Goal: Task Accomplishment & Management: Use online tool/utility

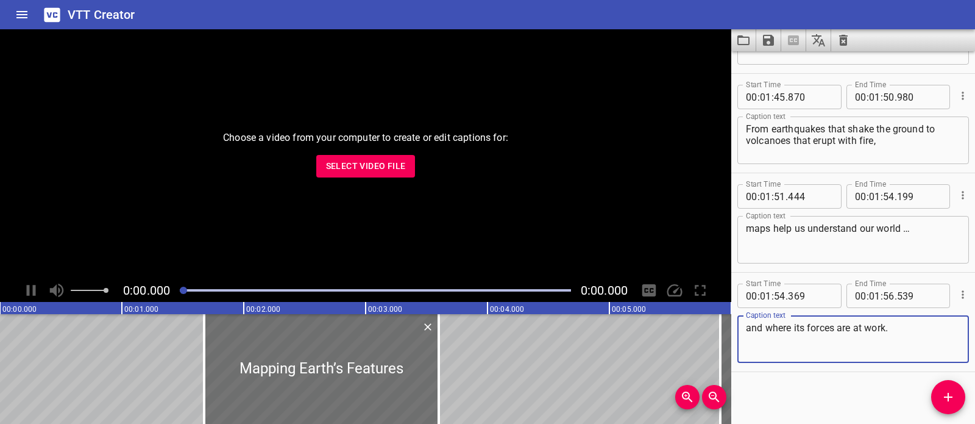
scroll to position [2964, 0]
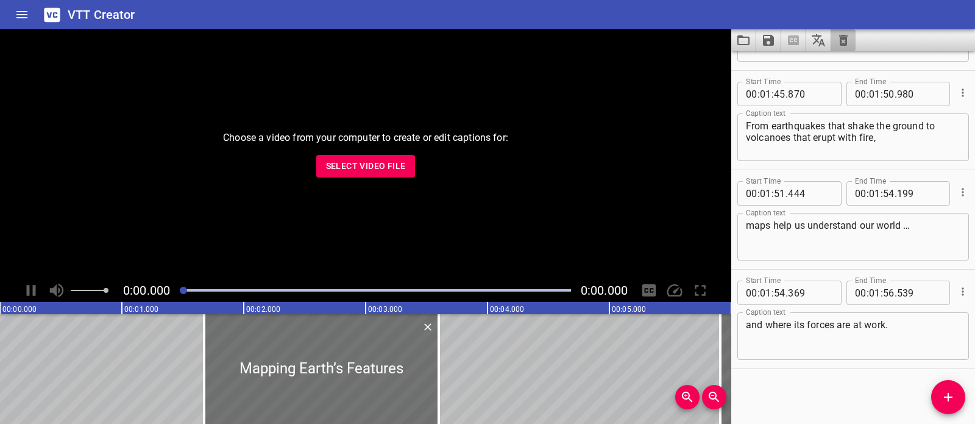
click at [847, 36] on icon "Clear captions" at bounding box center [843, 40] width 9 height 11
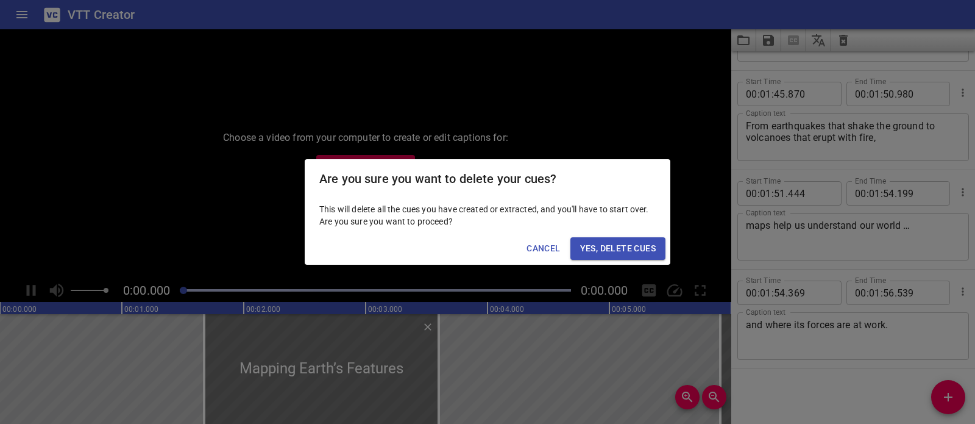
click at [647, 246] on span "Yes, Delete Cues" at bounding box center [618, 248] width 76 height 15
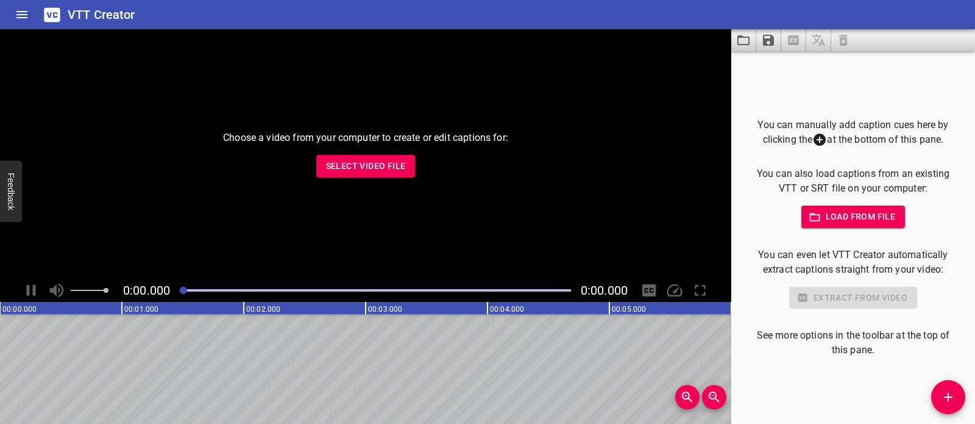
click at [358, 168] on span "Select Video File" at bounding box center [366, 166] width 80 height 15
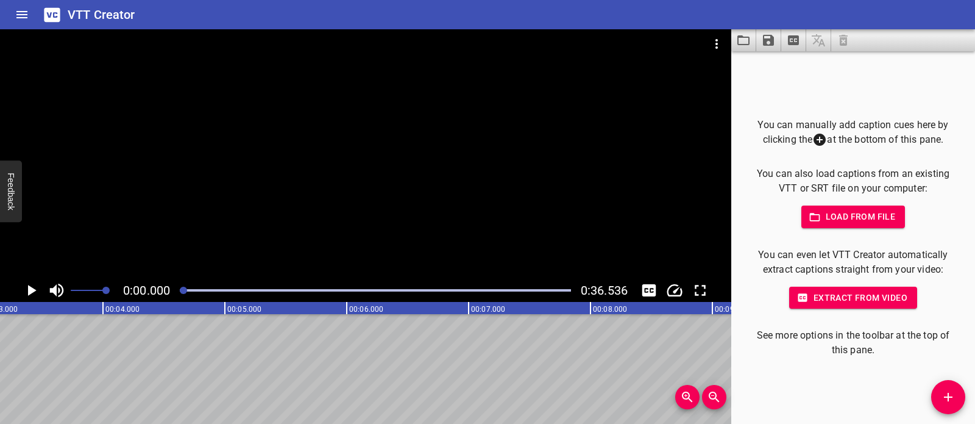
scroll to position [0, 0]
click at [366, 253] on div at bounding box center [366, 153] width 732 height 249
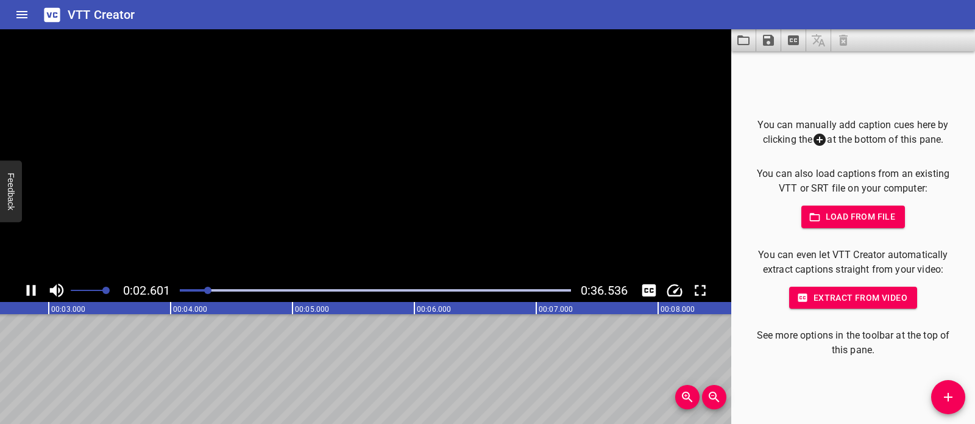
scroll to position [0, 349]
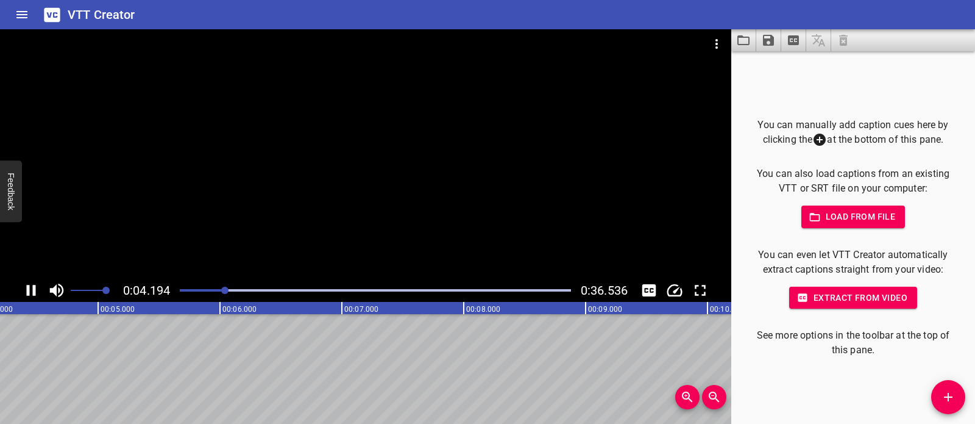
click at [406, 187] on div at bounding box center [366, 153] width 732 height 249
click at [957, 387] on button "Add Cue" at bounding box center [949, 397] width 34 height 34
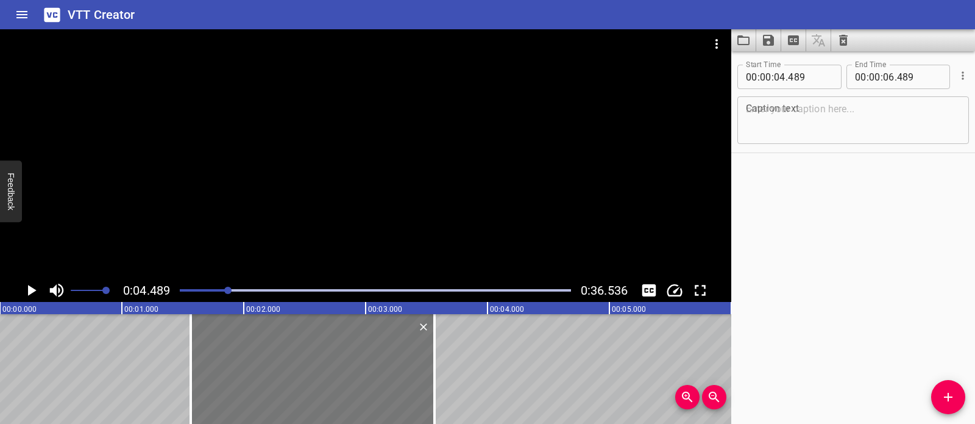
drag, startPoint x: 613, startPoint y: 363, endPoint x: 256, endPoint y: 374, distance: 356.8
click at [256, 374] on div at bounding box center [313, 369] width 244 height 110
type input "01"
type input "564"
type input "03"
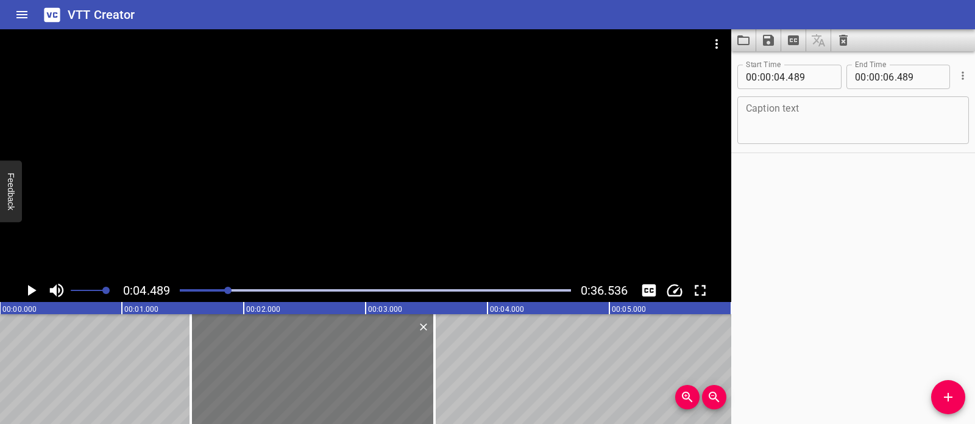
type input "564"
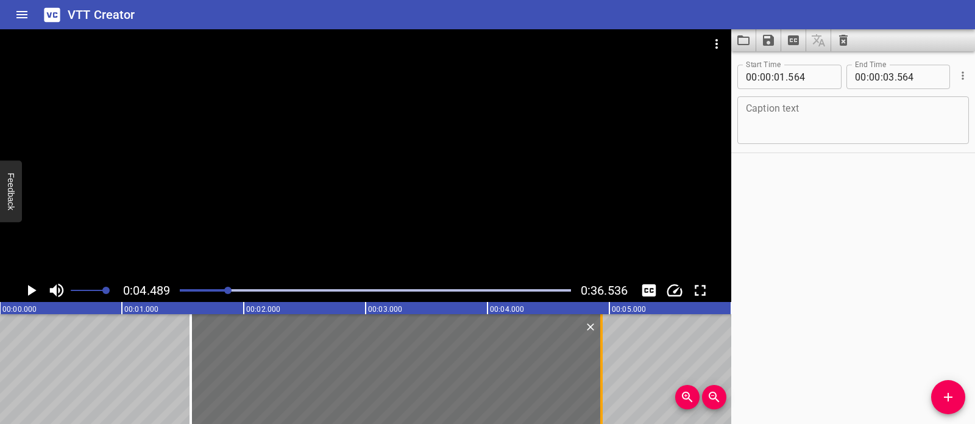
drag, startPoint x: 432, startPoint y: 363, endPoint x: 599, endPoint y: 370, distance: 167.2
click at [599, 370] on div at bounding box center [602, 369] width 12 height 110
type input "04"
click at [600, 370] on div at bounding box center [603, 369] width 12 height 110
type input "944"
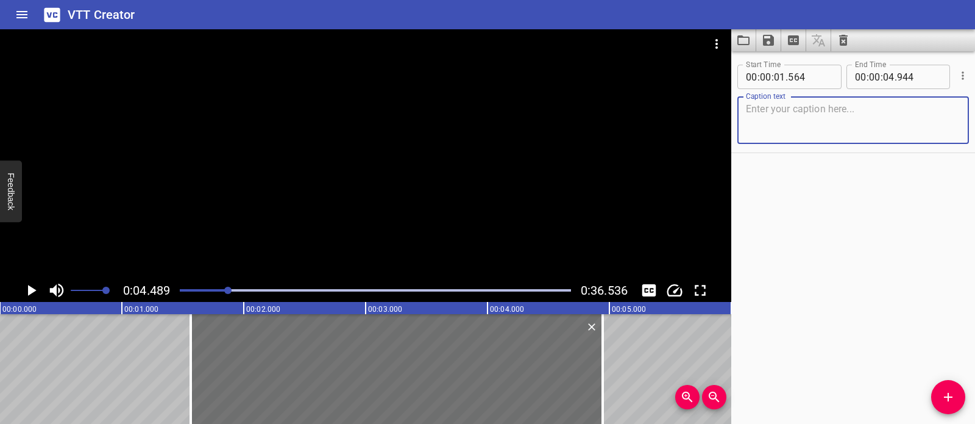
click at [759, 117] on textarea at bounding box center [853, 120] width 215 height 35
paste textarea "When the hot sand and pan touch the coffee beans,"
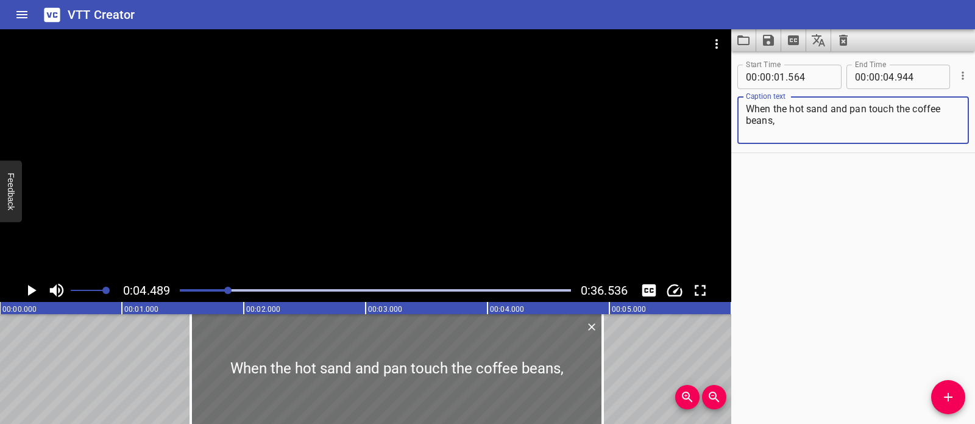
type textarea "When the hot sand and pan touch the coffee beans,"
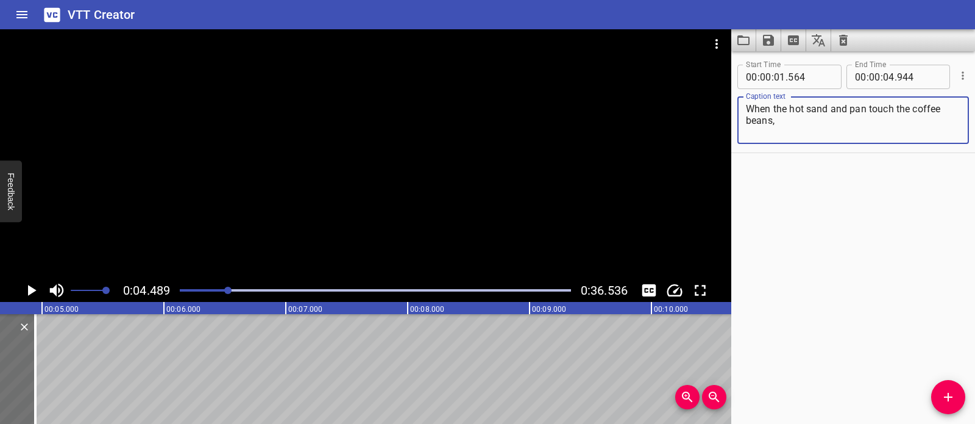
scroll to position [0, 561]
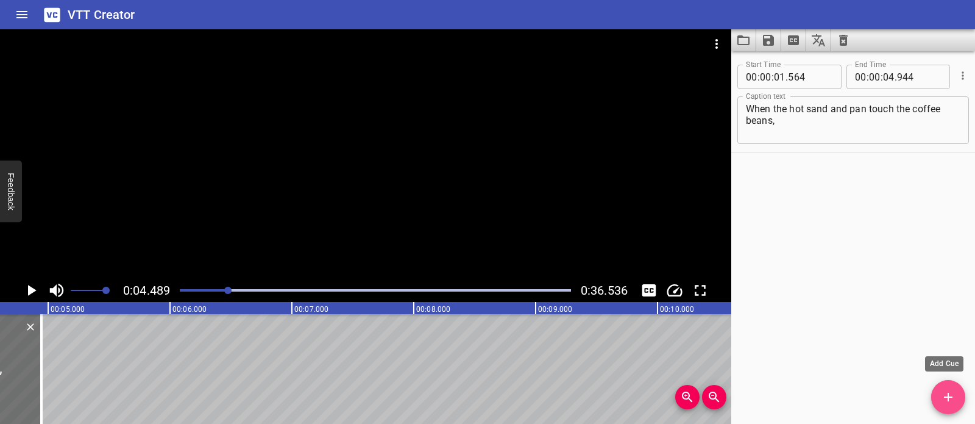
click at [952, 398] on icon "Add Cue" at bounding box center [948, 397] width 15 height 15
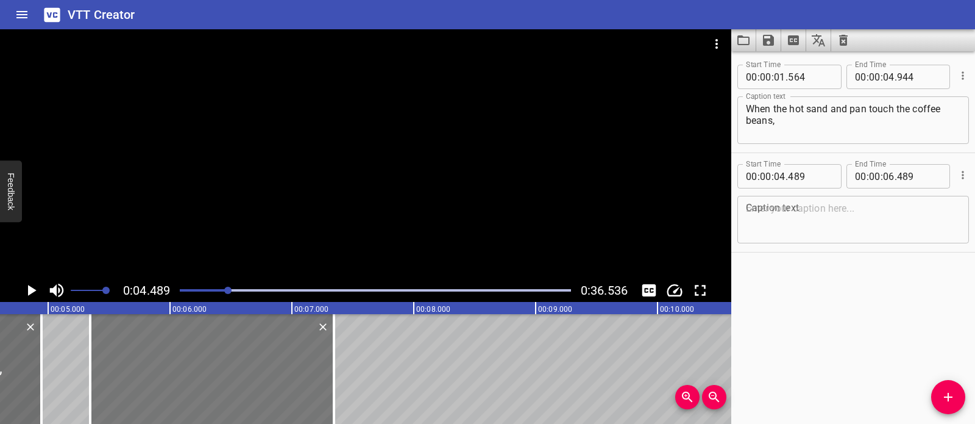
drag, startPoint x: 174, startPoint y: 380, endPoint x: 274, endPoint y: 382, distance: 100.0
click at [274, 382] on div at bounding box center [212, 369] width 244 height 110
type input "05"
type input "349"
type input "07"
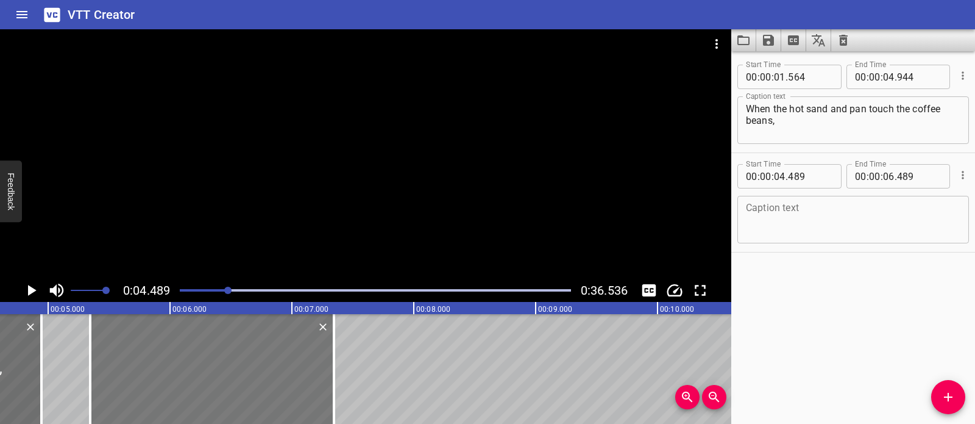
type input "349"
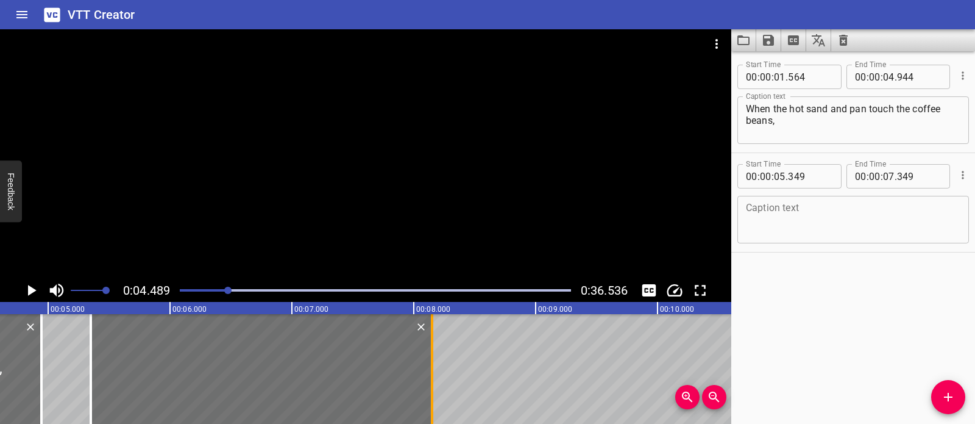
drag, startPoint x: 356, startPoint y: 369, endPoint x: 429, endPoint y: 370, distance: 72.6
click at [429, 370] on div at bounding box center [432, 369] width 12 height 110
type input "08"
type input "149"
click at [818, 224] on textarea at bounding box center [853, 219] width 215 height 35
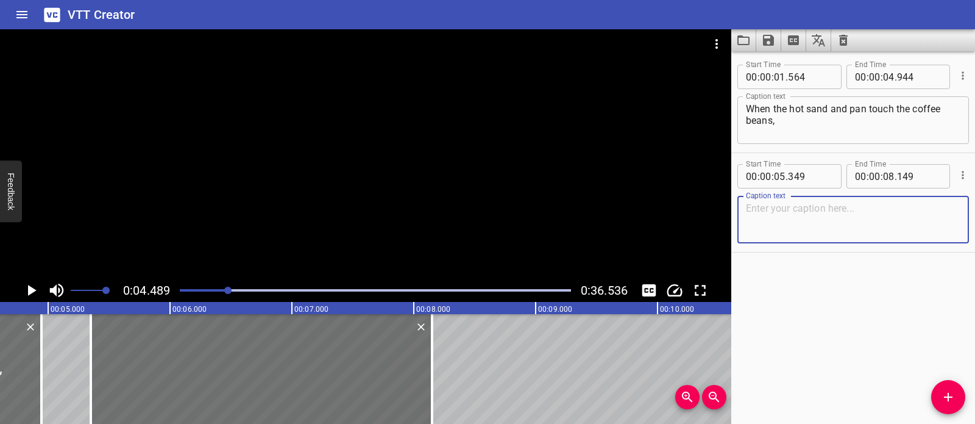
paste textarea "heat moves directly to the beans."
type textarea "heat moves directly to the beans."
click at [377, 168] on div at bounding box center [366, 153] width 732 height 249
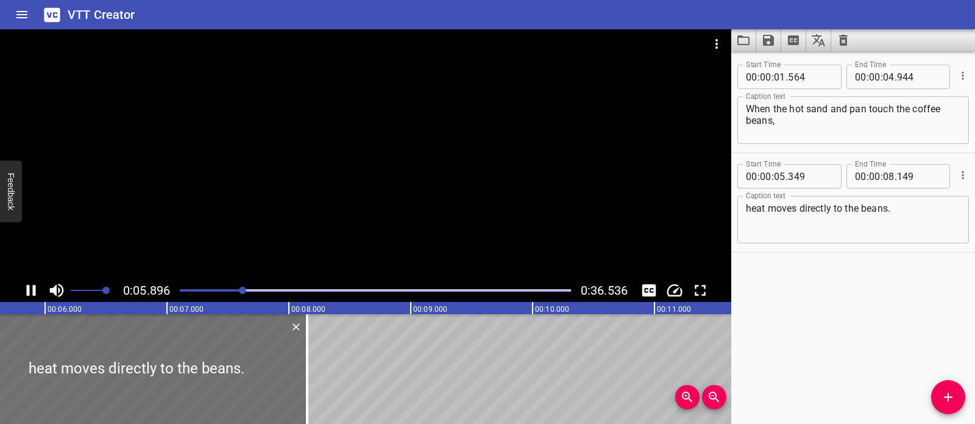
click at [227, 287] on div at bounding box center [376, 290] width 406 height 17
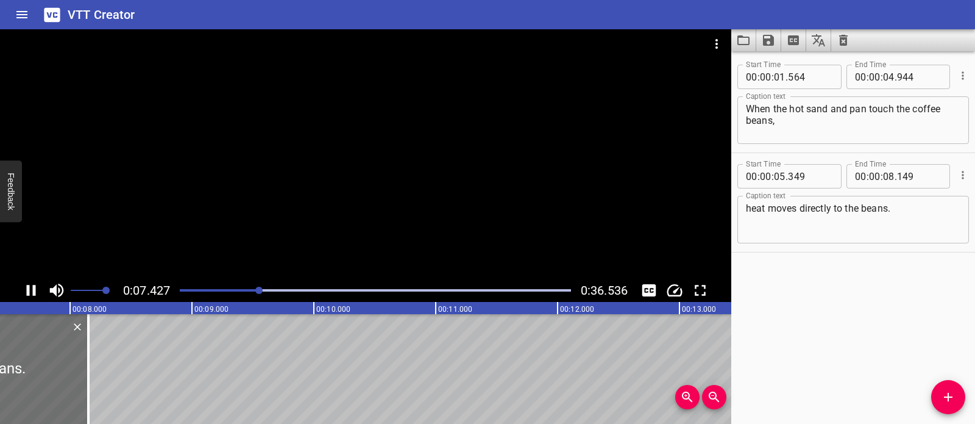
scroll to position [0, 940]
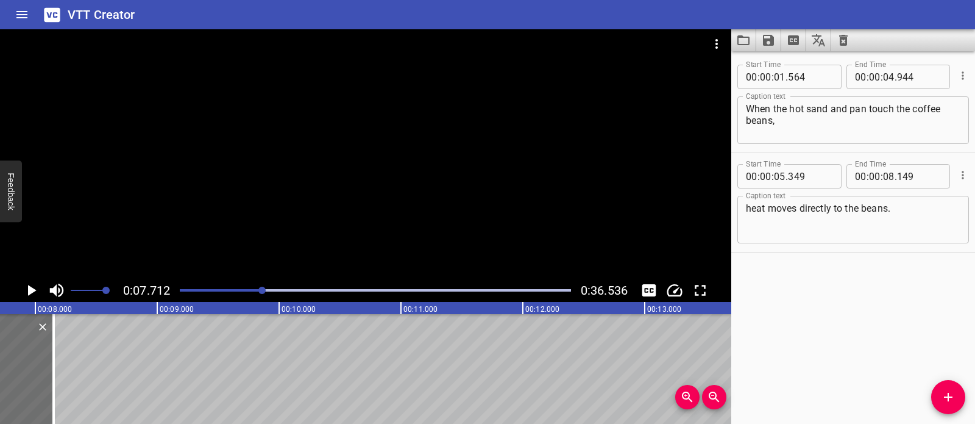
click at [943, 399] on icon "Add Cue" at bounding box center [948, 397] width 15 height 15
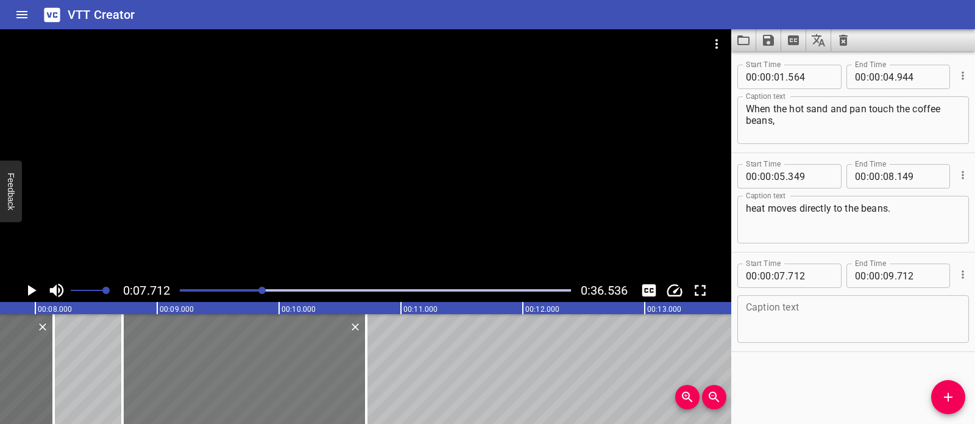
drag, startPoint x: 219, startPoint y: 382, endPoint x: 288, endPoint y: 386, distance: 68.4
click at [288, 386] on div at bounding box center [245, 369] width 244 height 110
type input "08"
type input "717"
type input "10"
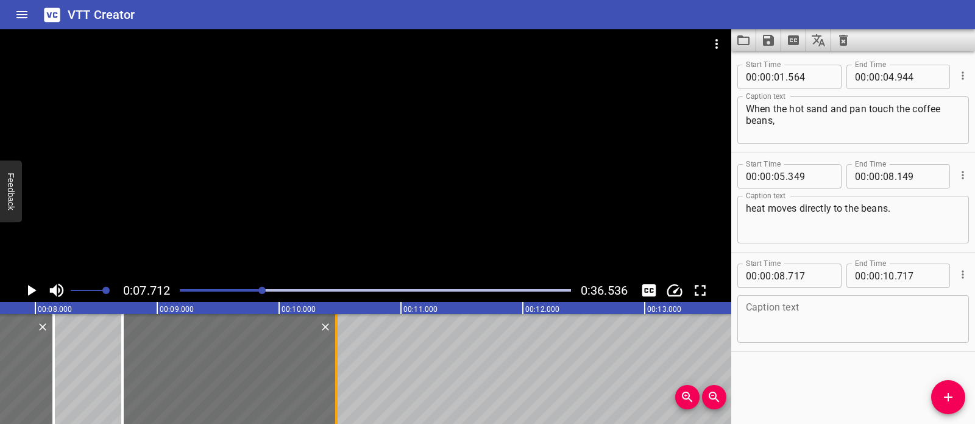
drag, startPoint x: 361, startPoint y: 370, endPoint x: 339, endPoint y: 371, distance: 22.0
click at [339, 371] on div at bounding box center [336, 369] width 12 height 110
type input "477"
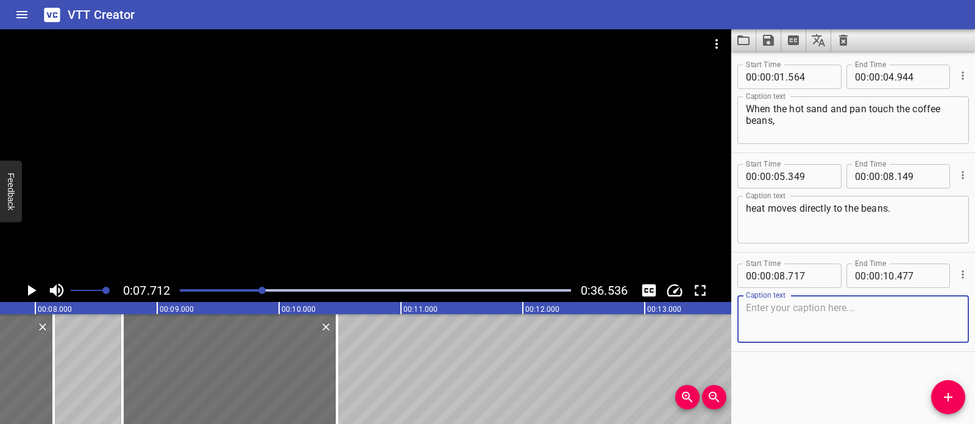
click at [849, 316] on textarea at bounding box center [853, 319] width 215 height 35
paste textarea "That’s called conduction…"
drag, startPoint x: 868, startPoint y: 305, endPoint x: 744, endPoint y: 309, distance: 124.4
click at [744, 308] on div "That’s called conduction… Caption text" at bounding box center [854, 319] width 232 height 48
paste textarea "heat moving by touch."
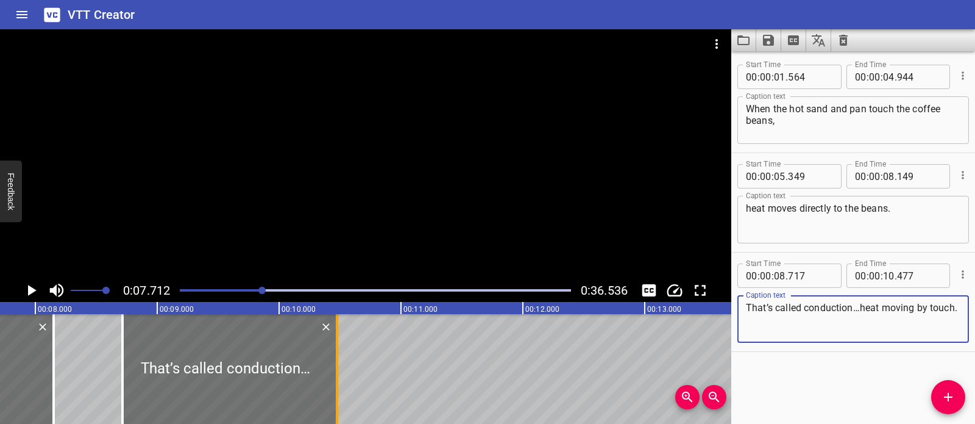
type textarea "That’s called conduction…heat moving by touch."
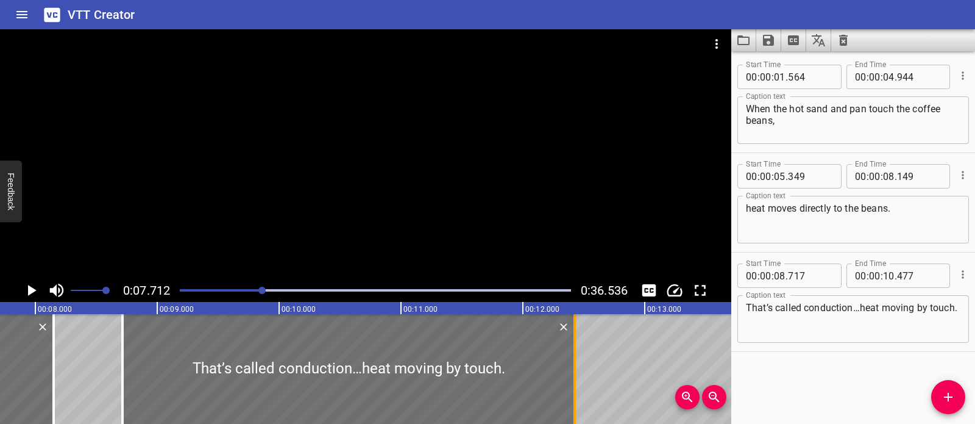
drag, startPoint x: 337, startPoint y: 359, endPoint x: 574, endPoint y: 373, distance: 238.2
click at [574, 373] on div at bounding box center [575, 369] width 2 height 110
type input "12"
type input "427"
click at [388, 190] on div at bounding box center [366, 153] width 732 height 249
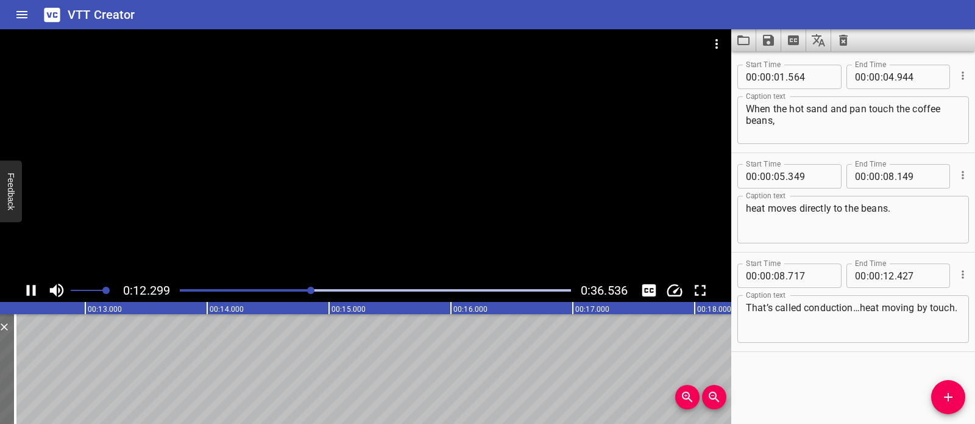
scroll to position [0, 1531]
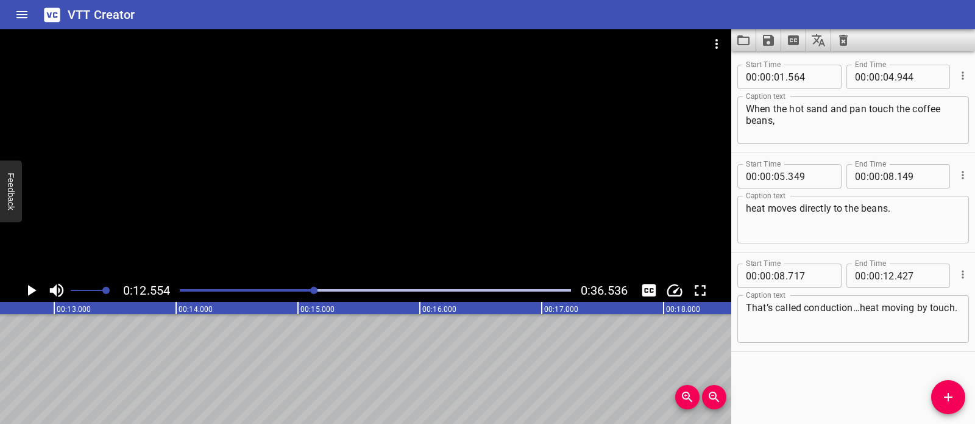
click at [441, 203] on div at bounding box center [366, 153] width 732 height 249
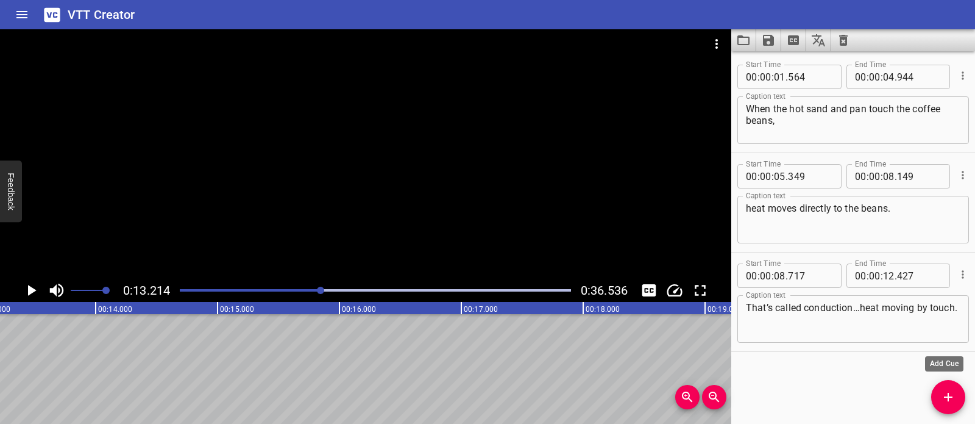
click at [951, 385] on button "Add Cue" at bounding box center [949, 397] width 34 height 34
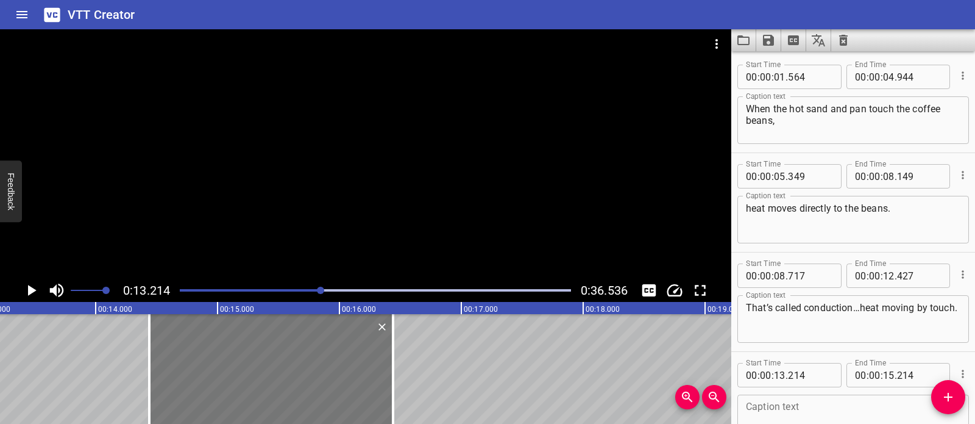
click at [237, 365] on div at bounding box center [271, 369] width 244 height 110
type input "14"
type input "439"
type input "16"
type input "439"
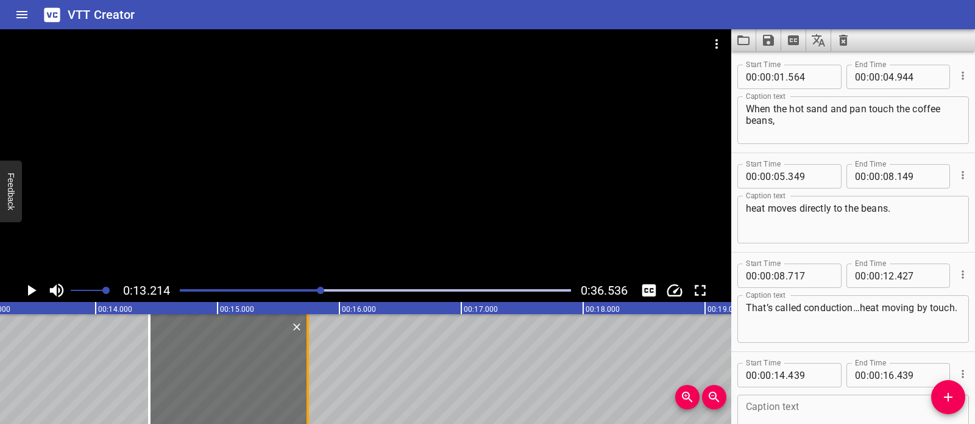
drag, startPoint x: 372, startPoint y: 354, endPoint x: 309, endPoint y: 355, distance: 63.4
click at [309, 355] on div at bounding box center [308, 369] width 12 height 110
type input "15"
click at [308, 355] on div at bounding box center [307, 369] width 12 height 110
type input "734"
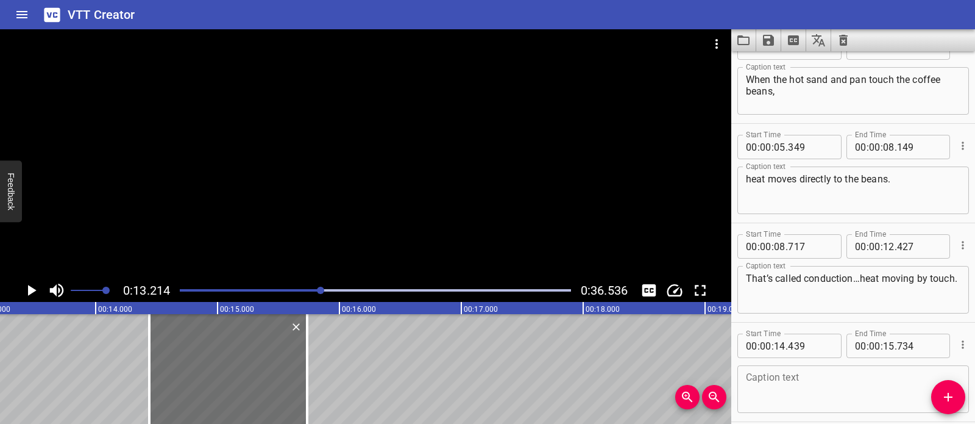
scroll to position [82, 0]
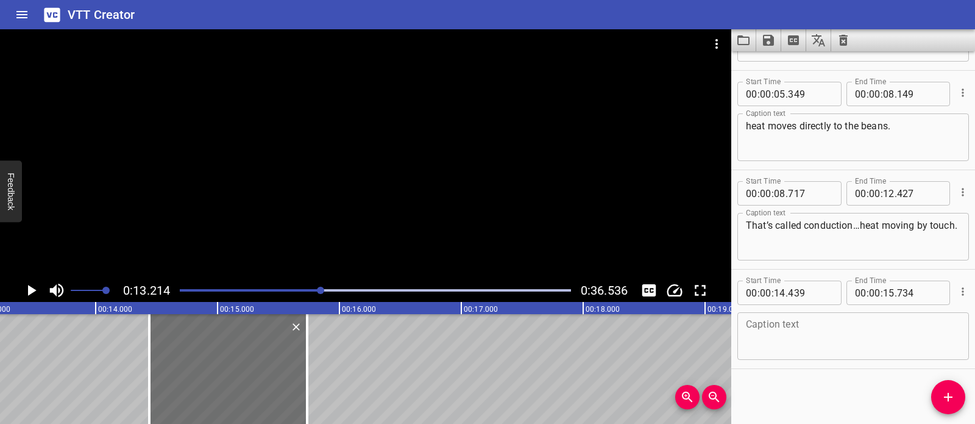
click at [832, 337] on textarea at bounding box center [853, 336] width 215 height 35
paste textarea "Inside the dallah,"
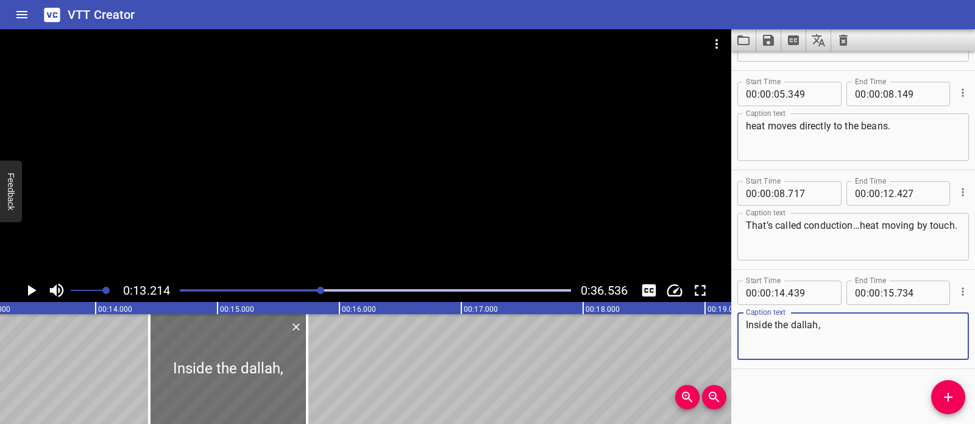
type textarea "Inside the dallah,"
click at [443, 209] on div at bounding box center [366, 153] width 732 height 249
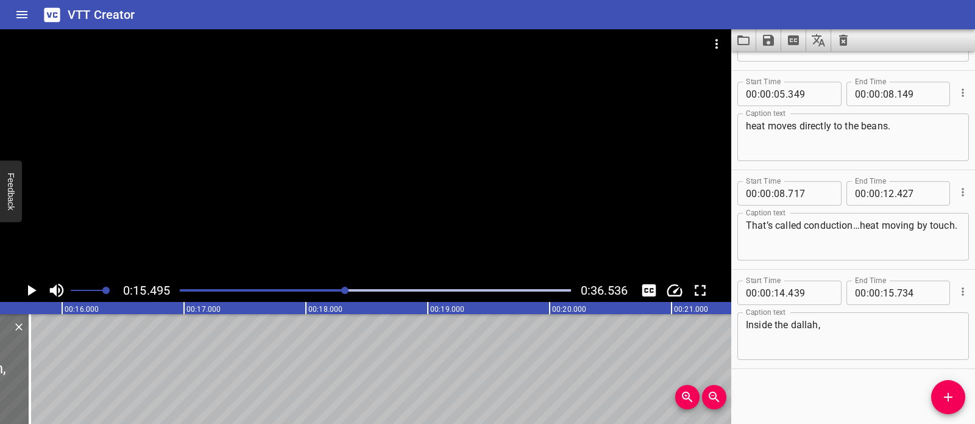
scroll to position [0, 1889]
click at [956, 389] on button "Add Cue" at bounding box center [949, 397] width 34 height 34
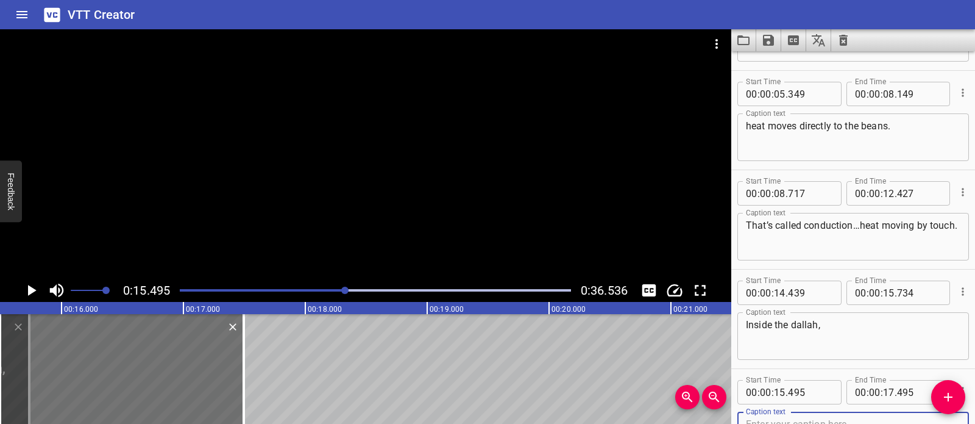
scroll to position [88, 0]
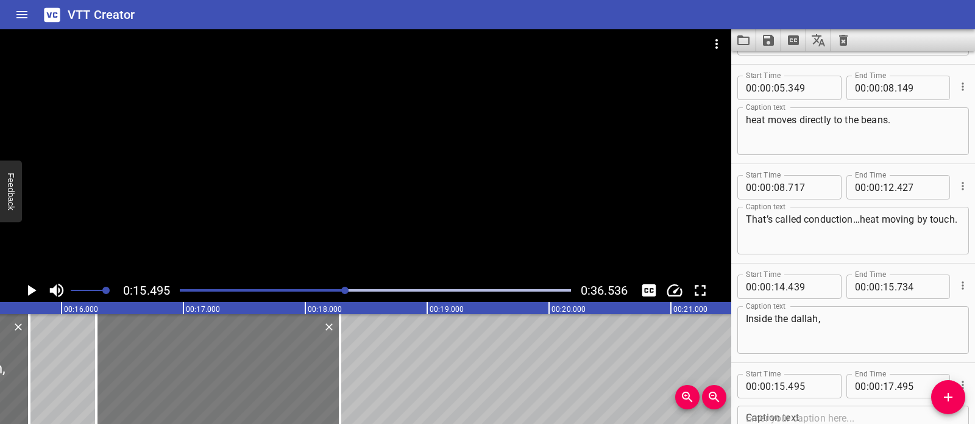
drag, startPoint x: 135, startPoint y: 377, endPoint x: 231, endPoint y: 381, distance: 95.8
click at [231, 381] on div at bounding box center [218, 369] width 244 height 110
type input "16"
type input "280"
type input "18"
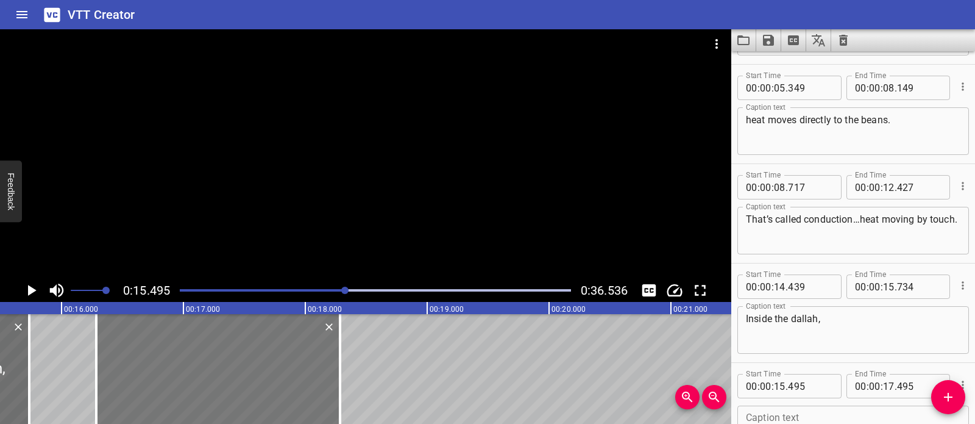
type input "280"
click at [231, 380] on div at bounding box center [218, 369] width 244 height 110
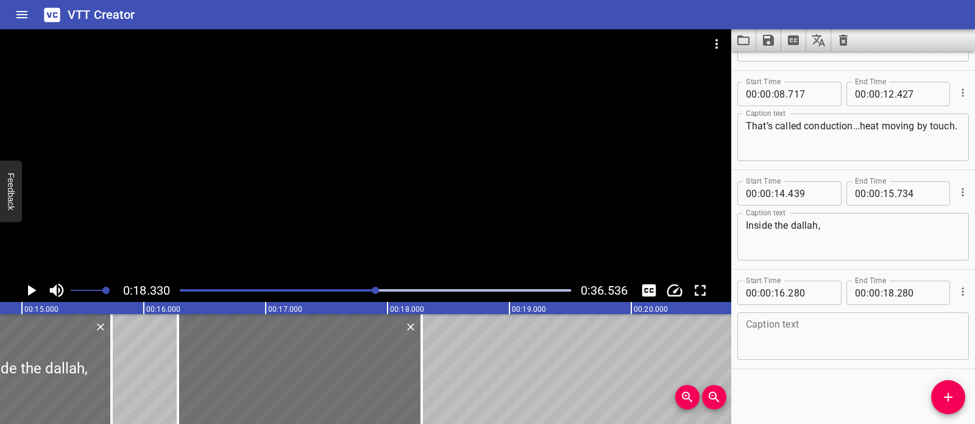
scroll to position [0, 1813]
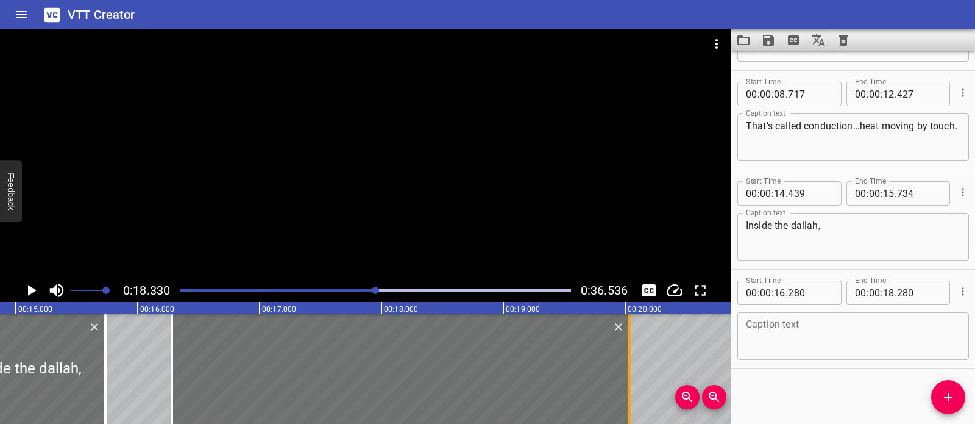
drag, startPoint x: 416, startPoint y: 361, endPoint x: 630, endPoint y: 371, distance: 214.2
click at [630, 371] on div at bounding box center [630, 369] width 2 height 110
type input "20"
type input "035"
click at [827, 337] on textarea at bounding box center [853, 336] width 215 height 35
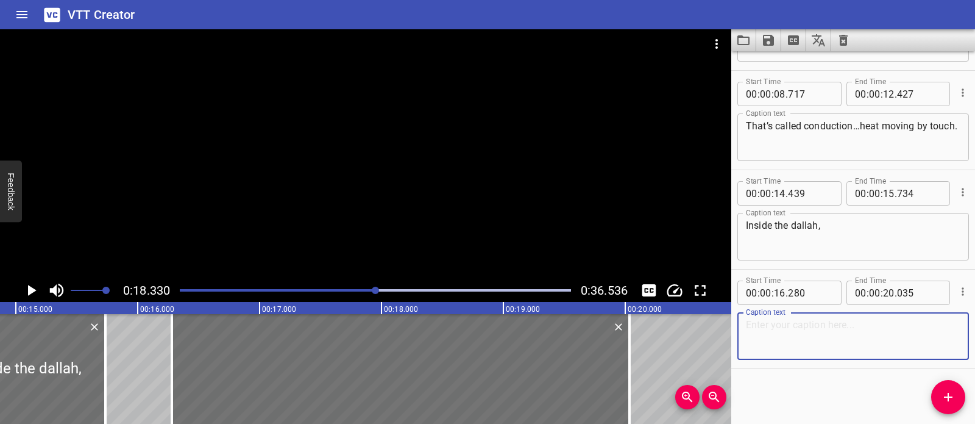
paste textarea "the hot coffee rises and the cooler coffee sinks."
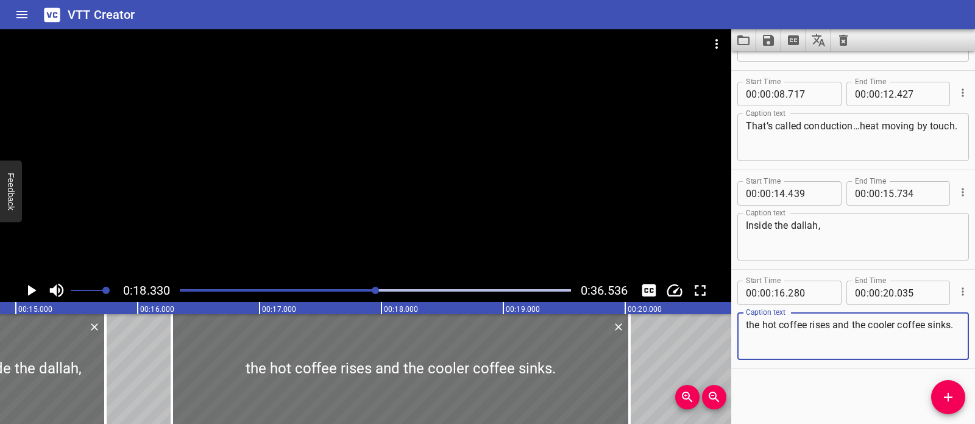
type textarea "the hot coffee rises and the cooler coffee sinks."
click at [354, 194] on div at bounding box center [366, 153] width 732 height 249
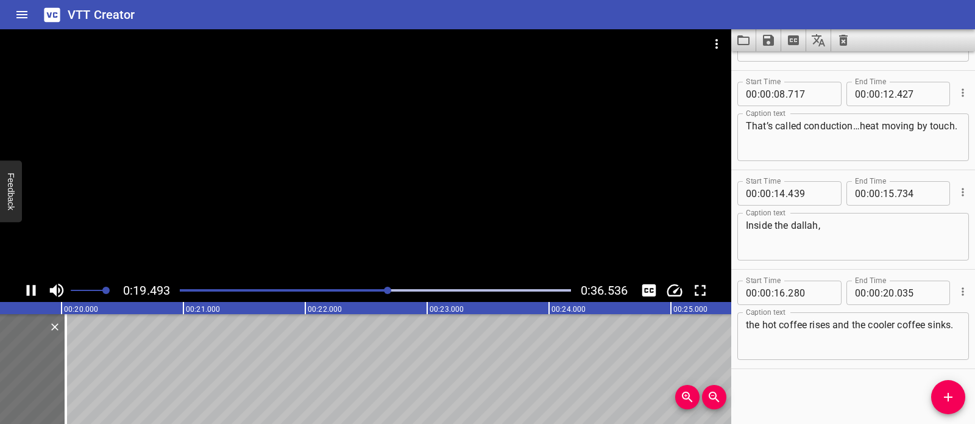
click at [377, 290] on div "Play progress" at bounding box center [193, 290] width 391 height 2
click at [358, 290] on div "Play progress" at bounding box center [194, 290] width 391 height 2
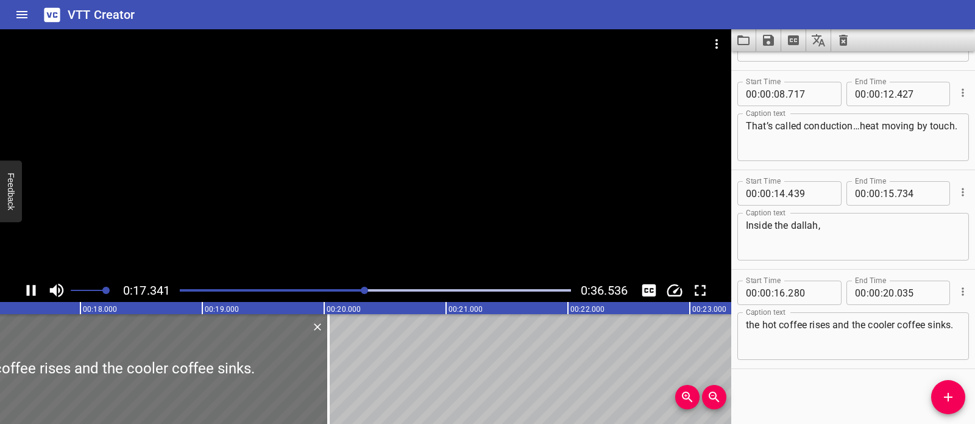
click at [338, 288] on div at bounding box center [376, 290] width 406 height 17
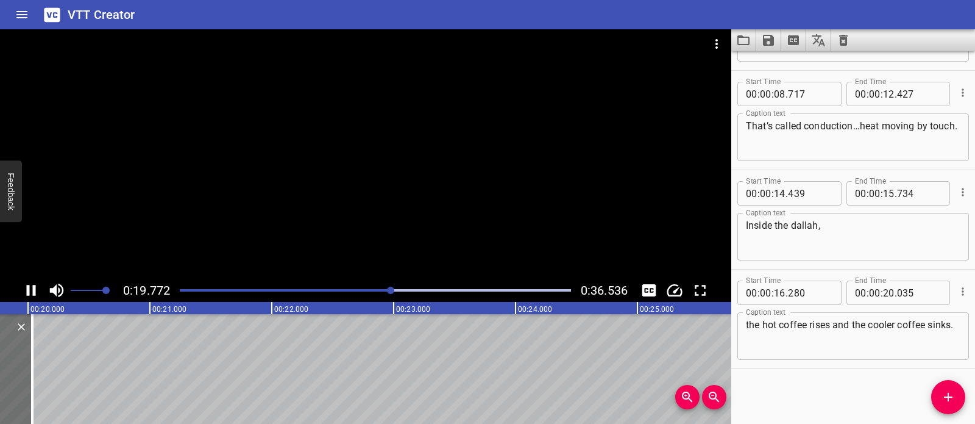
scroll to position [0, 2426]
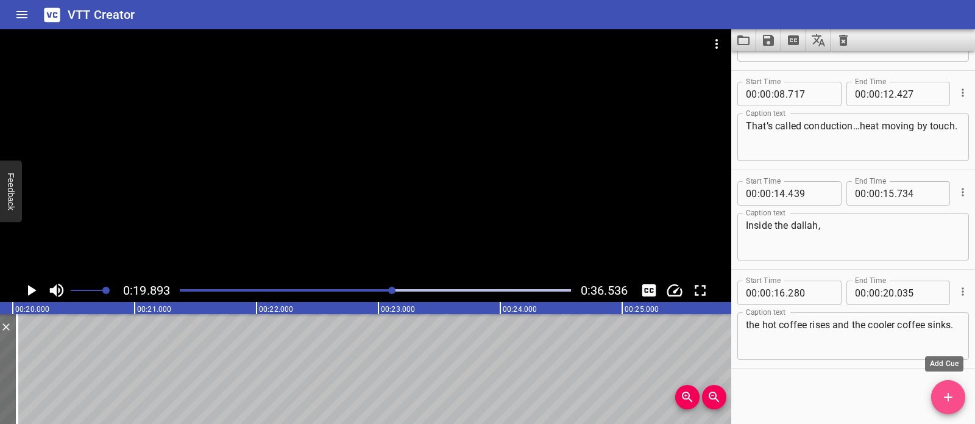
click at [950, 395] on icon "Add Cue" at bounding box center [948, 397] width 15 height 15
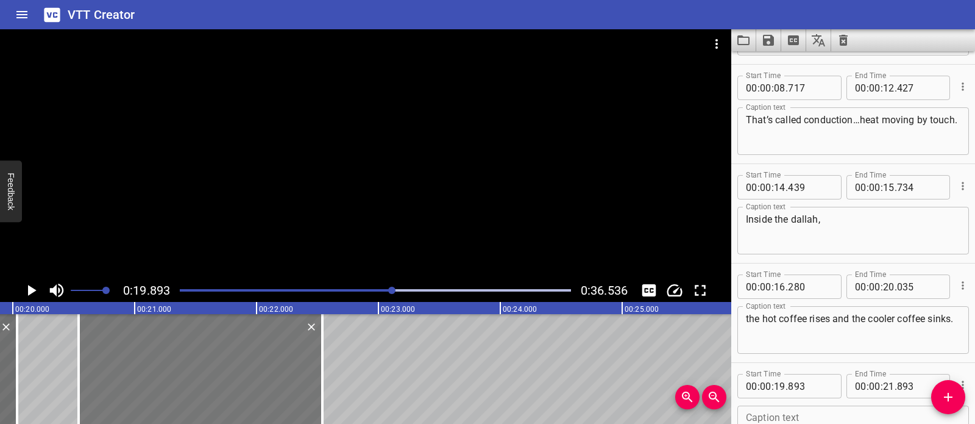
drag, startPoint x: 174, startPoint y: 377, endPoint x: 252, endPoint y: 380, distance: 78.1
click at [252, 380] on div at bounding box center [201, 369] width 244 height 110
type input "20"
type input "533"
type input "22"
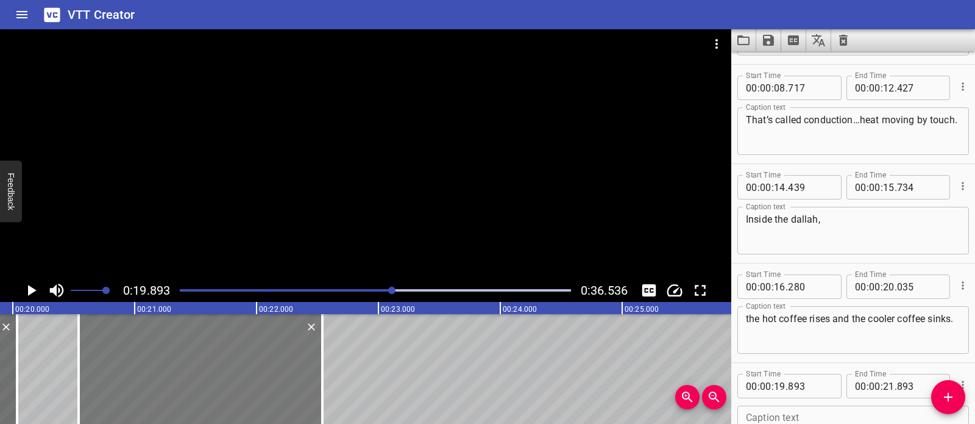
type input "533"
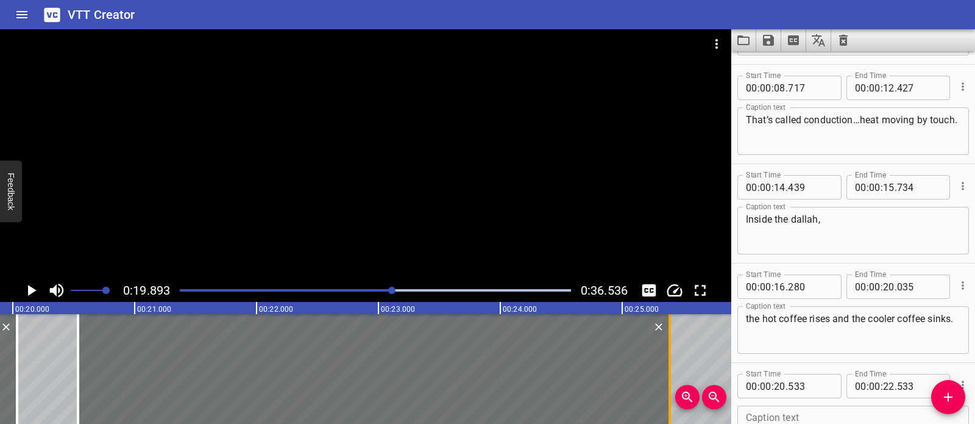
drag, startPoint x: 317, startPoint y: 361, endPoint x: 665, endPoint y: 369, distance: 348.2
click at [665, 369] on div at bounding box center [670, 369] width 12 height 110
type input "25"
type input "388"
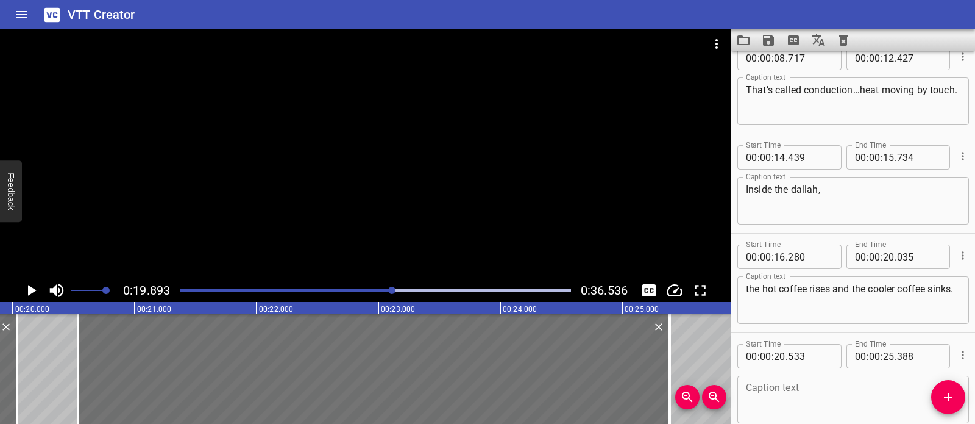
scroll to position [281, 0]
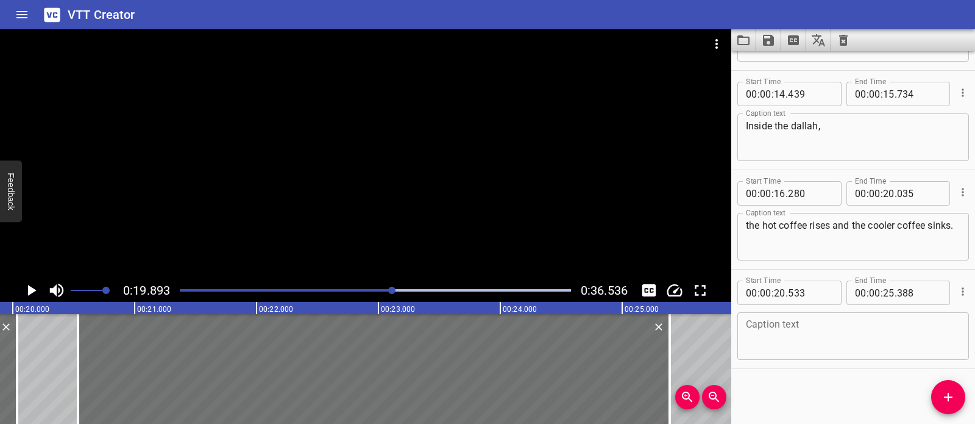
click at [772, 332] on textarea at bounding box center [853, 336] width 215 height 35
paste textarea "Convection is when heat moves through the liquids"
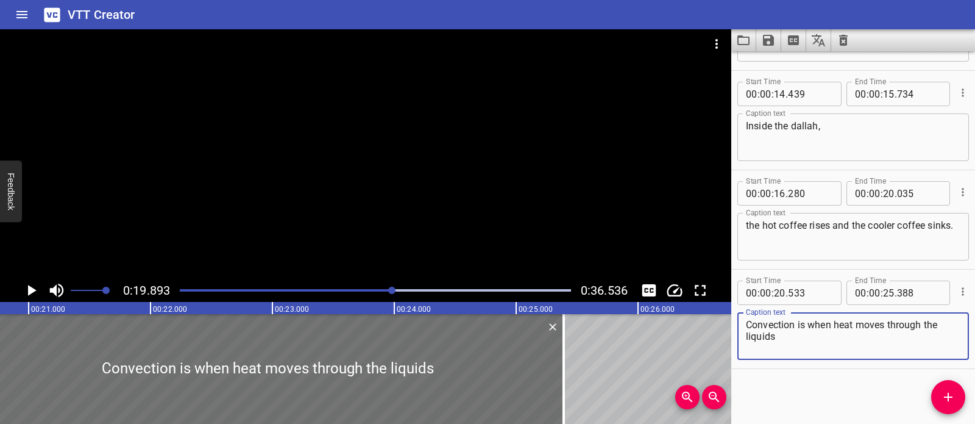
scroll to position [0, 2575]
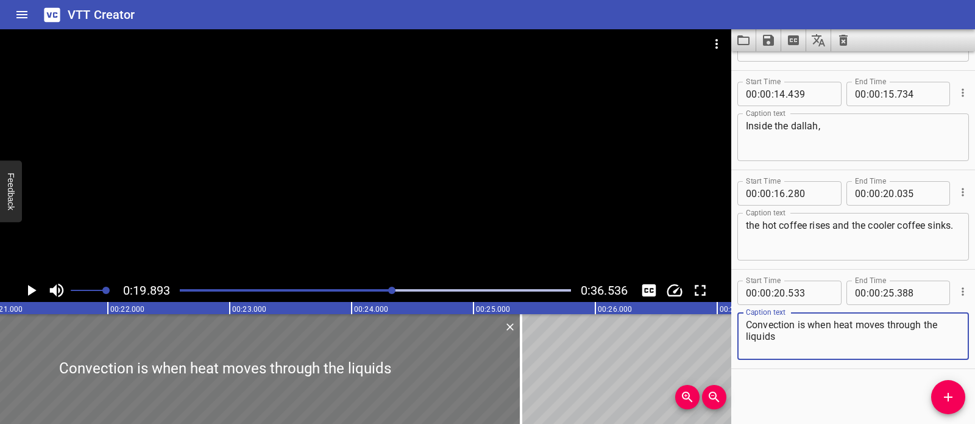
type textarea "Convection is when heat moves through the liquids"
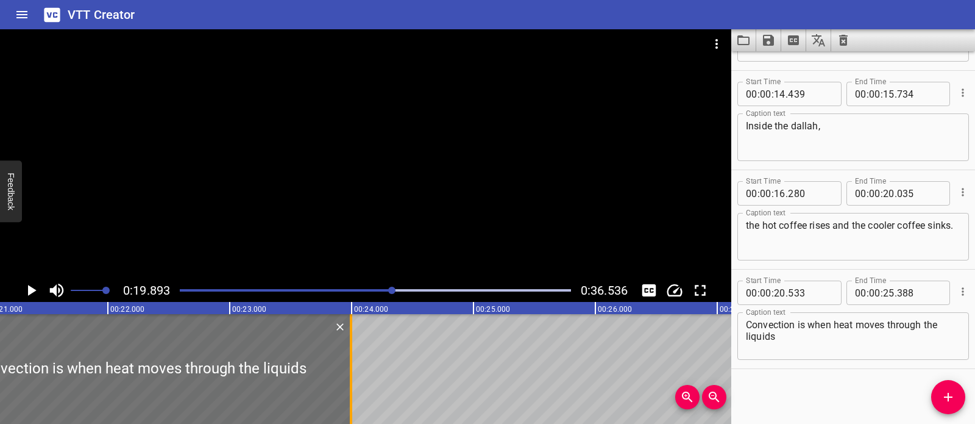
drag, startPoint x: 483, startPoint y: 363, endPoint x: 350, endPoint y: 382, distance: 134.3
click at [350, 382] on div at bounding box center [351, 369] width 2 height 110
type input "23"
type input "993"
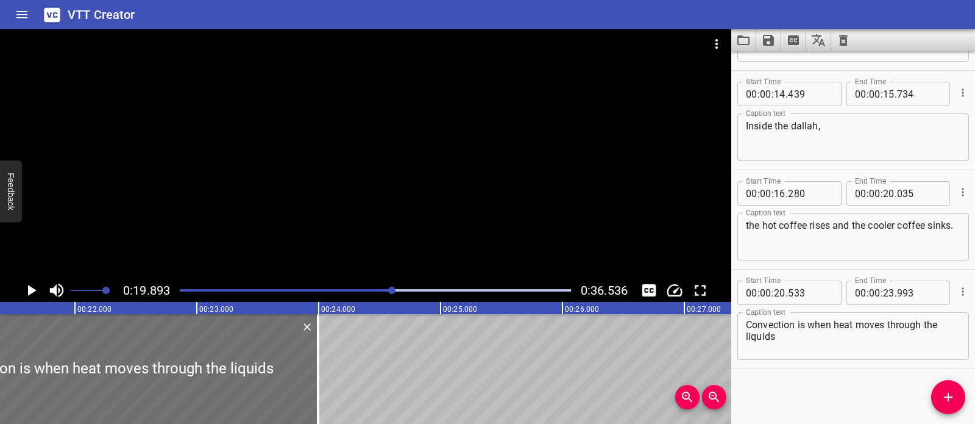
scroll to position [0, 2632]
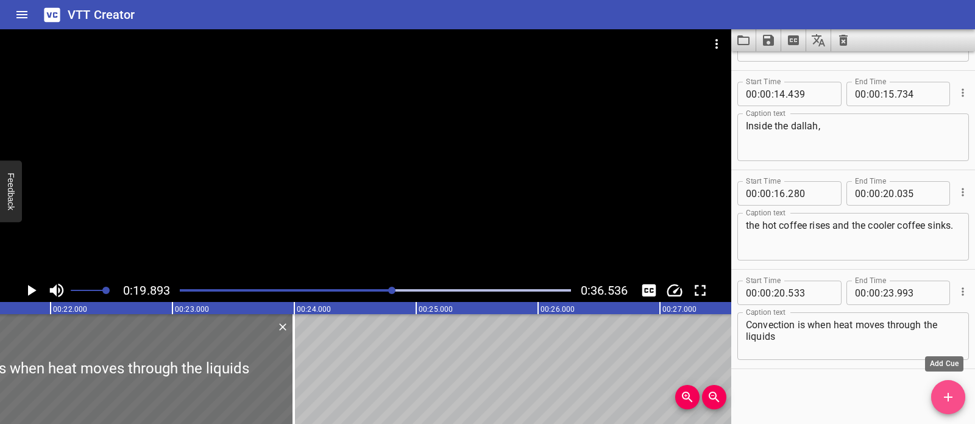
click at [953, 397] on icon "Add Cue" at bounding box center [948, 397] width 15 height 15
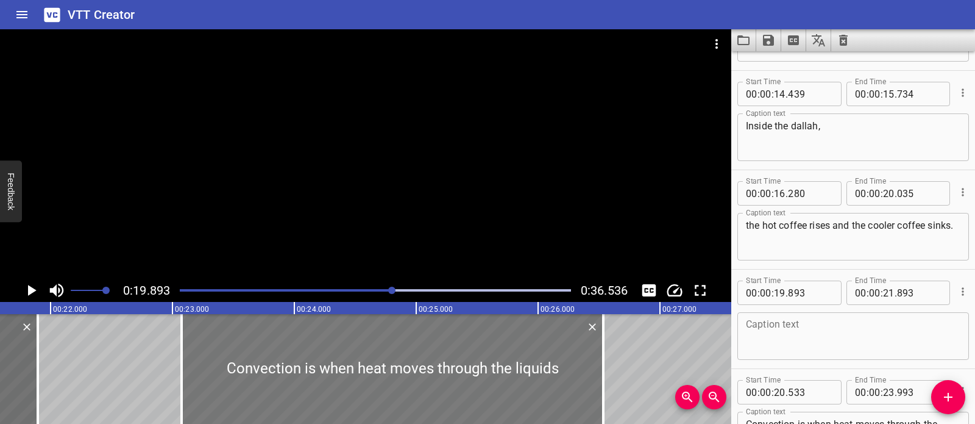
drag, startPoint x: 20, startPoint y: 380, endPoint x: 329, endPoint y: 401, distance: 310.4
click at [329, 401] on div at bounding box center [393, 369] width 422 height 110
type input "23"
type input "073"
type input "26"
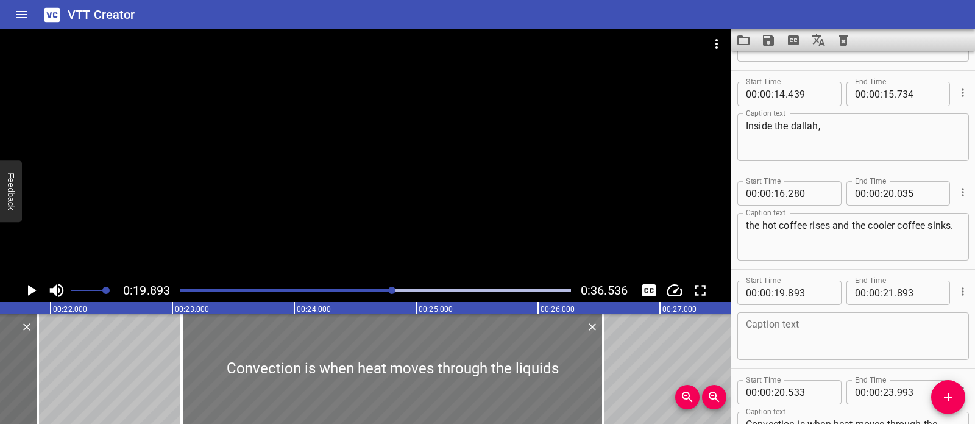
type input "533"
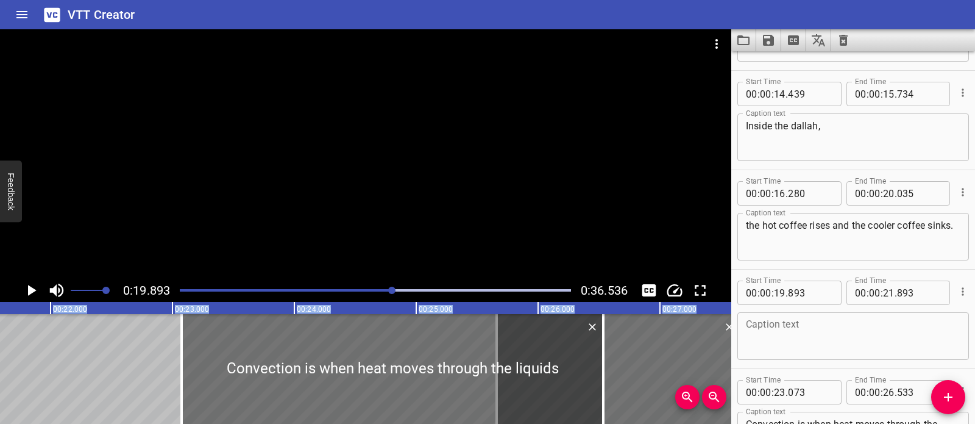
scroll to position [0, 2641]
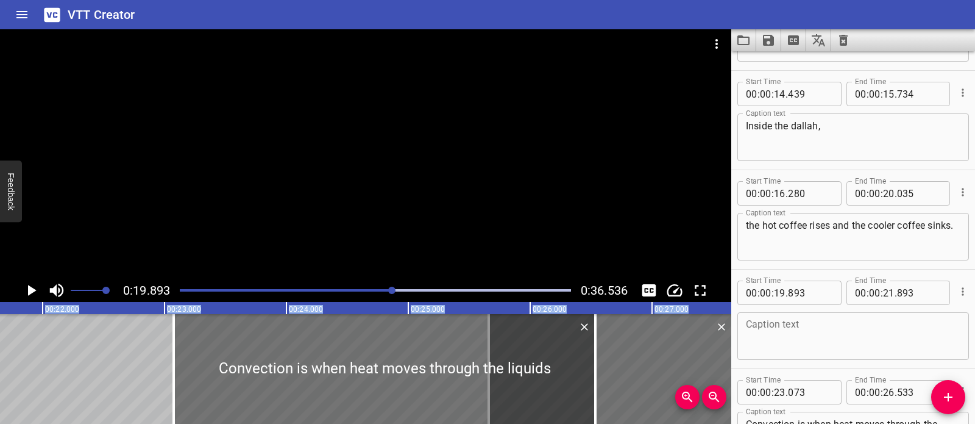
drag, startPoint x: 20, startPoint y: 383, endPoint x: 720, endPoint y: 428, distance: 701.3
type input "25"
type input "708"
type input "27"
type input "708"
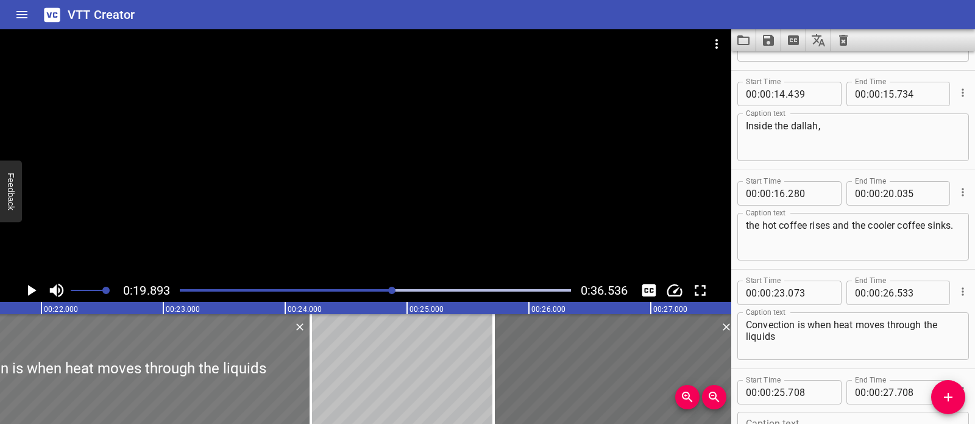
drag, startPoint x: 380, startPoint y: 393, endPoint x: 97, endPoint y: 390, distance: 282.9
click at [97, 390] on div at bounding box center [100, 369] width 422 height 110
type input "20"
type input "743"
type input "24"
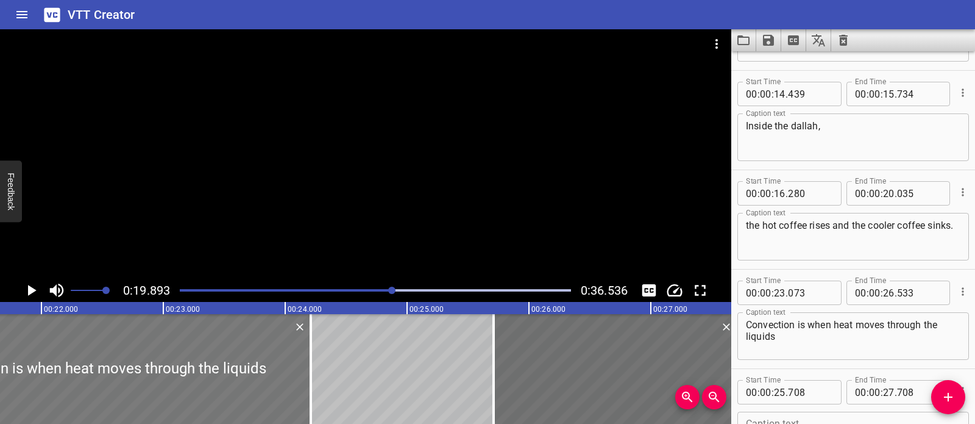
type input "203"
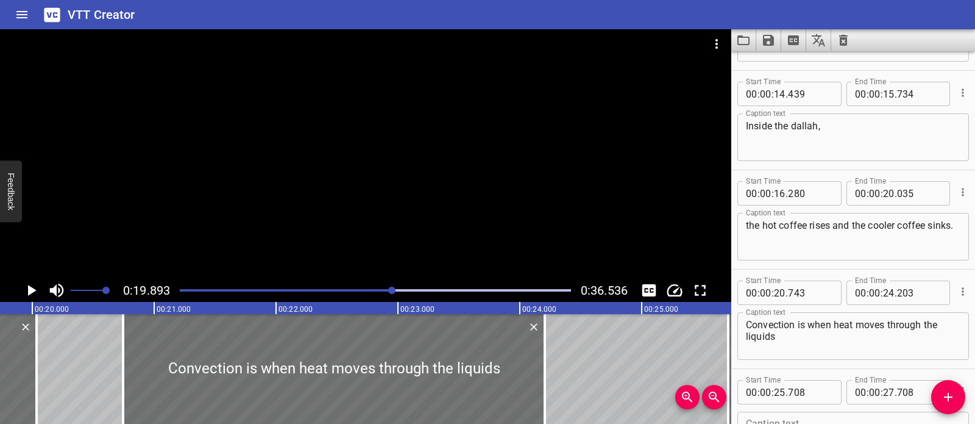
scroll to position [0, 2394]
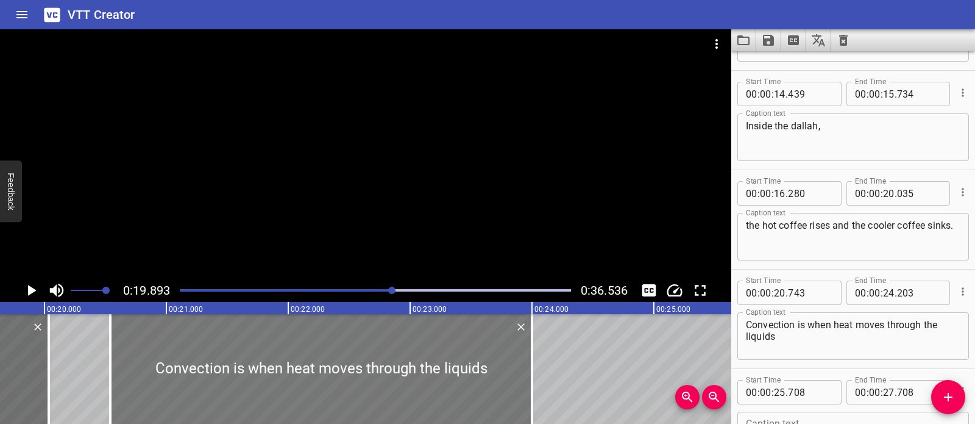
drag, startPoint x: 385, startPoint y: 351, endPoint x: 360, endPoint y: 356, distance: 25.6
click at [360, 356] on div at bounding box center [321, 369] width 422 height 110
type input "538"
type input "23"
type input "998"
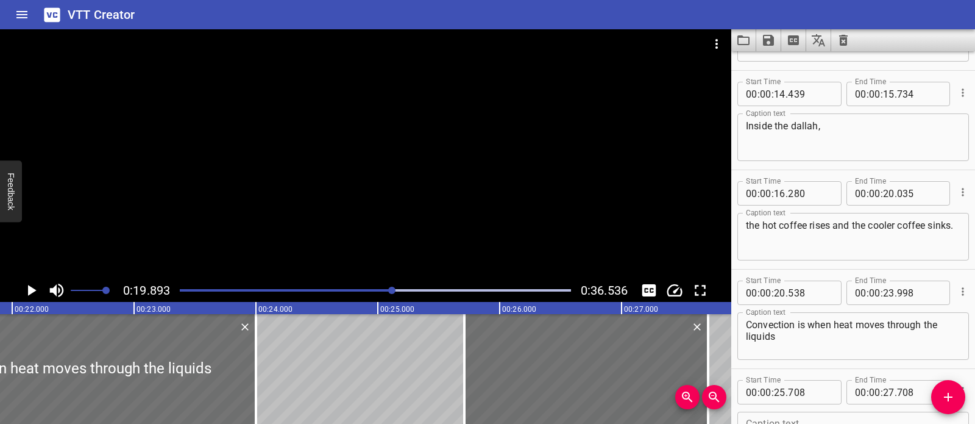
scroll to position [0, 2756]
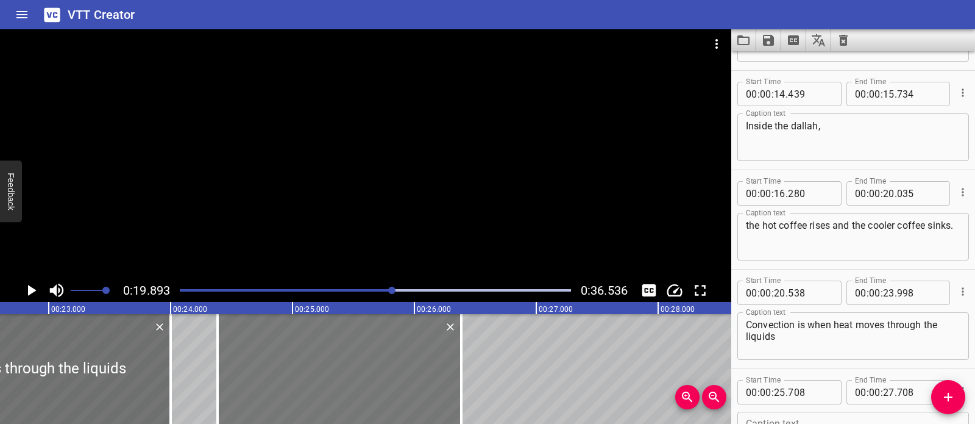
drag, startPoint x: 484, startPoint y: 372, endPoint x: 333, endPoint y: 382, distance: 151.5
click at [333, 382] on div at bounding box center [340, 369] width 244 height 110
type input "24"
type input "383"
type input "26"
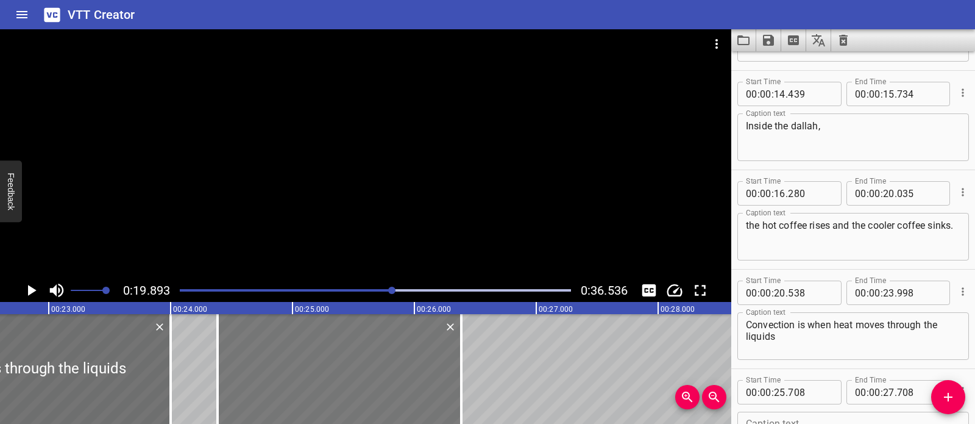
type input "383"
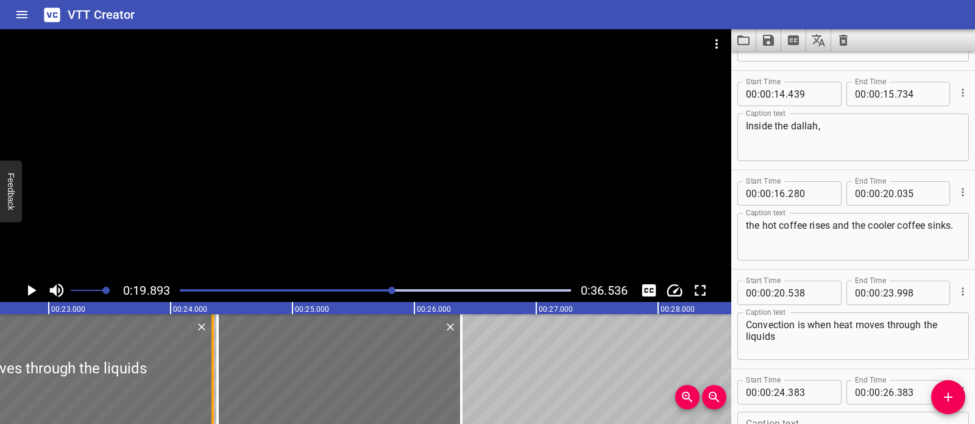
drag, startPoint x: 188, startPoint y: 374, endPoint x: 208, endPoint y: 377, distance: 19.7
click at [208, 377] on div at bounding box center [213, 369] width 12 height 110
type input "24"
type input "343"
click at [269, 371] on div at bounding box center [339, 369] width 244 height 110
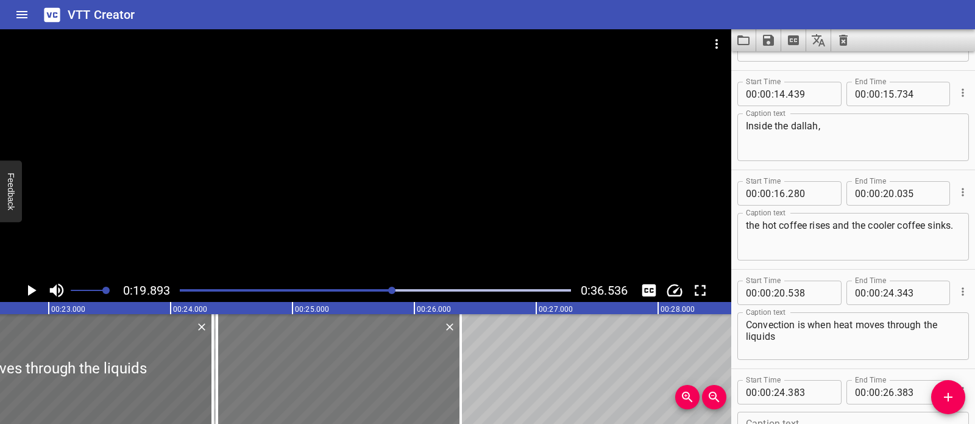
type input "378"
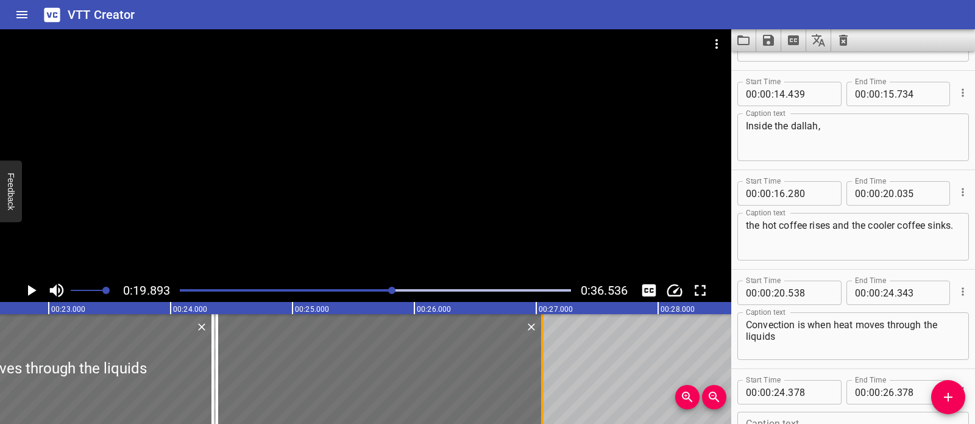
drag, startPoint x: 466, startPoint y: 360, endPoint x: 538, endPoint y: 371, distance: 72.8
click at [538, 371] on div at bounding box center [542, 369] width 12 height 110
type input "27"
type input "043"
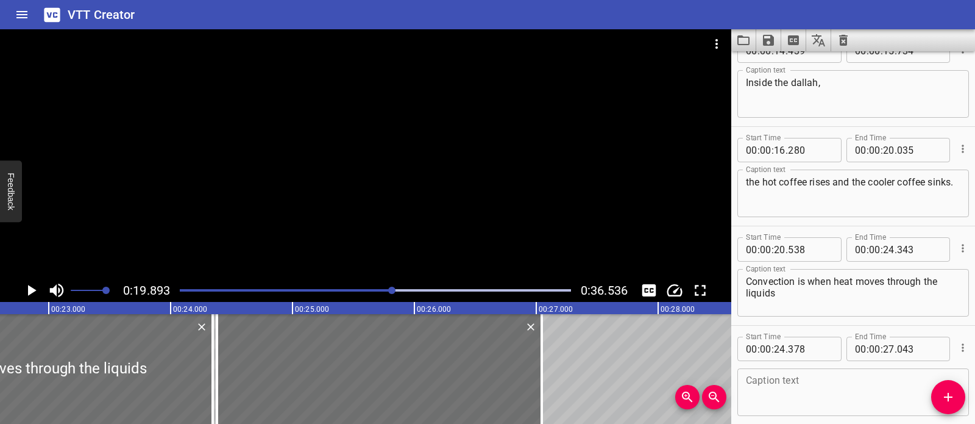
scroll to position [380, 0]
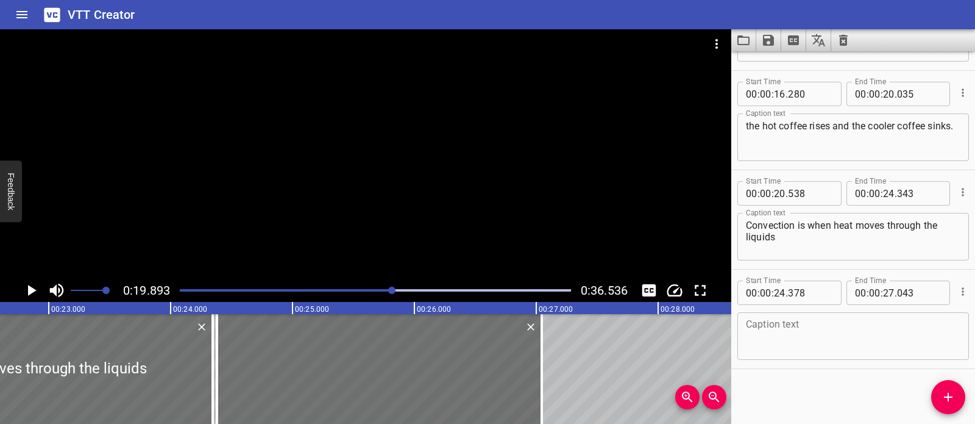
click at [830, 360] on div "Caption text Caption text" at bounding box center [854, 334] width 232 height 55
click at [821, 327] on textarea at bounding box center [853, 336] width 215 height 35
paste textarea "or even air in a circular motion."
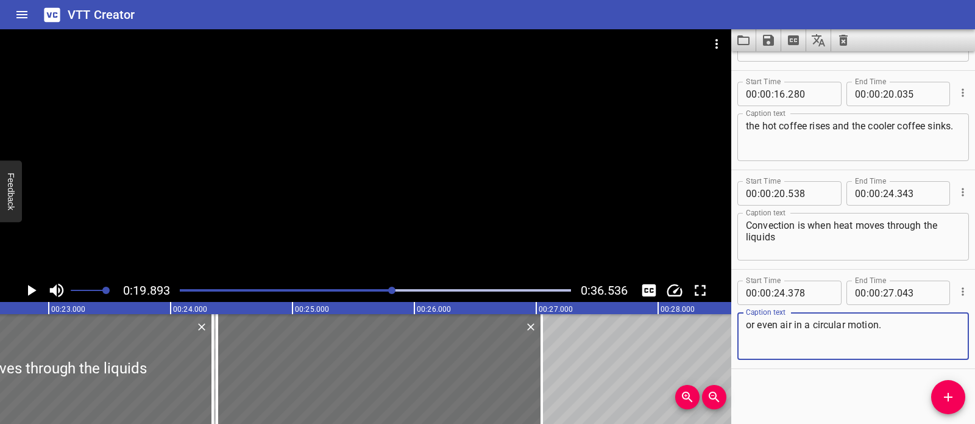
type textarea "or even air in a circular motion."
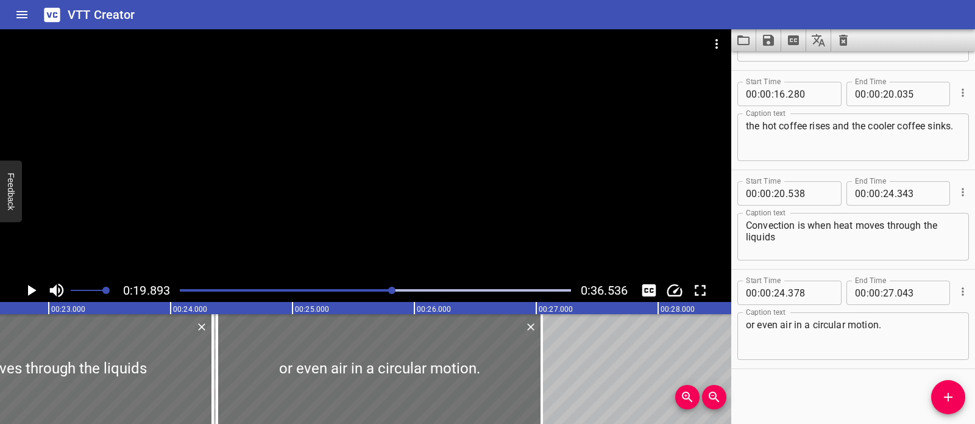
click at [268, 217] on div at bounding box center [366, 153] width 732 height 249
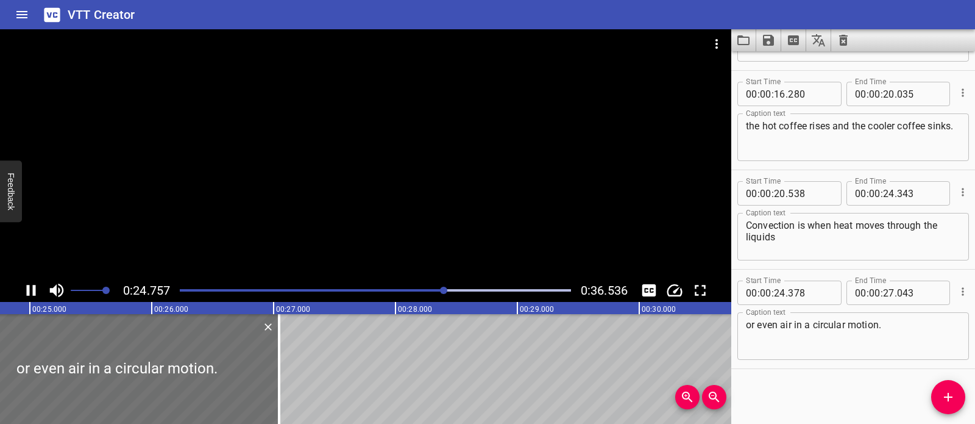
click at [365, 234] on div at bounding box center [366, 153] width 732 height 249
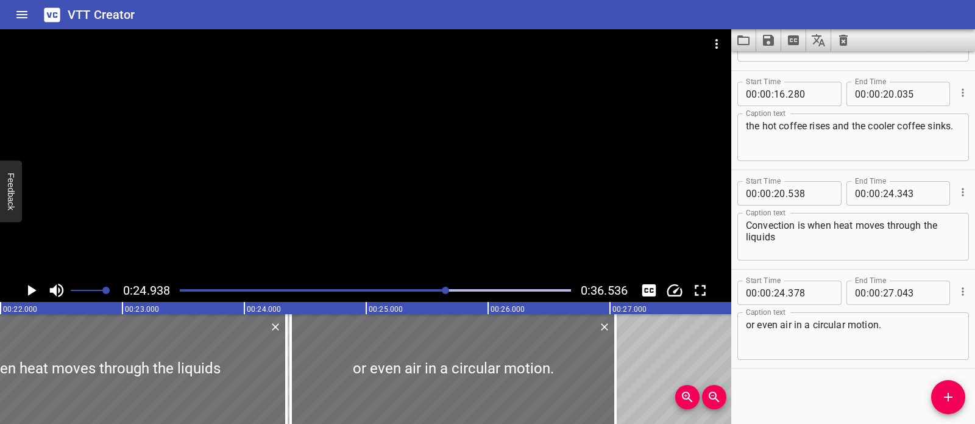
scroll to position [0, 2670]
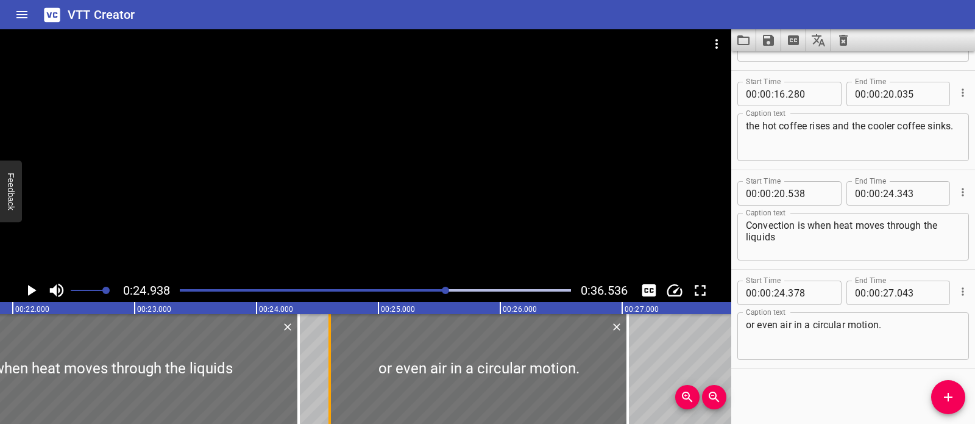
drag, startPoint x: 298, startPoint y: 363, endPoint x: 324, endPoint y: 368, distance: 27.3
click at [324, 368] on div at bounding box center [330, 369] width 12 height 110
type input "598"
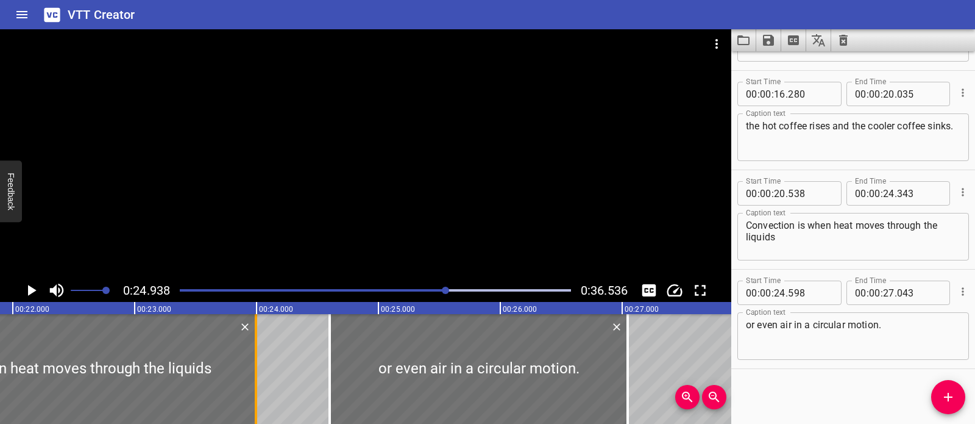
drag, startPoint x: 294, startPoint y: 365, endPoint x: 252, endPoint y: 375, distance: 43.8
click at [252, 375] on div at bounding box center [256, 369] width 12 height 110
type input "23"
type input "993"
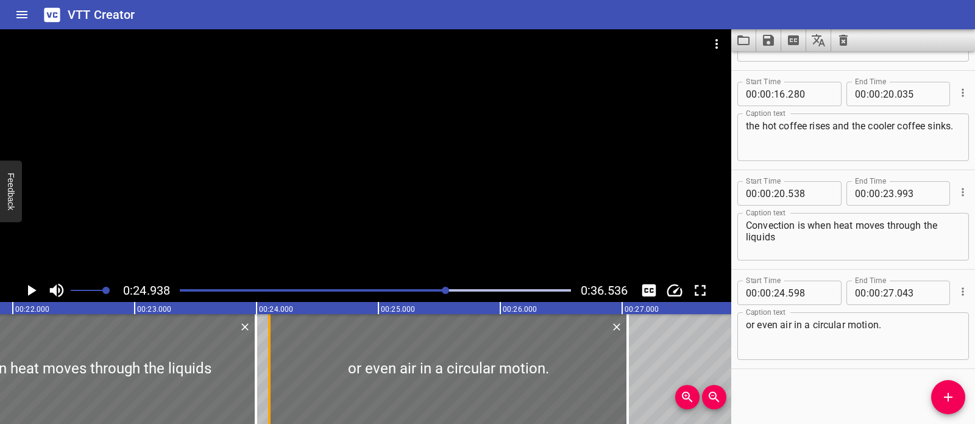
drag, startPoint x: 326, startPoint y: 361, endPoint x: 271, endPoint y: 365, distance: 55.6
click at [271, 365] on div at bounding box center [269, 369] width 12 height 110
type input "103"
click at [257, 366] on div at bounding box center [258, 369] width 2 height 110
type input "24"
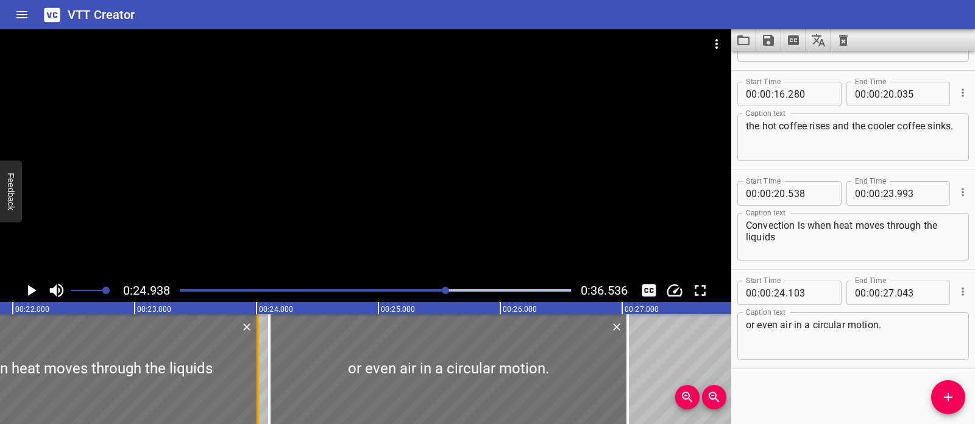
type input "008"
click at [435, 289] on div "Play progress" at bounding box center [251, 290] width 391 height 2
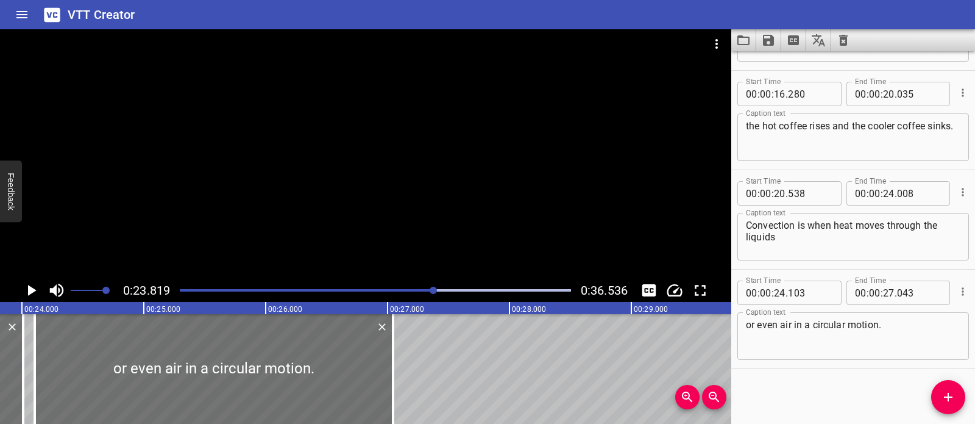
click at [415, 290] on div "Play progress" at bounding box center [239, 290] width 391 height 2
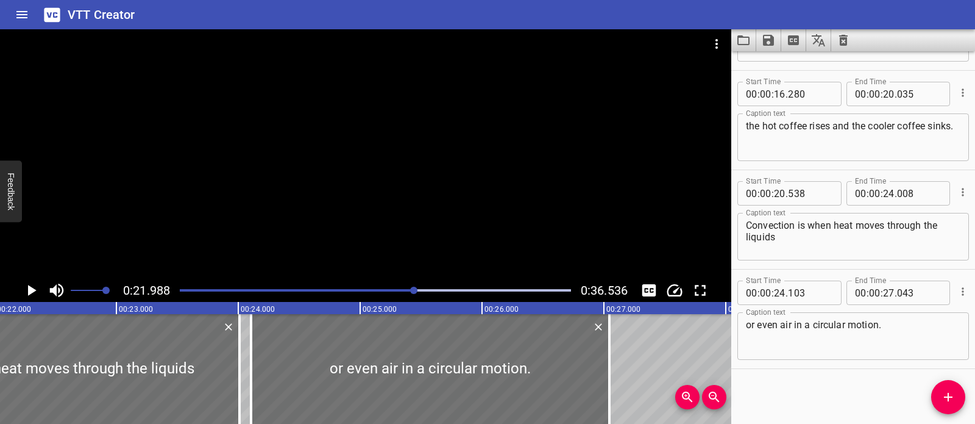
scroll to position [0, 2681]
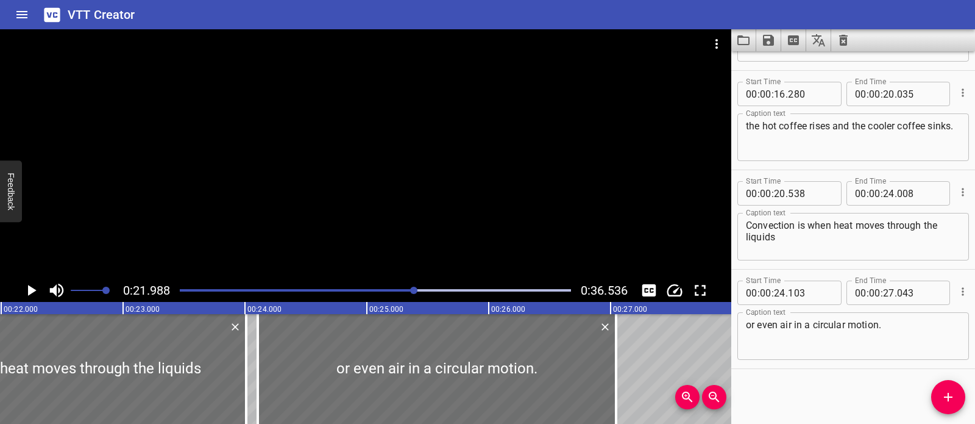
click at [403, 291] on div at bounding box center [376, 290] width 406 height 17
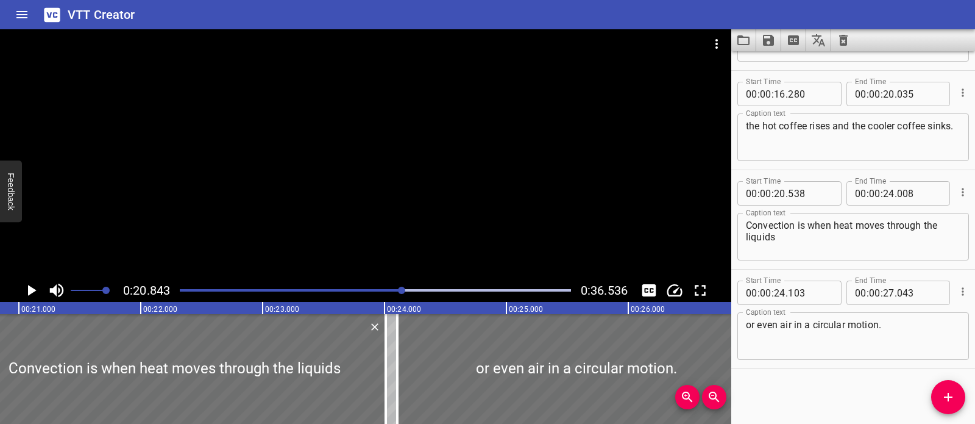
click at [390, 289] on div "Play progress" at bounding box center [207, 290] width 391 height 2
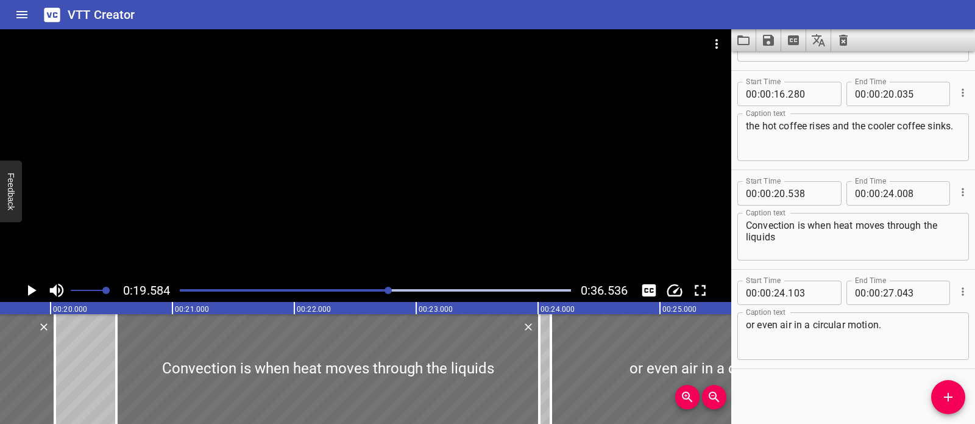
click at [405, 228] on div at bounding box center [366, 153] width 732 height 249
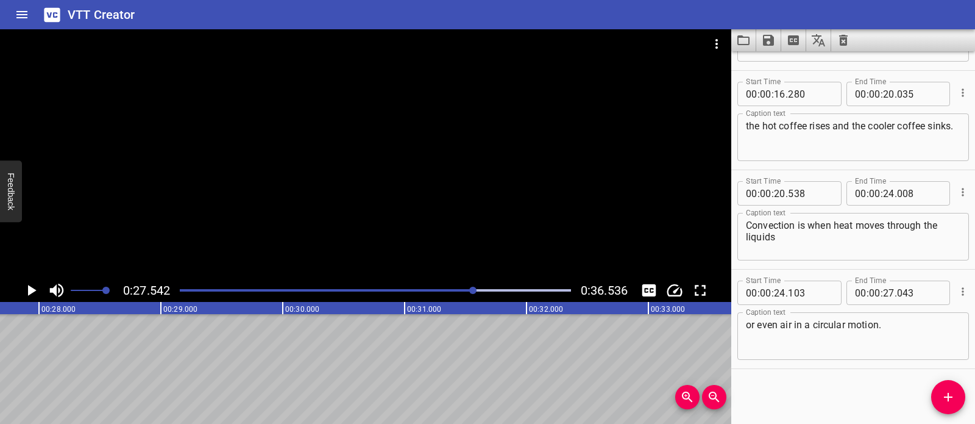
scroll to position [0, 3381]
click at [945, 385] on button "Add Cue" at bounding box center [949, 397] width 34 height 34
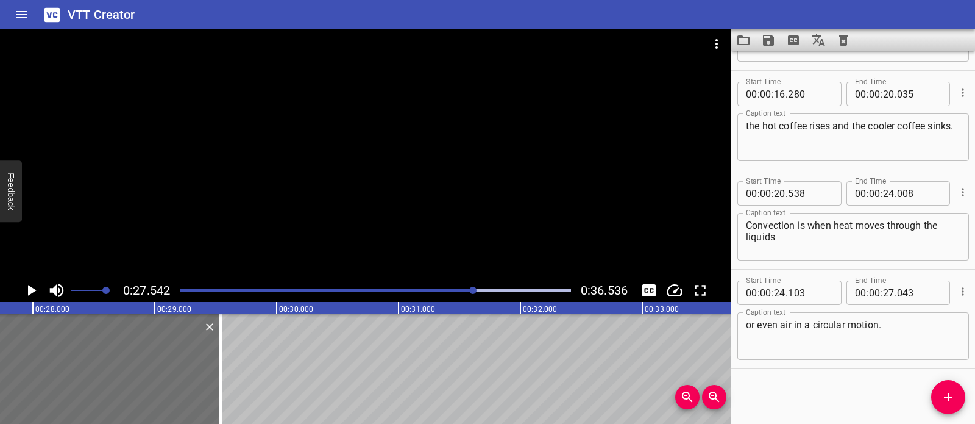
scroll to position [387, 0]
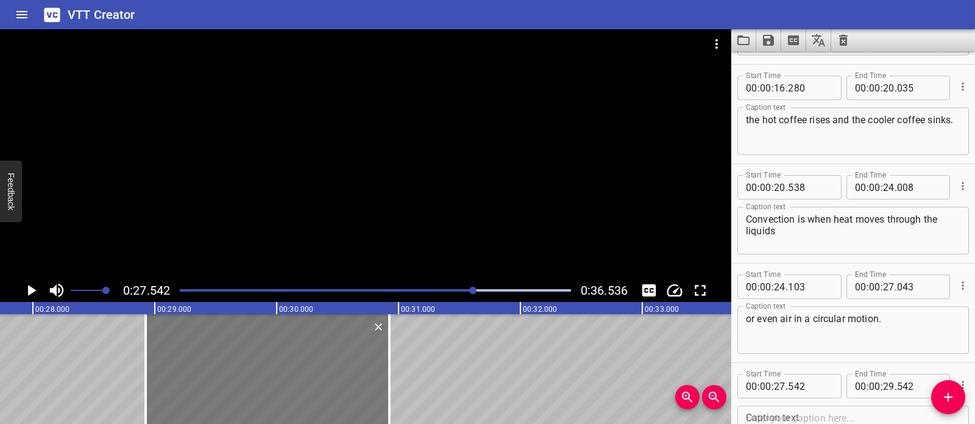
drag, startPoint x: 159, startPoint y: 377, endPoint x: 328, endPoint y: 390, distance: 169.3
click at [328, 390] on div at bounding box center [268, 369] width 244 height 110
type input "28"
type input "927"
type input "30"
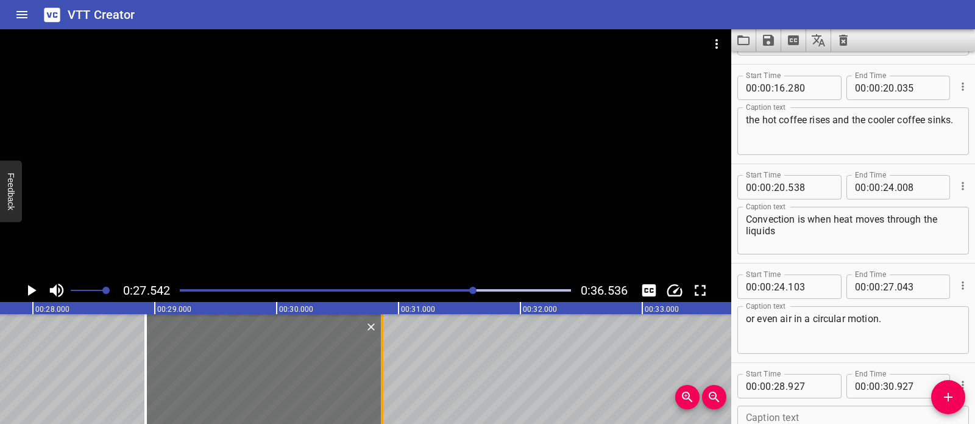
click at [386, 372] on div at bounding box center [382, 369] width 12 height 110
type input "867"
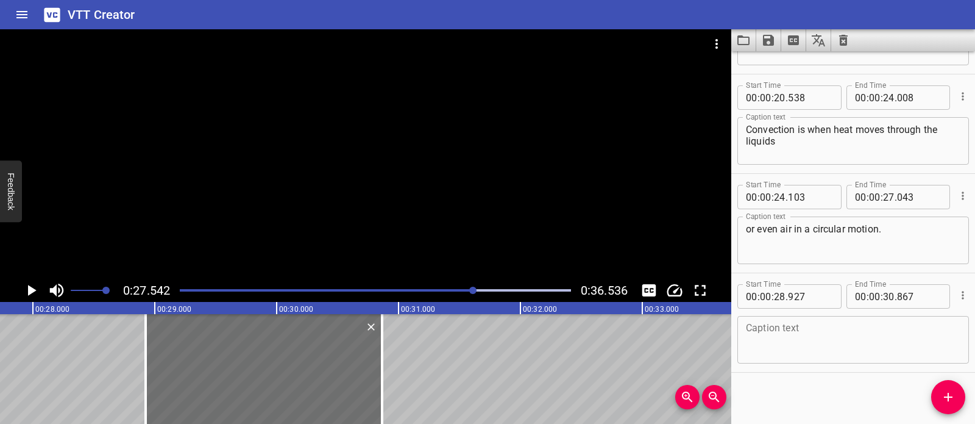
scroll to position [480, 0]
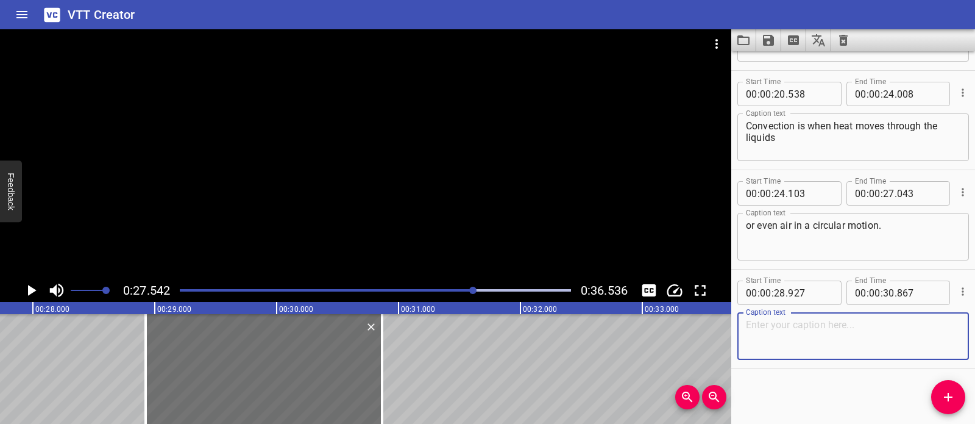
click at [846, 344] on textarea at bounding box center [853, 336] width 215 height 35
paste textarea "We feel the heat from a fire"
type textarea "We feel the heat from a fire"
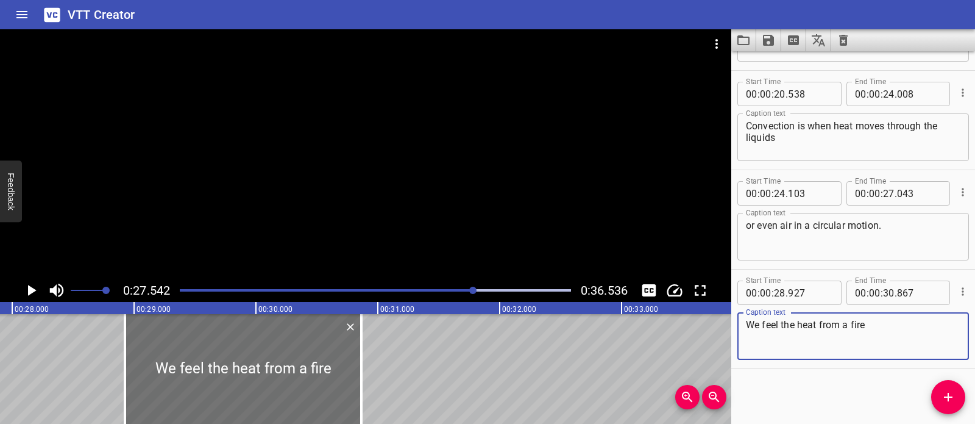
scroll to position [0, 3408]
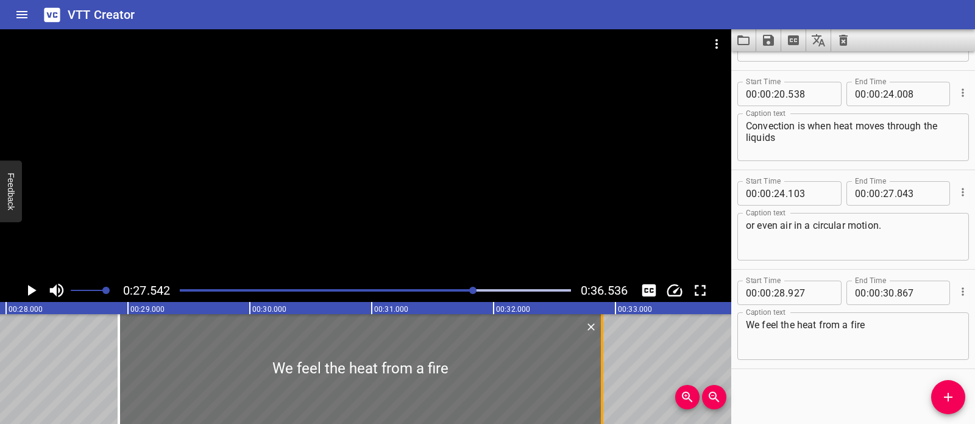
drag, startPoint x: 352, startPoint y: 376, endPoint x: 599, endPoint y: 379, distance: 246.9
click at [599, 379] on div at bounding box center [602, 369] width 12 height 110
type input "32"
type input "892"
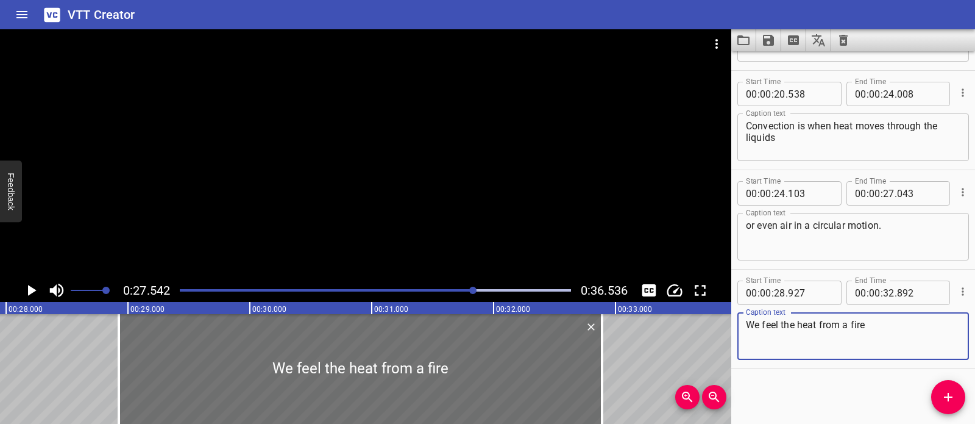
drag, startPoint x: 875, startPoint y: 326, endPoint x: 741, endPoint y: 326, distance: 133.5
click at [741, 326] on div "We feel the heat from a fire Caption text" at bounding box center [854, 336] width 232 height 48
paste textarea "without touching"
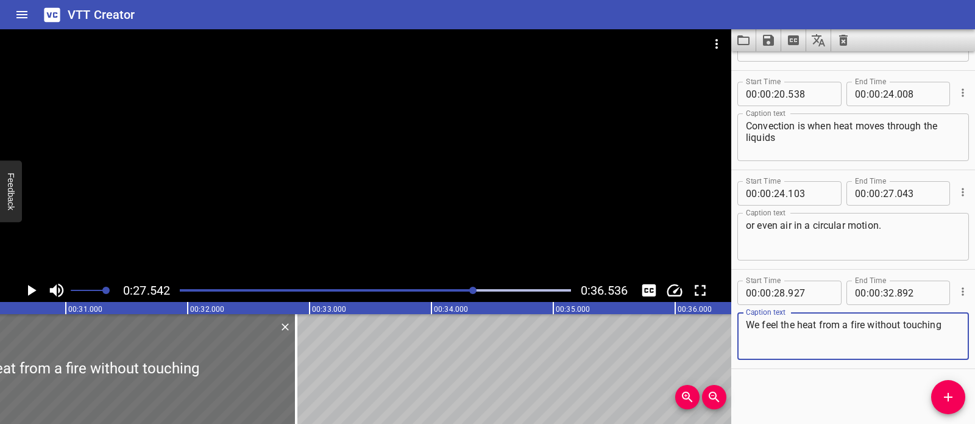
scroll to position [0, 3720]
drag, startPoint x: 886, startPoint y: 323, endPoint x: 747, endPoint y: 318, distance: 139.7
click at [747, 319] on textarea "We feel the heat from a fire without touching" at bounding box center [853, 336] width 215 height 35
paste textarea "it"
type textarea "We feel the heat from a fire without touching it"
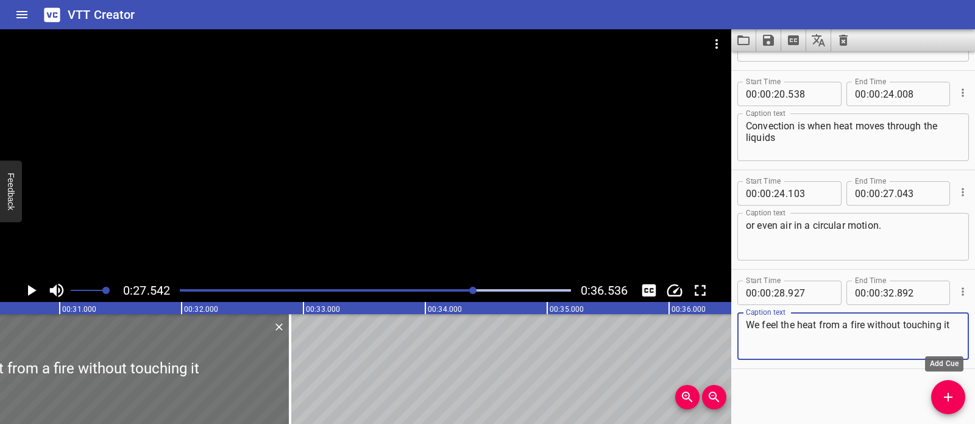
click at [946, 402] on icon "Add Cue" at bounding box center [948, 397] width 15 height 15
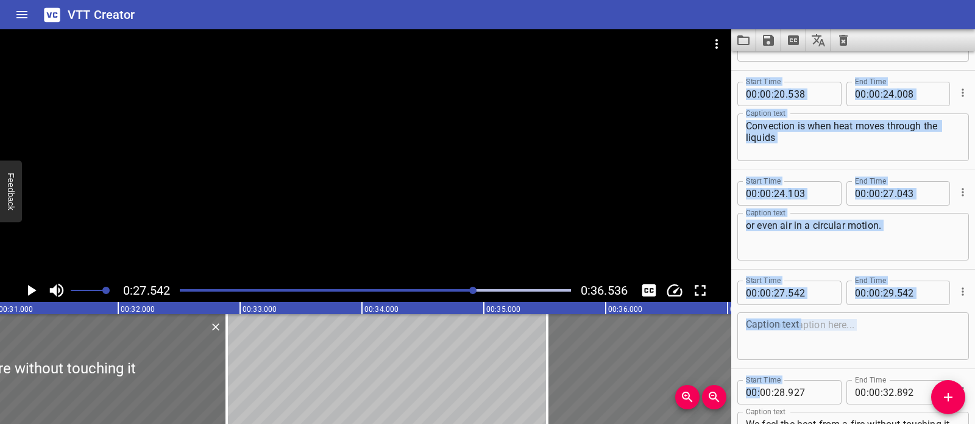
scroll to position [0, 3990]
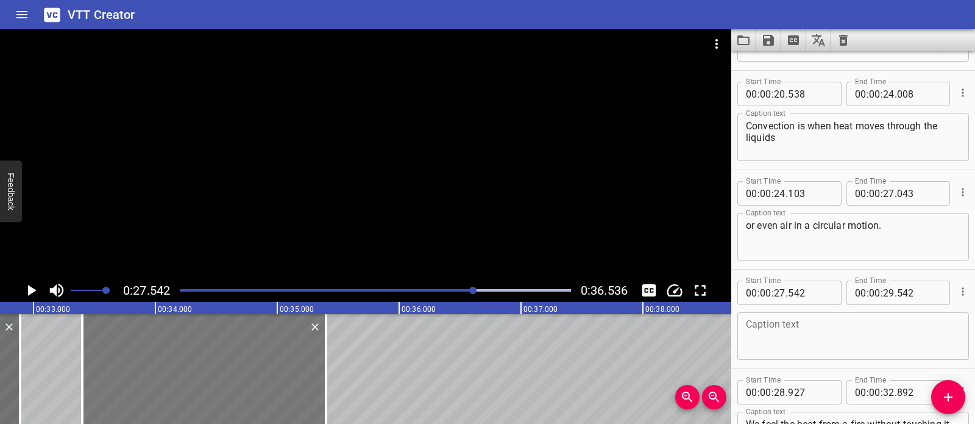
drag, startPoint x: 134, startPoint y: 365, endPoint x: 262, endPoint y: 404, distance: 134.0
type input "33"
type input "407"
type input "35"
type input "407"
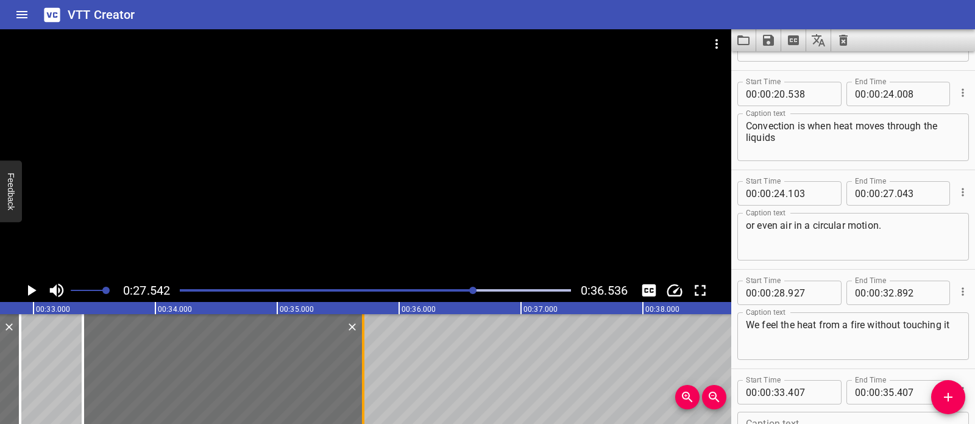
drag, startPoint x: 340, startPoint y: 376, endPoint x: 364, endPoint y: 379, distance: 24.6
click at [364, 379] on div at bounding box center [363, 369] width 2 height 110
type input "707"
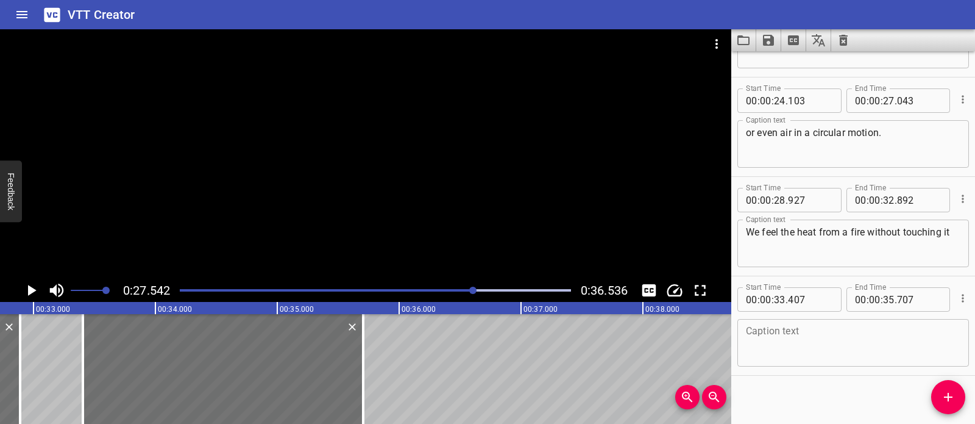
scroll to position [579, 0]
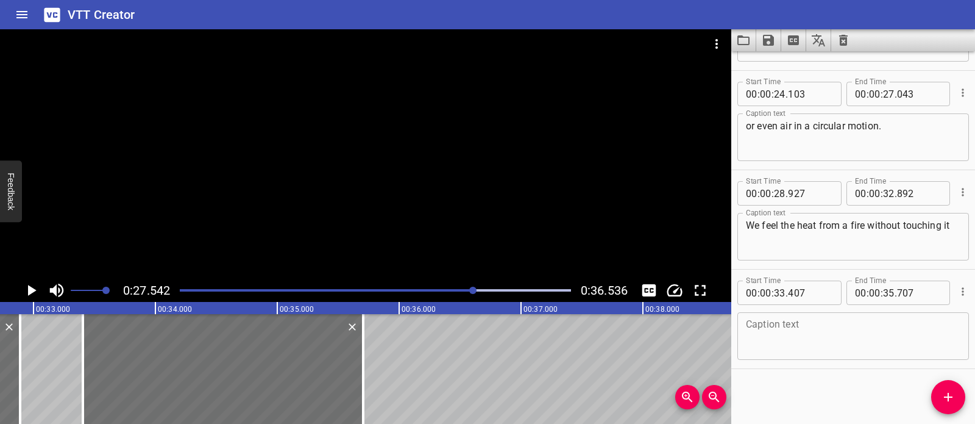
click at [852, 351] on textarea at bounding box center [853, 336] width 215 height 35
paste textarea "because of radiation."
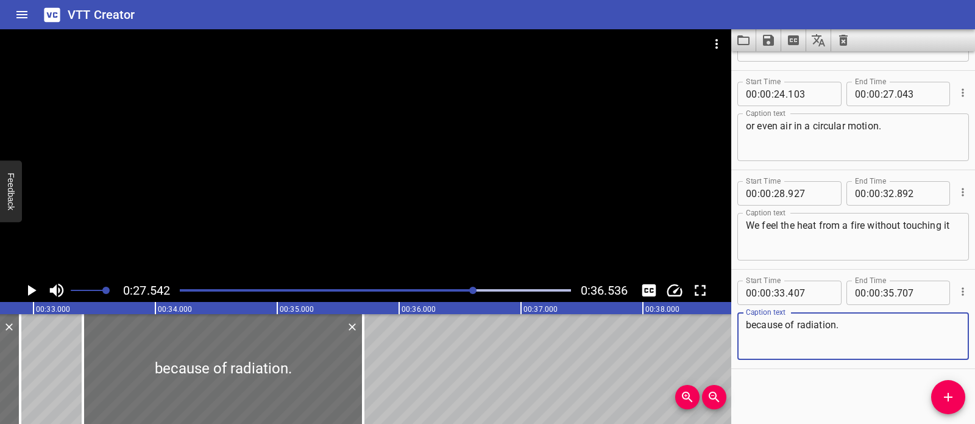
type textarea "because of radiation."
click at [433, 223] on div at bounding box center [366, 153] width 732 height 249
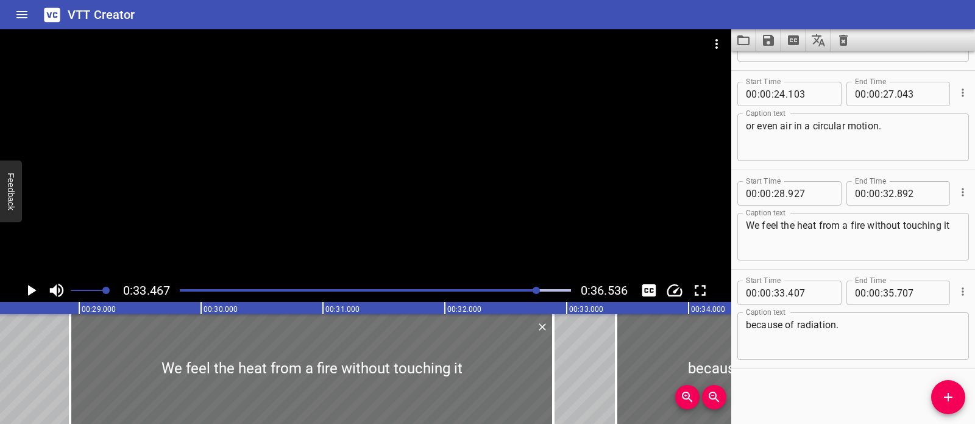
scroll to position [0, 3451]
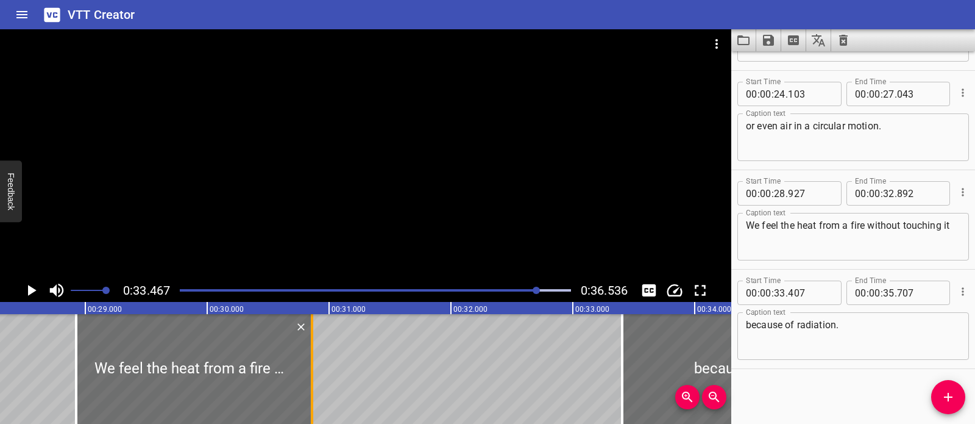
drag, startPoint x: 560, startPoint y: 352, endPoint x: 312, endPoint y: 382, distance: 249.3
click at [312, 382] on div at bounding box center [312, 369] width 2 height 110
type input "30"
type input "862"
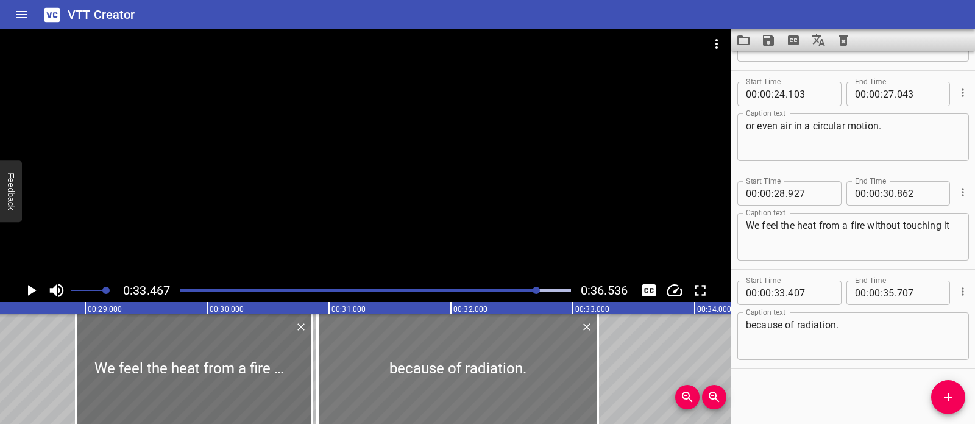
drag, startPoint x: 682, startPoint y: 344, endPoint x: 377, endPoint y: 352, distance: 304.9
click at [377, 352] on div at bounding box center [458, 369] width 280 height 110
type input "30"
type input "907"
type input "33"
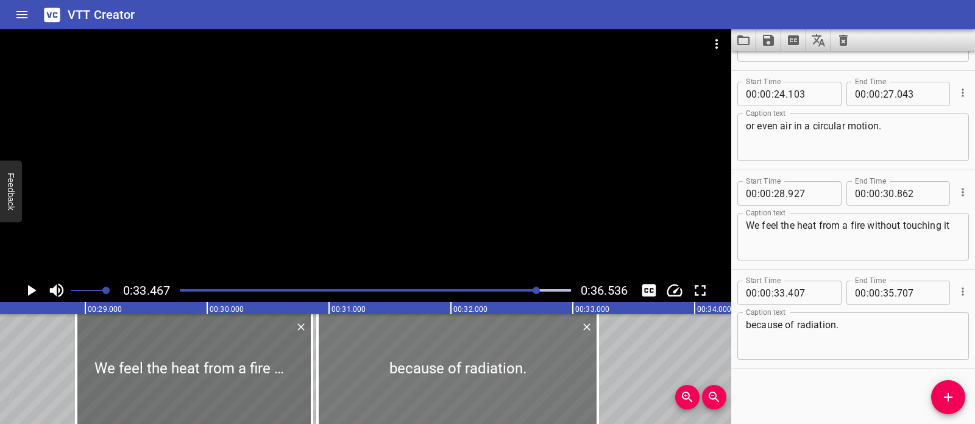
type input "207"
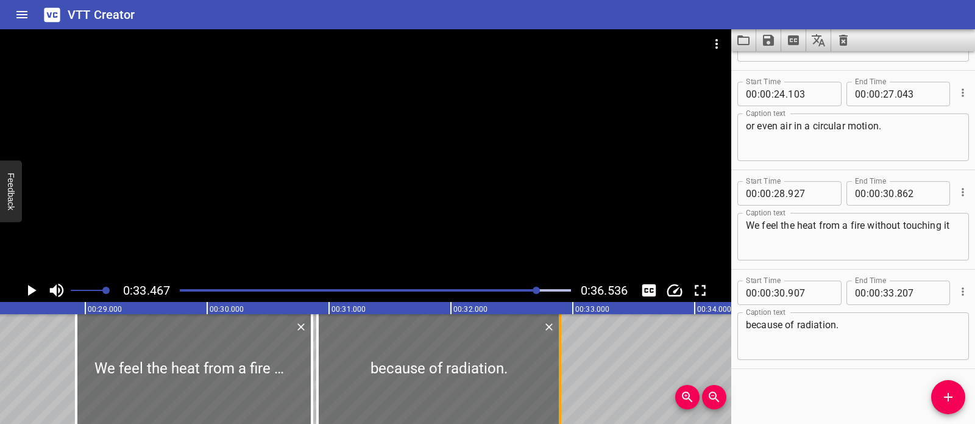
drag, startPoint x: 591, startPoint y: 349, endPoint x: 554, endPoint y: 352, distance: 37.4
click at [554, 352] on div at bounding box center [560, 369] width 12 height 110
type input "32"
type input "887"
click at [513, 289] on div "Play progress" at bounding box center [342, 290] width 391 height 2
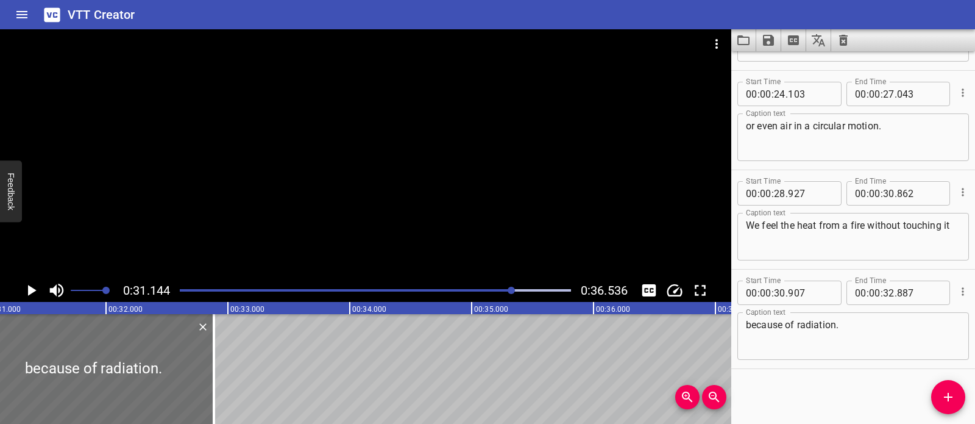
scroll to position [0, 3798]
click at [463, 290] on div "Play progress" at bounding box center [318, 290] width 391 height 2
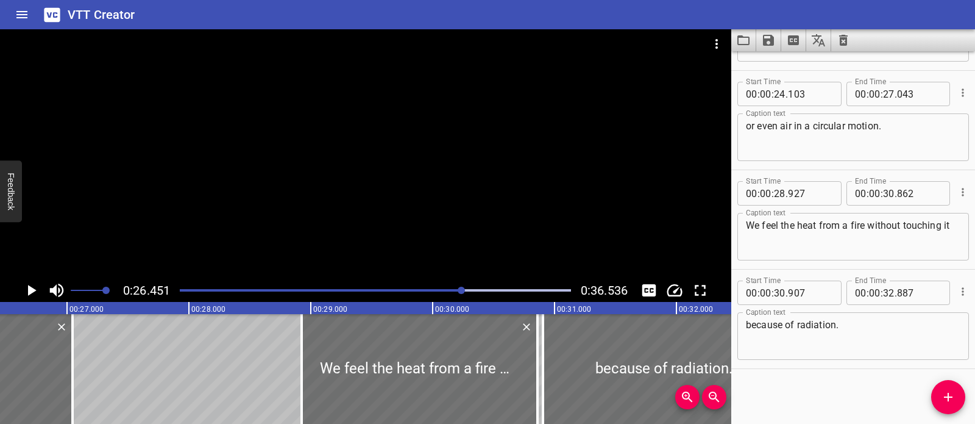
click at [486, 236] on div at bounding box center [366, 153] width 732 height 249
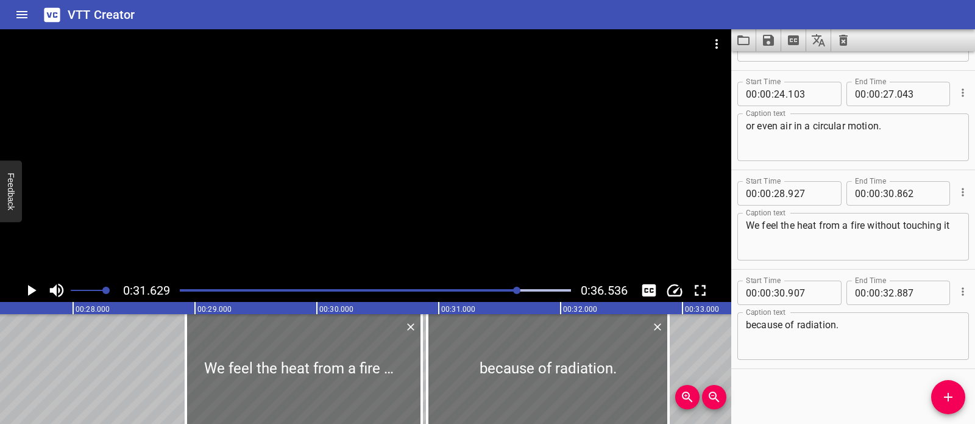
scroll to position [0, 3347]
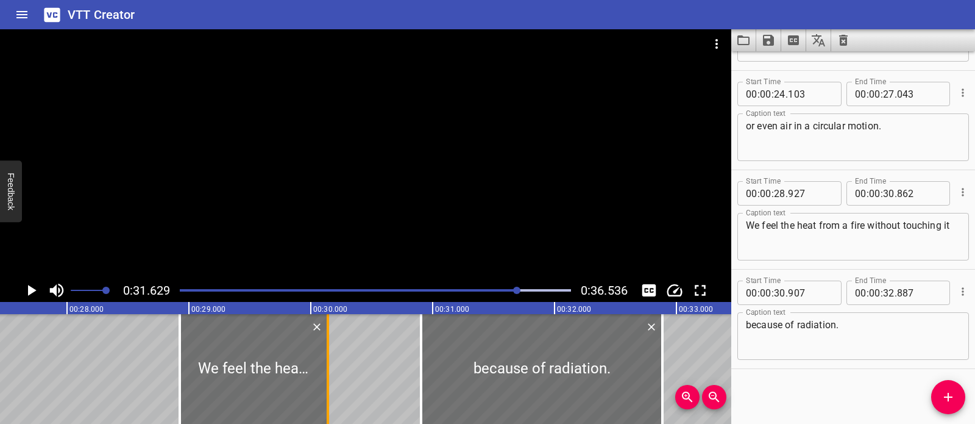
drag, startPoint x: 412, startPoint y: 374, endPoint x: 324, endPoint y: 388, distance: 88.9
click at [324, 388] on div at bounding box center [328, 369] width 12 height 110
type input "142"
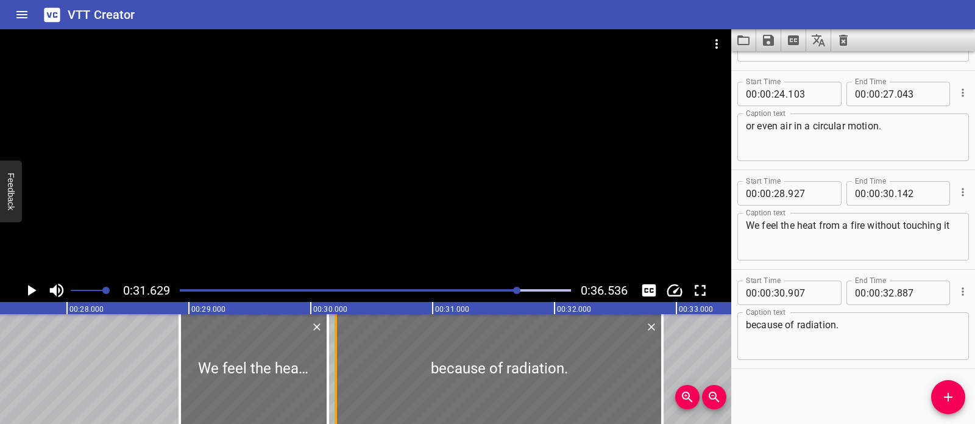
drag, startPoint x: 421, startPoint y: 369, endPoint x: 335, endPoint y: 372, distance: 85.4
click at [335, 372] on div at bounding box center [336, 369] width 2 height 110
click at [422, 236] on div at bounding box center [366, 153] width 732 height 249
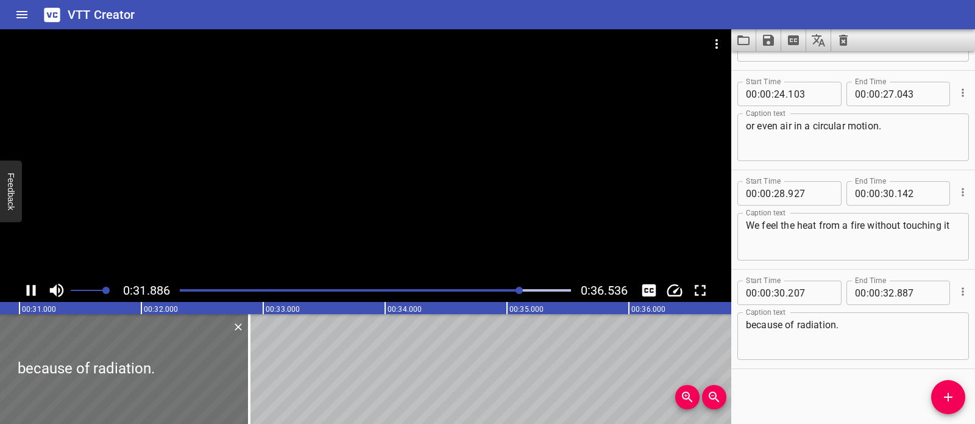
click at [486, 293] on div at bounding box center [376, 290] width 406 height 17
click at [476, 250] on div at bounding box center [366, 153] width 732 height 249
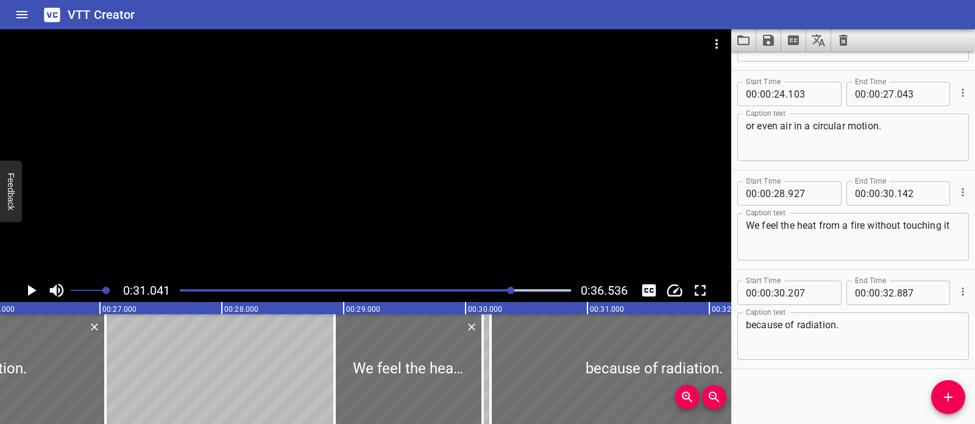
scroll to position [0, 3247]
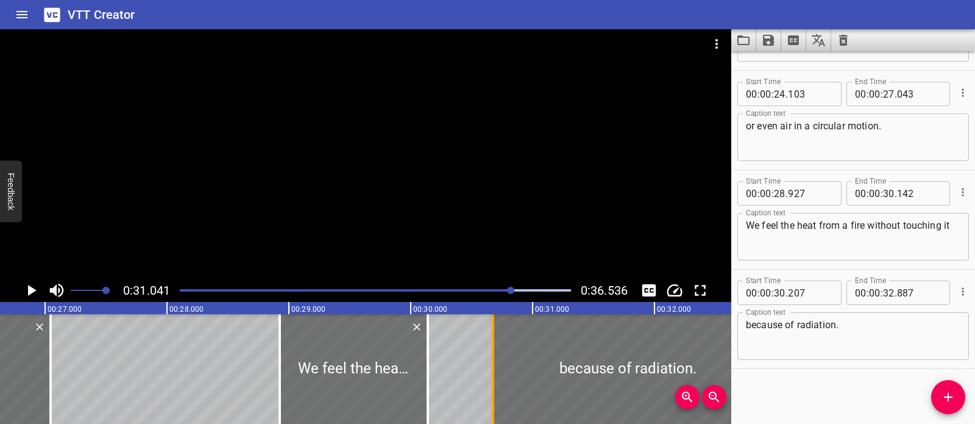
drag, startPoint x: 439, startPoint y: 363, endPoint x: 496, endPoint y: 371, distance: 57.9
click at [496, 371] on div at bounding box center [493, 369] width 12 height 110
type input "677"
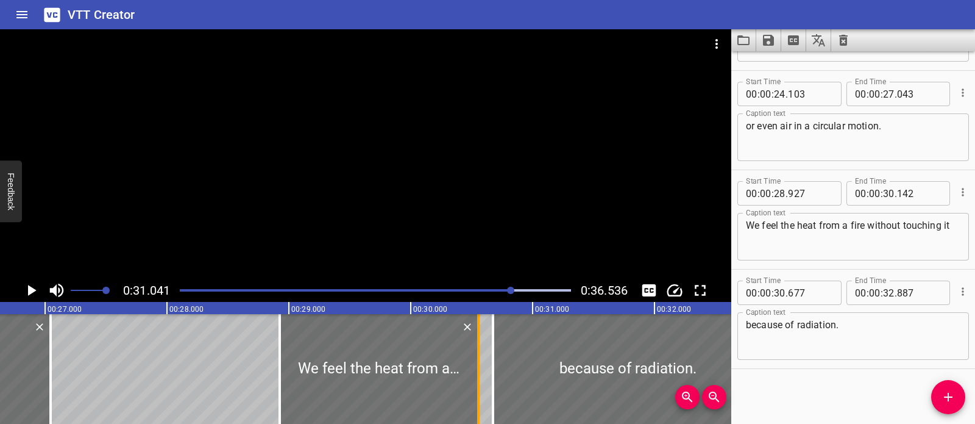
drag, startPoint x: 425, startPoint y: 366, endPoint x: 475, endPoint y: 372, distance: 50.4
click at [475, 372] on div at bounding box center [478, 369] width 12 height 110
type input "557"
click at [489, 349] on div at bounding box center [488, 369] width 12 height 110
click at [473, 288] on div at bounding box center [376, 290] width 406 height 17
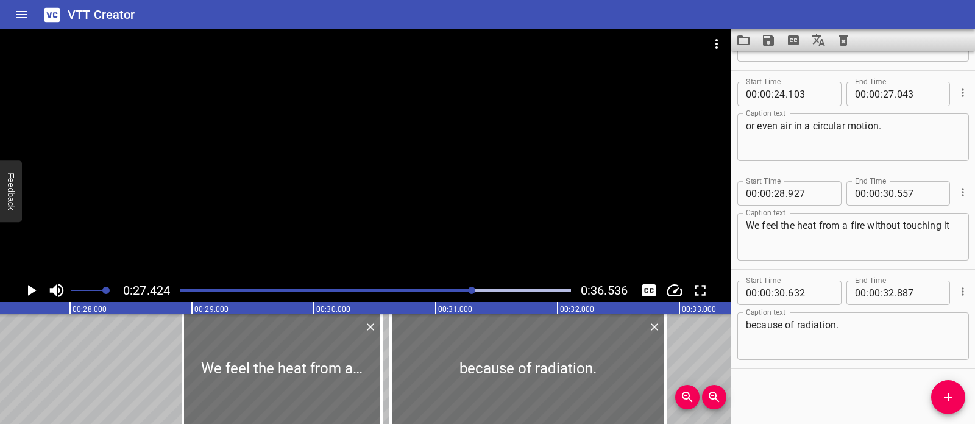
click at [474, 225] on div at bounding box center [366, 153] width 732 height 249
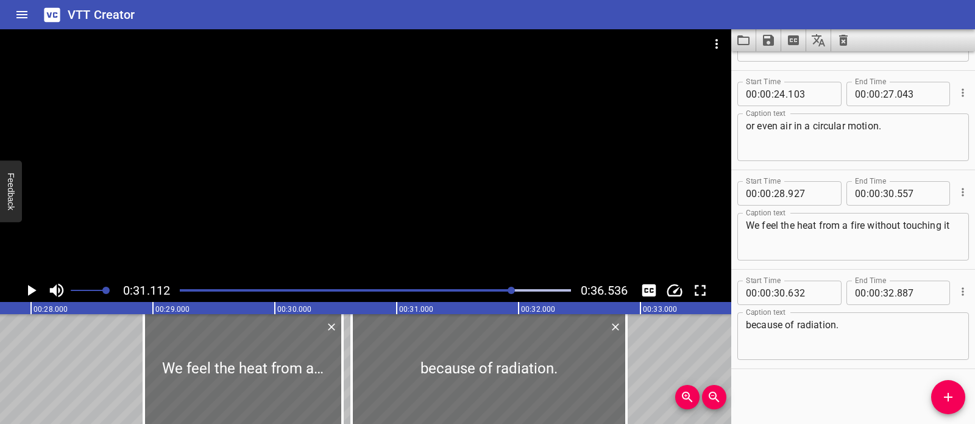
scroll to position [0, 3395]
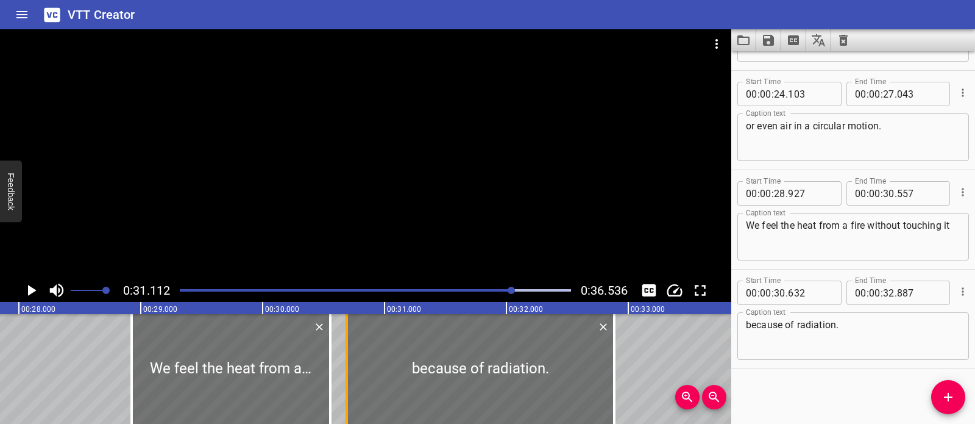
drag, startPoint x: 342, startPoint y: 364, endPoint x: 349, endPoint y: 369, distance: 8.8
click at [349, 369] on div at bounding box center [347, 369] width 12 height 110
type input "692"
drag, startPoint x: 330, startPoint y: 363, endPoint x: 342, endPoint y: 370, distance: 13.9
click at [342, 370] on div "When the hot sand and pan touch the coffee beans, heat moves directly to the be…" at bounding box center [263, 369] width 7316 height 110
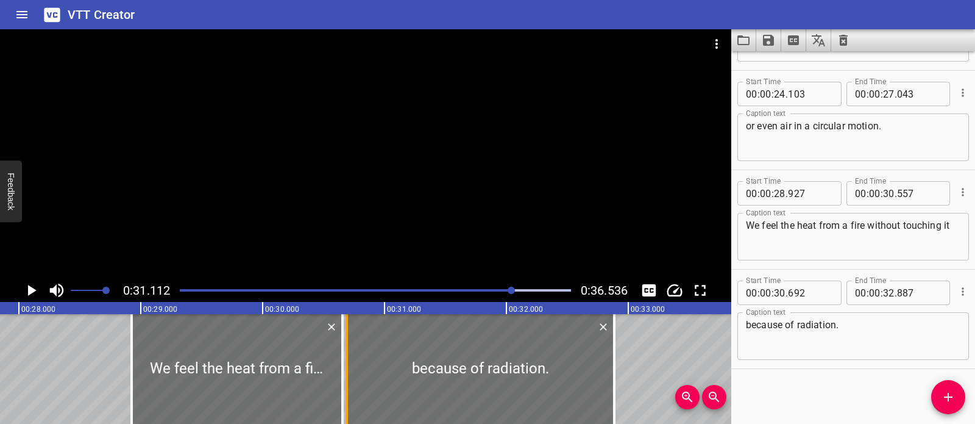
type input "657"
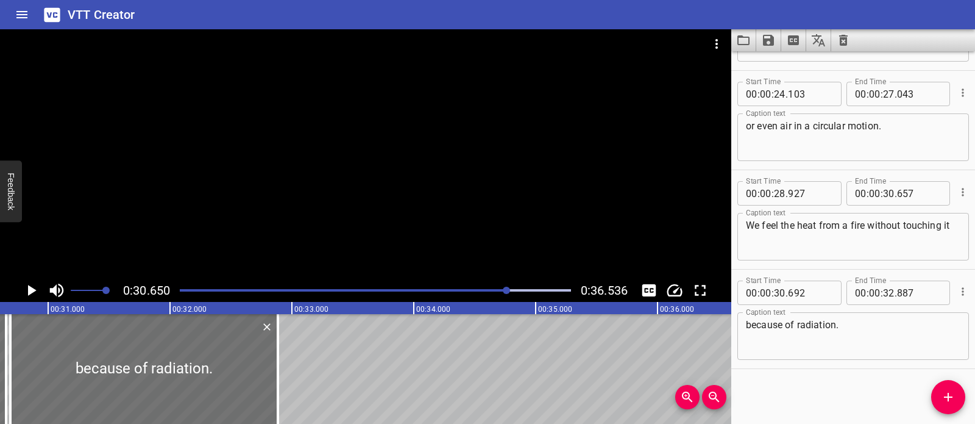
scroll to position [0, 3737]
click at [467, 289] on div "Play progress" at bounding box center [312, 290] width 391 height 2
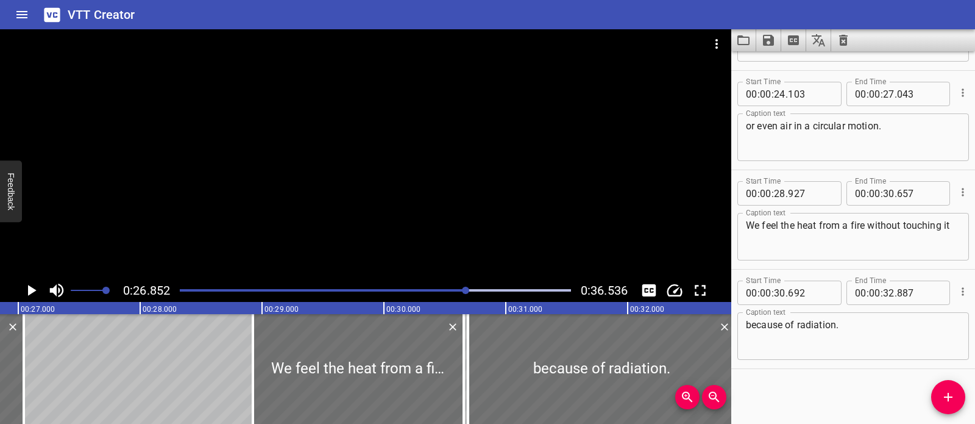
click at [414, 223] on div at bounding box center [366, 153] width 732 height 249
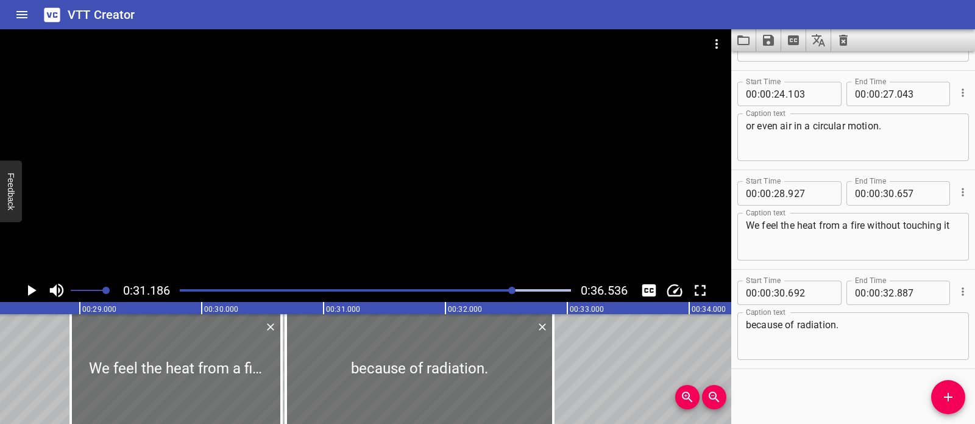
scroll to position [0, 3444]
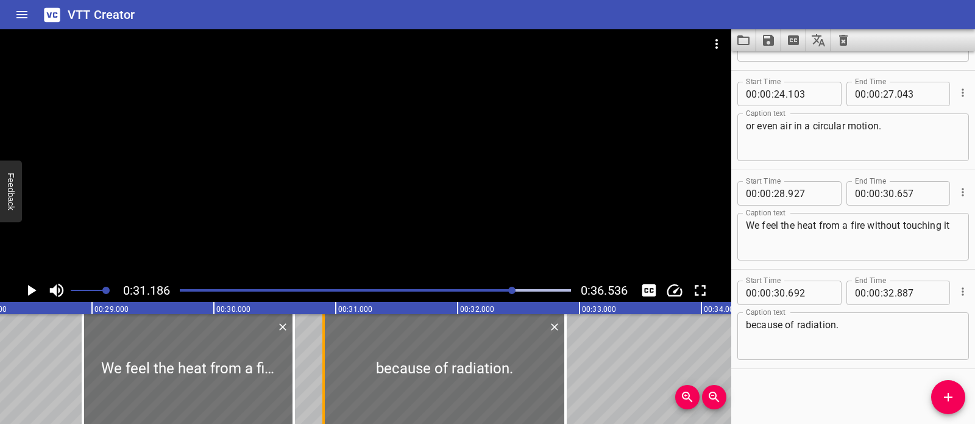
drag, startPoint x: 298, startPoint y: 354, endPoint x: 324, endPoint y: 357, distance: 25.7
click at [324, 357] on div at bounding box center [324, 369] width 2 height 110
type input "902"
drag, startPoint x: 293, startPoint y: 354, endPoint x: 315, endPoint y: 362, distance: 23.3
click at [315, 362] on div at bounding box center [318, 369] width 12 height 110
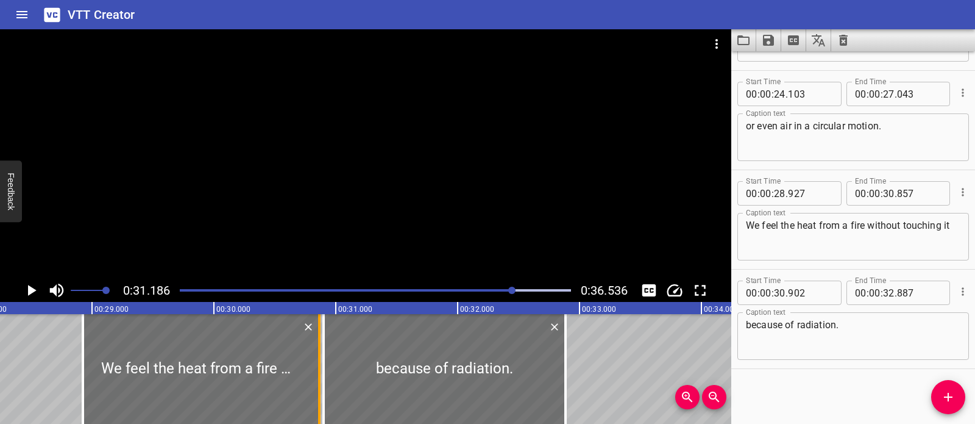
click at [316, 364] on div at bounding box center [319, 369] width 12 height 110
type input "867"
drag, startPoint x: 472, startPoint y: 290, endPoint x: 444, endPoint y: 244, distance: 53.3
click at [472, 290] on div "Play progress" at bounding box center [318, 290] width 391 height 2
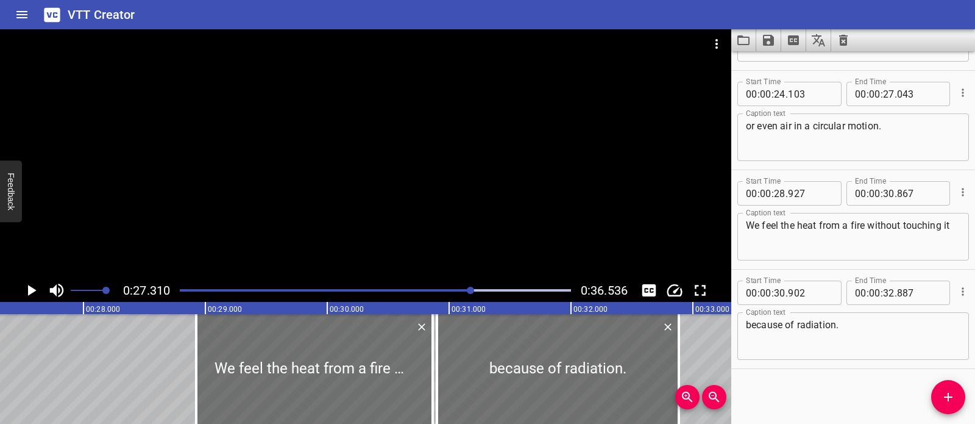
click at [406, 218] on div at bounding box center [366, 153] width 732 height 249
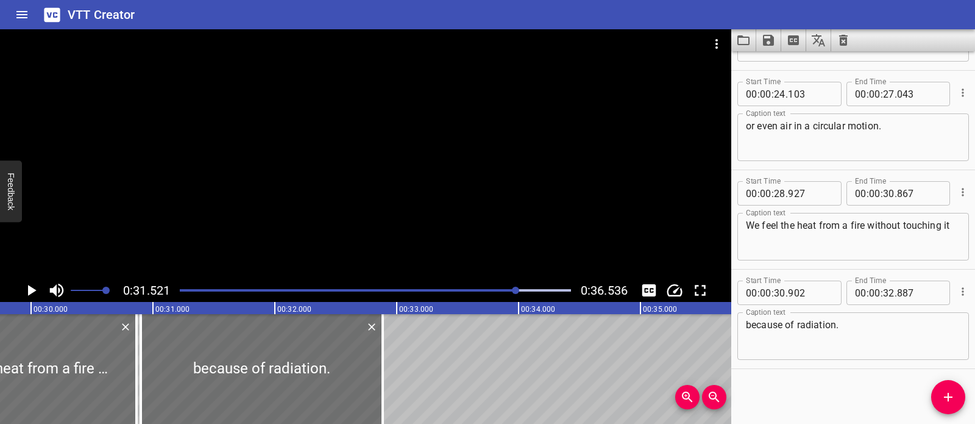
scroll to position [0, 3590]
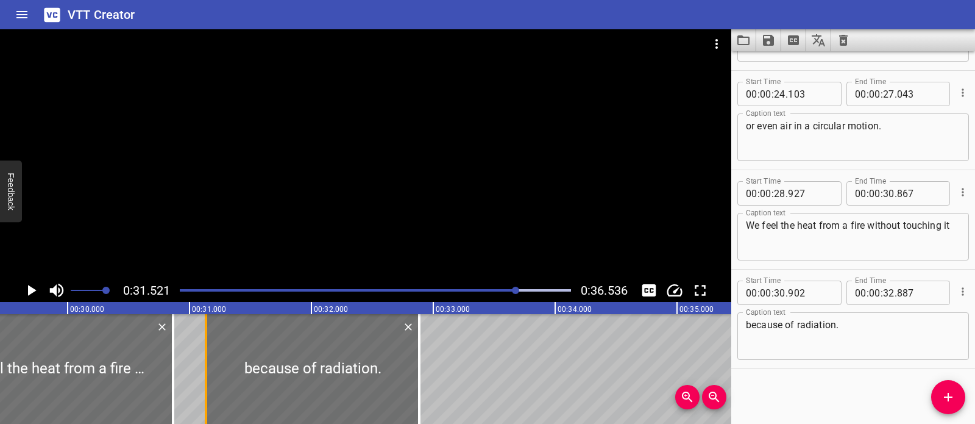
drag, startPoint x: 180, startPoint y: 360, endPoint x: 209, endPoint y: 388, distance: 39.7
click at [209, 388] on div at bounding box center [206, 369] width 12 height 110
type input "31"
type input "137"
drag, startPoint x: 169, startPoint y: 367, endPoint x: 198, endPoint y: 383, distance: 32.7
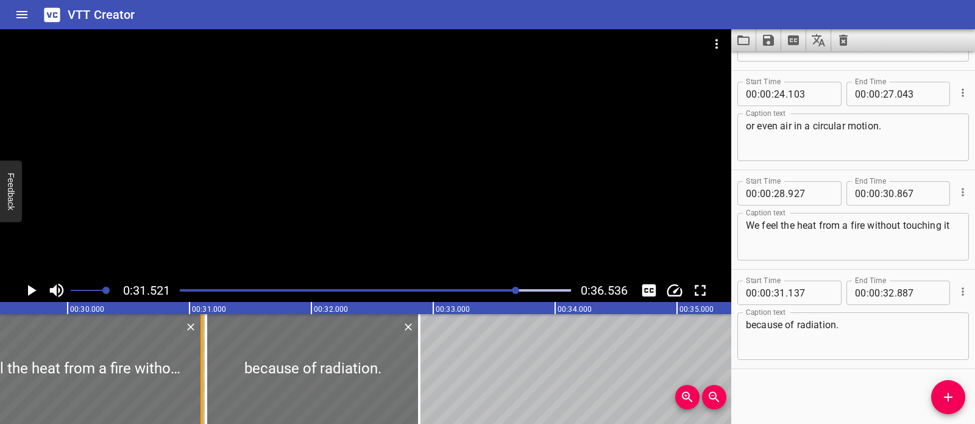
click at [198, 383] on div at bounding box center [202, 369] width 12 height 110
type input "31"
type input "102"
click at [476, 289] on div "Play progress" at bounding box center [321, 290] width 391 height 2
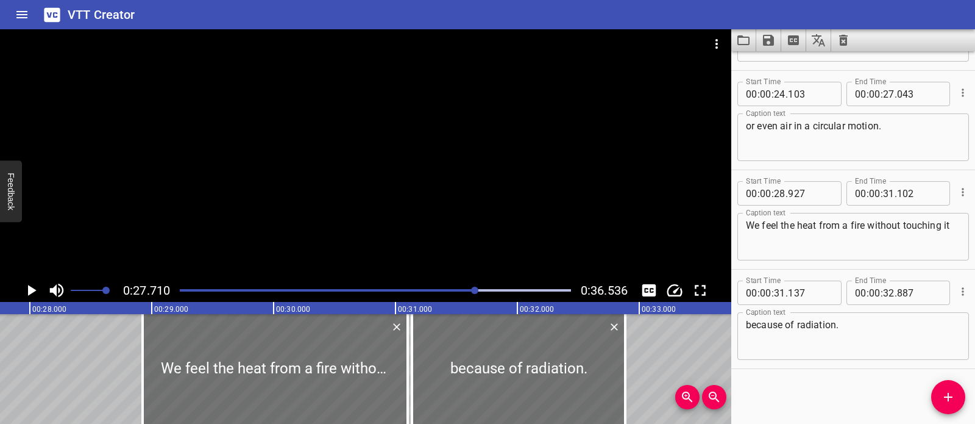
click at [466, 229] on div at bounding box center [366, 153] width 732 height 249
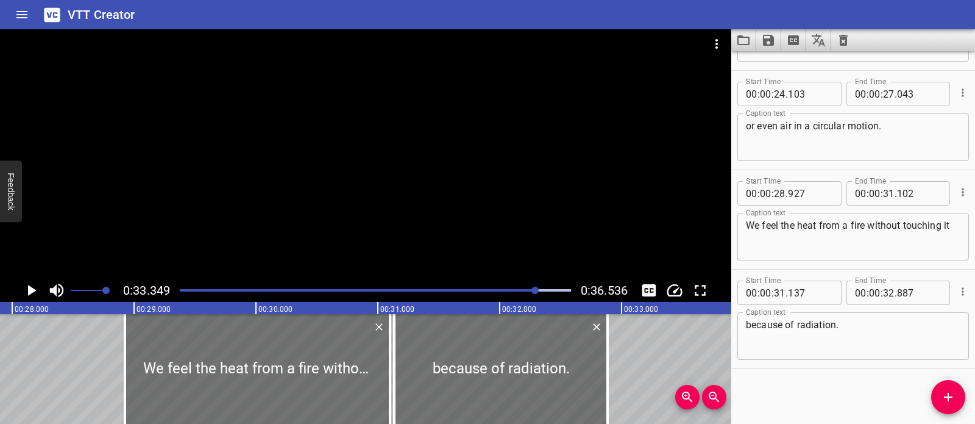
scroll to position [0, 3426]
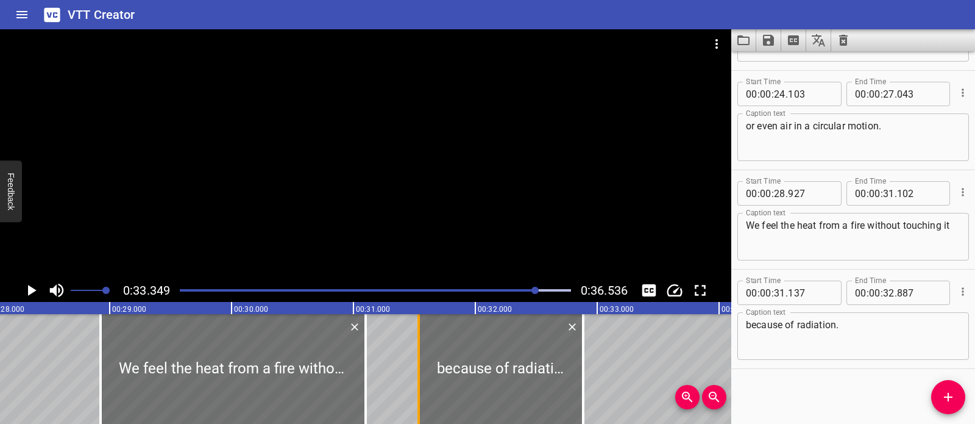
drag, startPoint x: 373, startPoint y: 354, endPoint x: 419, endPoint y: 372, distance: 50.0
click at [419, 372] on div at bounding box center [419, 369] width 2 height 110
type input "537"
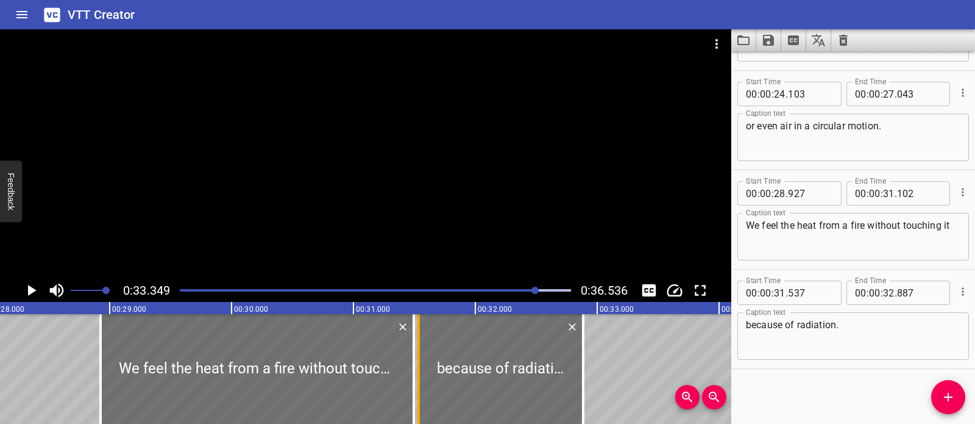
drag, startPoint x: 365, startPoint y: 365, endPoint x: 413, endPoint y: 380, distance: 50.5
click at [413, 380] on div "When the hot sand and pan touch the coffee beans, heat moves directly to the be…" at bounding box center [232, 369] width 7316 height 110
type input "497"
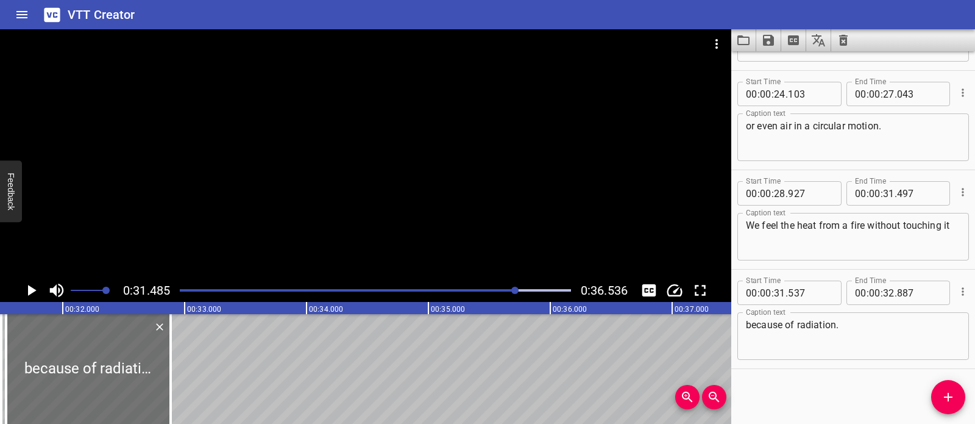
click at [502, 288] on div at bounding box center [376, 290] width 406 height 17
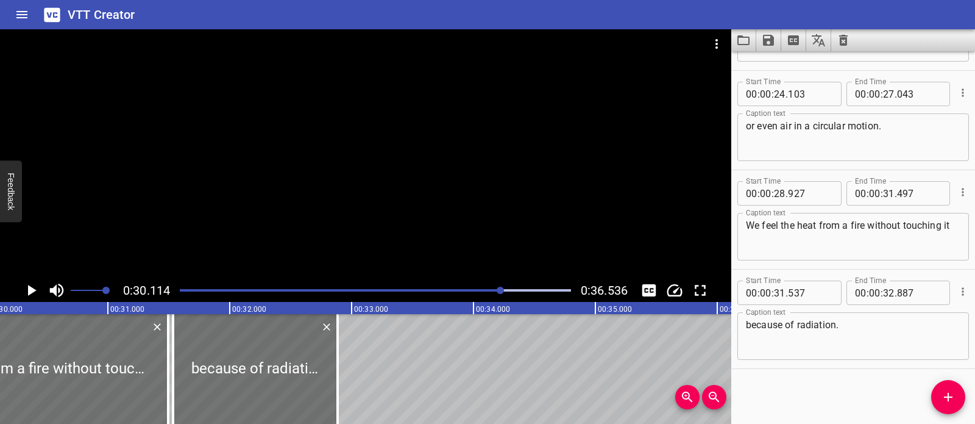
click at [485, 291] on div "Play progress" at bounding box center [306, 290] width 391 height 2
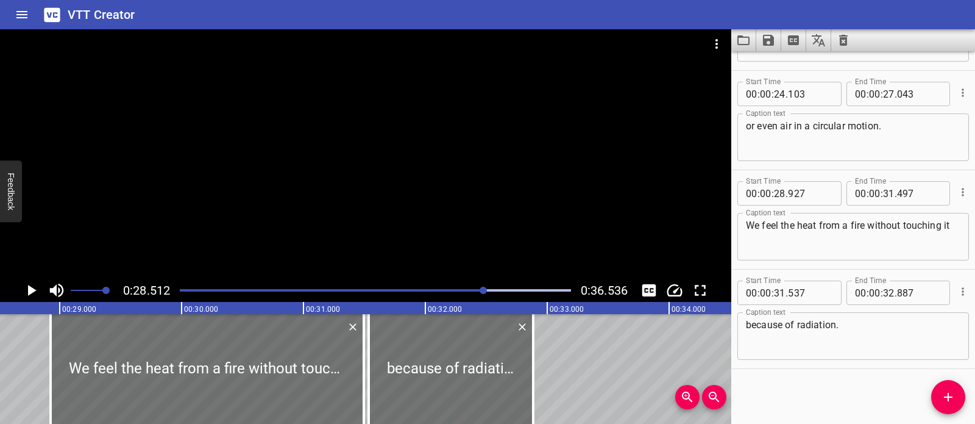
click at [454, 249] on div at bounding box center [366, 153] width 732 height 249
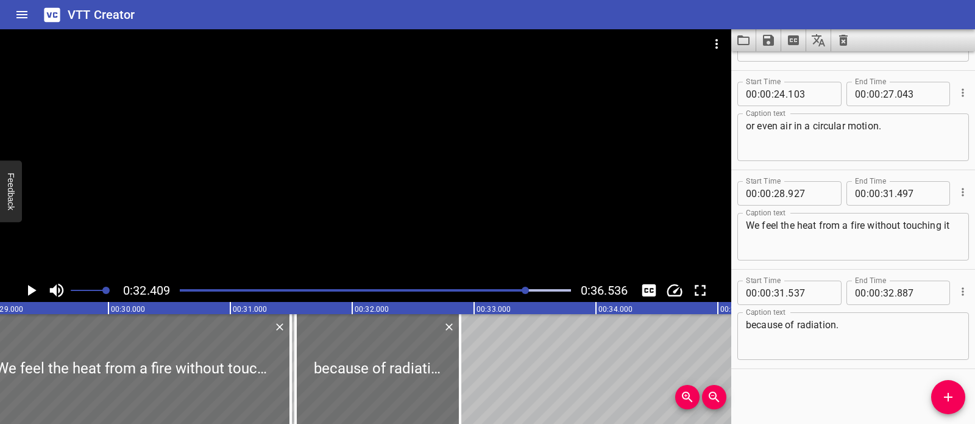
scroll to position [0, 3543]
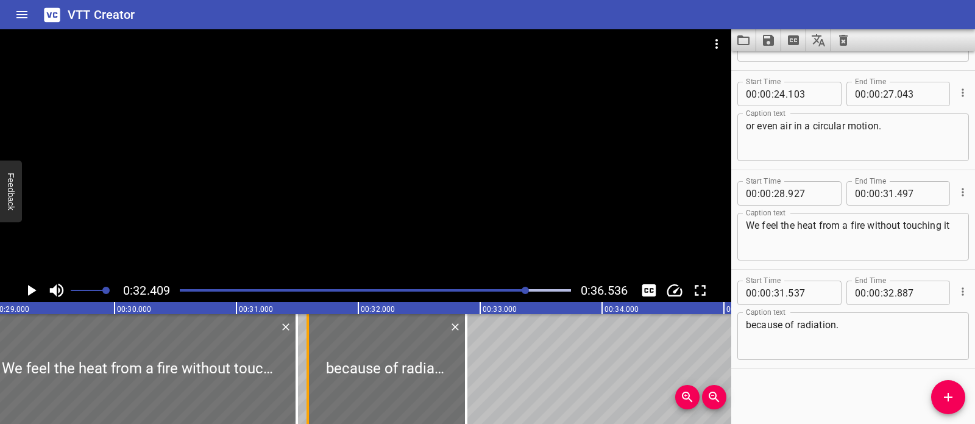
drag, startPoint x: 295, startPoint y: 368, endPoint x: 301, endPoint y: 373, distance: 8.2
click at [302, 373] on div at bounding box center [308, 369] width 12 height 110
type input "587"
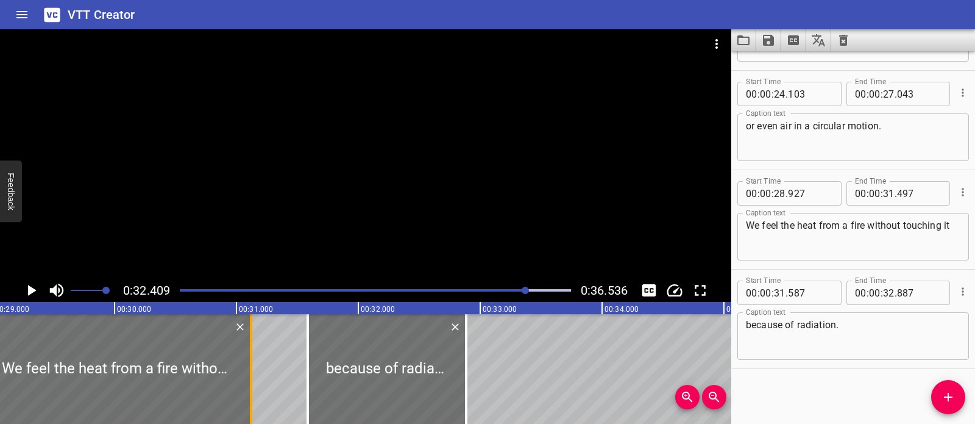
drag, startPoint x: 294, startPoint y: 370, endPoint x: 249, endPoint y: 377, distance: 45.6
click at [250, 377] on div at bounding box center [251, 369] width 2 height 110
type input "122"
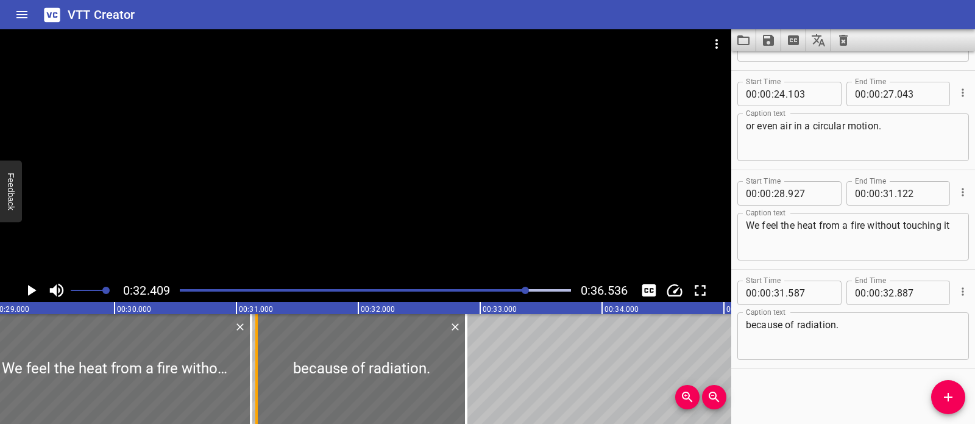
drag, startPoint x: 309, startPoint y: 367, endPoint x: 258, endPoint y: 368, distance: 51.2
click at [258, 368] on div at bounding box center [257, 369] width 12 height 110
type input "167"
click at [480, 288] on div at bounding box center [376, 290] width 406 height 17
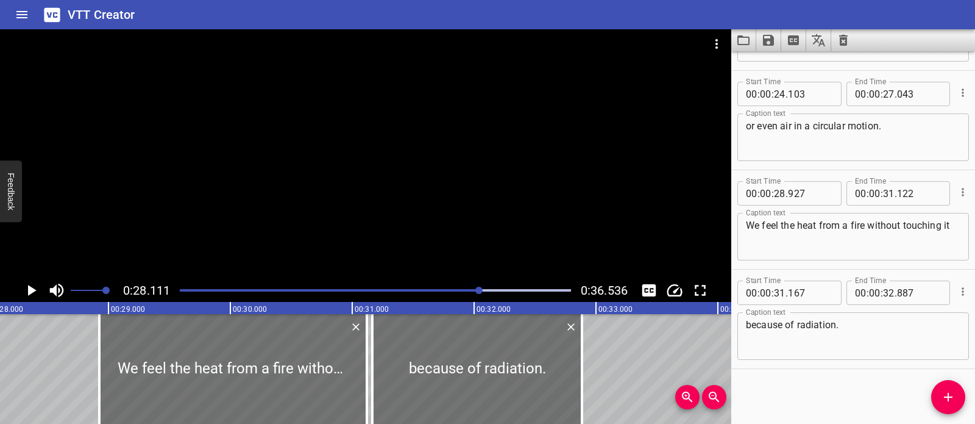
click at [415, 251] on div at bounding box center [366, 153] width 732 height 249
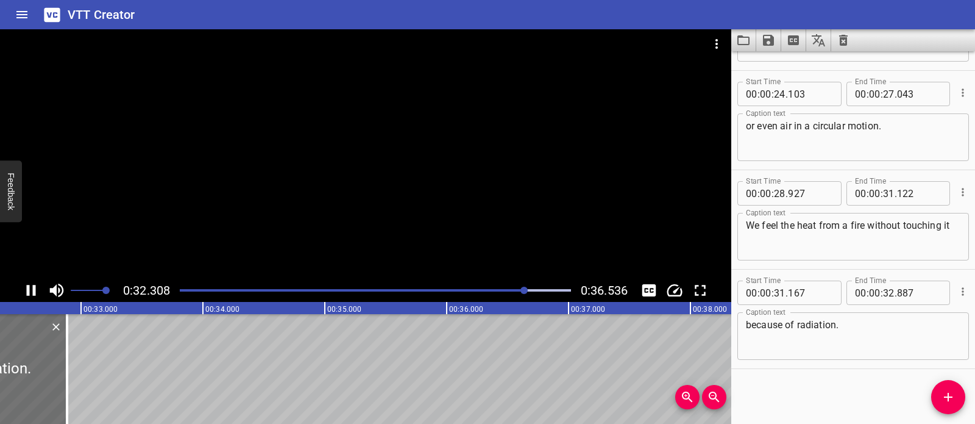
scroll to position [0, 3949]
click at [944, 392] on icon "Add Cue" at bounding box center [948, 397] width 15 height 15
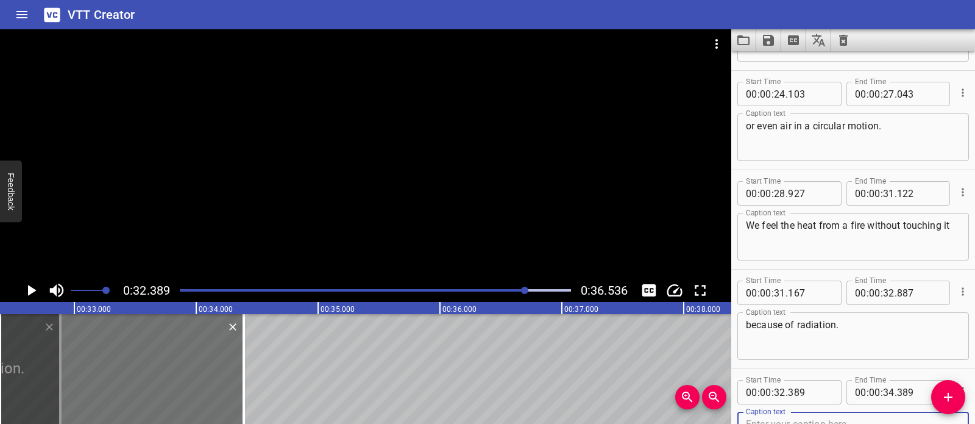
scroll to position [585, 0]
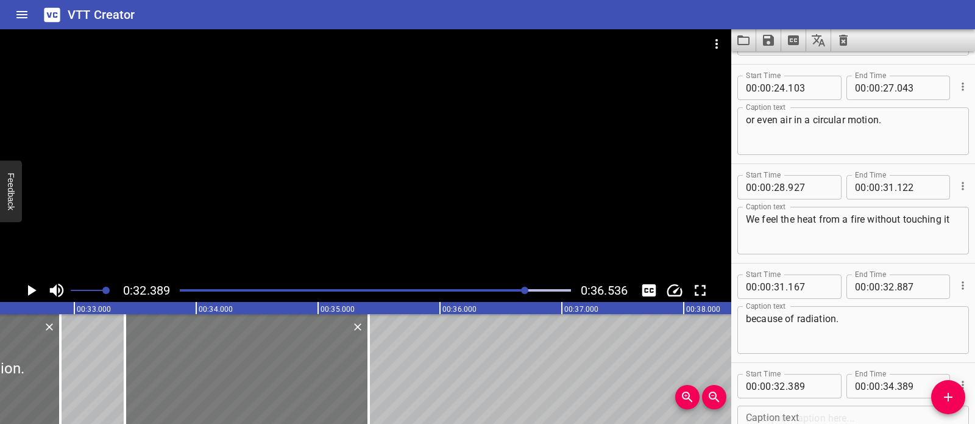
drag, startPoint x: 194, startPoint y: 363, endPoint x: 229, endPoint y: 366, distance: 34.9
click at [229, 366] on div at bounding box center [247, 369] width 244 height 110
type input "33"
type input "409"
type input "35"
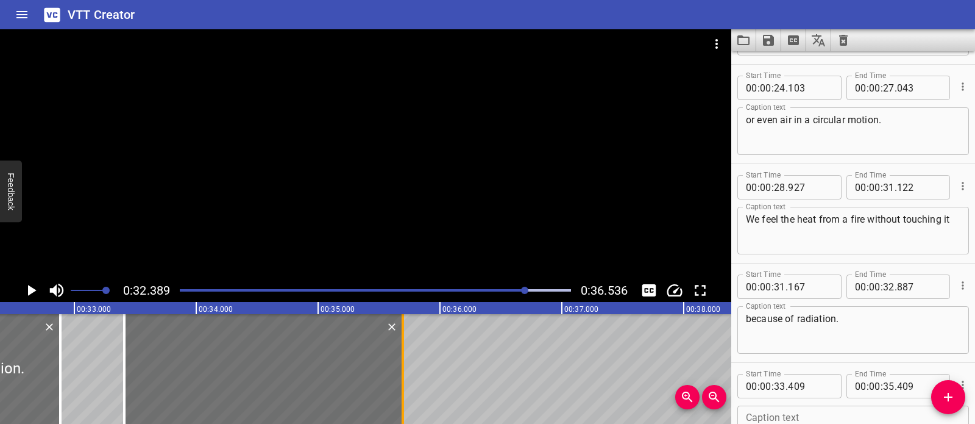
drag, startPoint x: 372, startPoint y: 357, endPoint x: 406, endPoint y: 358, distance: 34.2
click at [406, 358] on div at bounding box center [403, 369] width 12 height 110
type input "694"
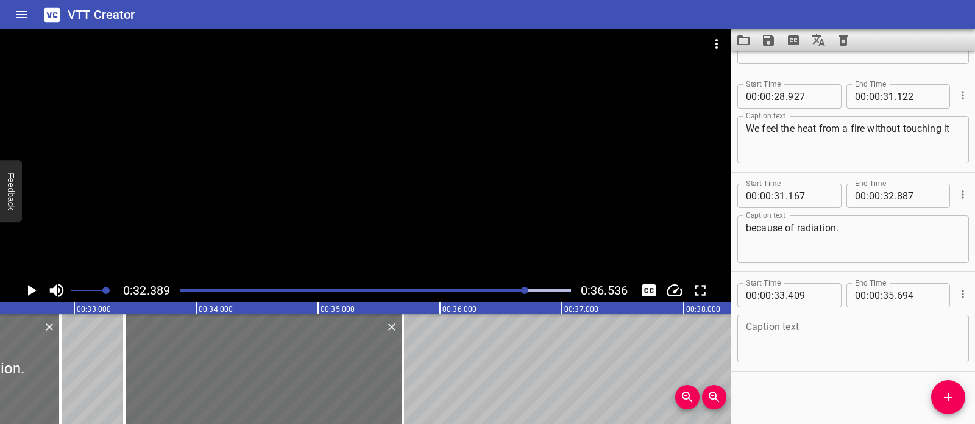
scroll to position [679, 0]
click at [824, 340] on textarea at bounding box center [853, 336] width 215 height 35
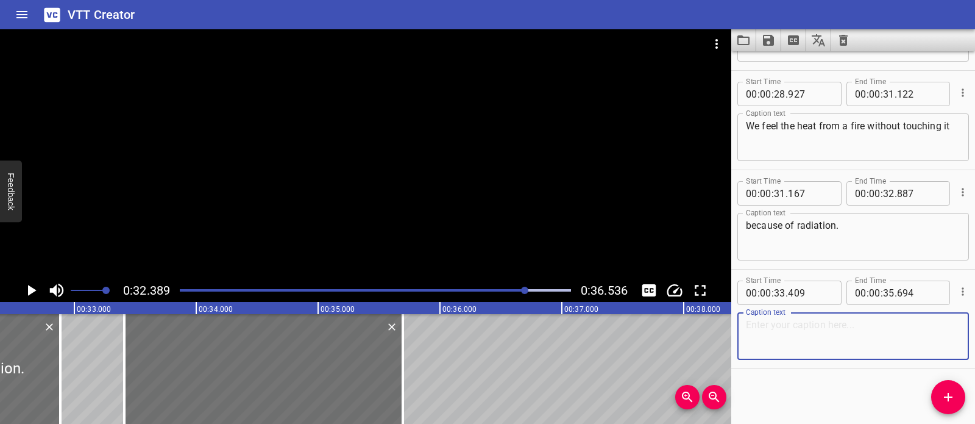
paste textarea "The heat travels in waves."
type textarea "The heat travels in waves."
click at [354, 207] on div at bounding box center [366, 153] width 732 height 249
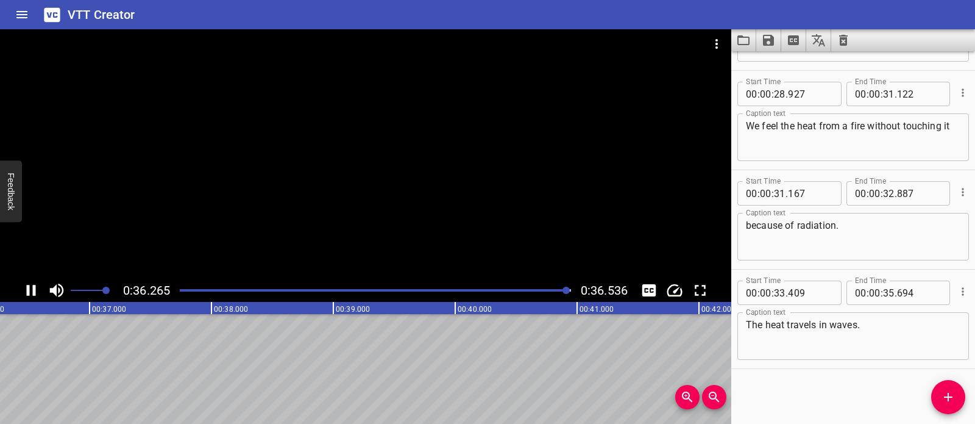
click at [184, 290] on div "Play progress" at bounding box center [372, 290] width 391 height 2
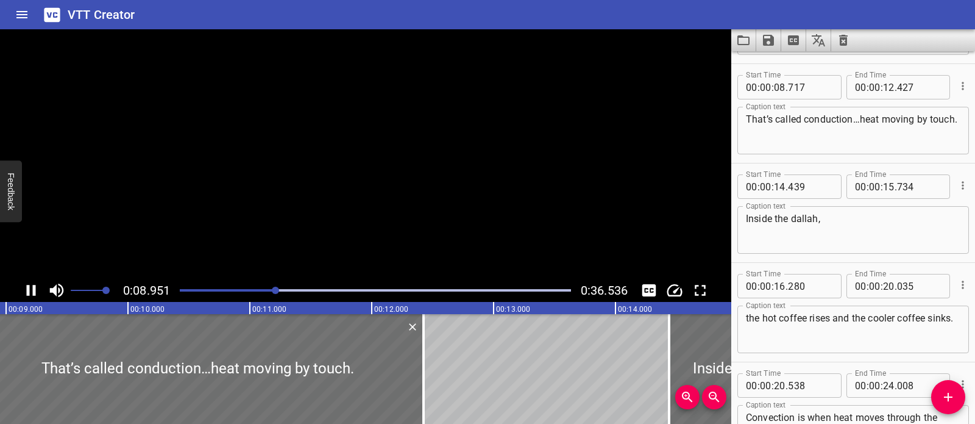
scroll to position [199, 0]
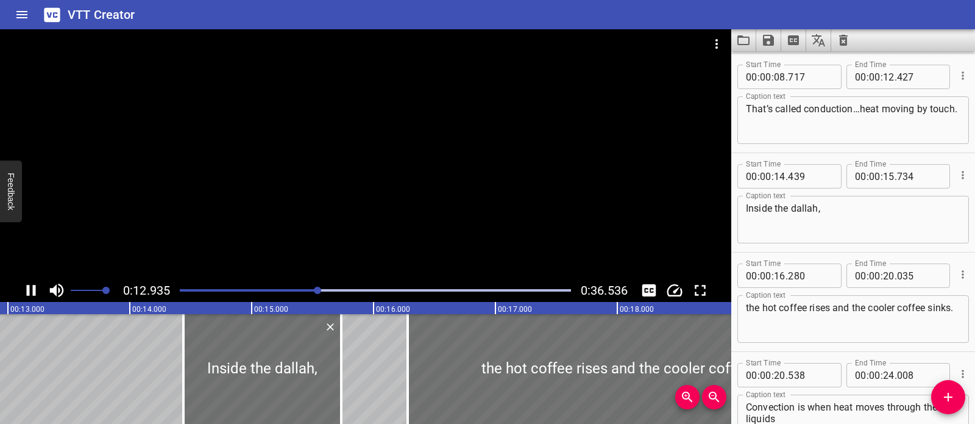
click at [383, 179] on div at bounding box center [366, 153] width 732 height 249
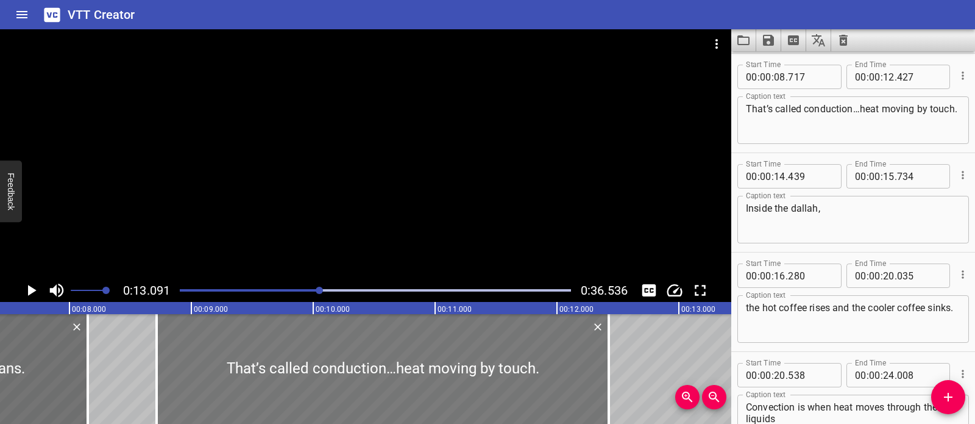
click at [253, 347] on div at bounding box center [383, 369] width 452 height 110
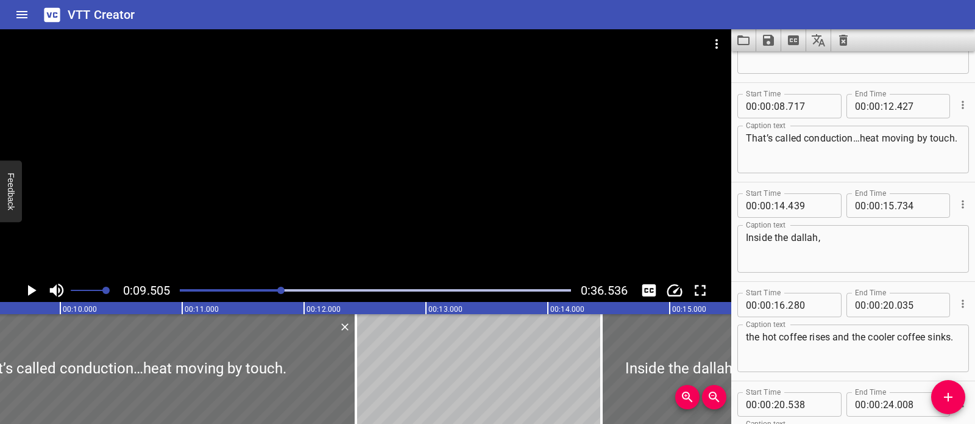
scroll to position [158, 0]
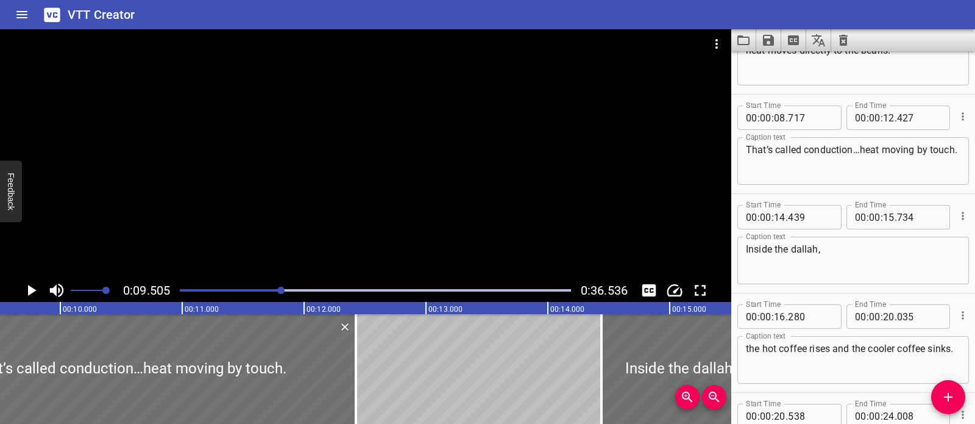
click at [883, 158] on textarea "That’s called conduction…heat moving by touch." at bounding box center [853, 161] width 215 height 35
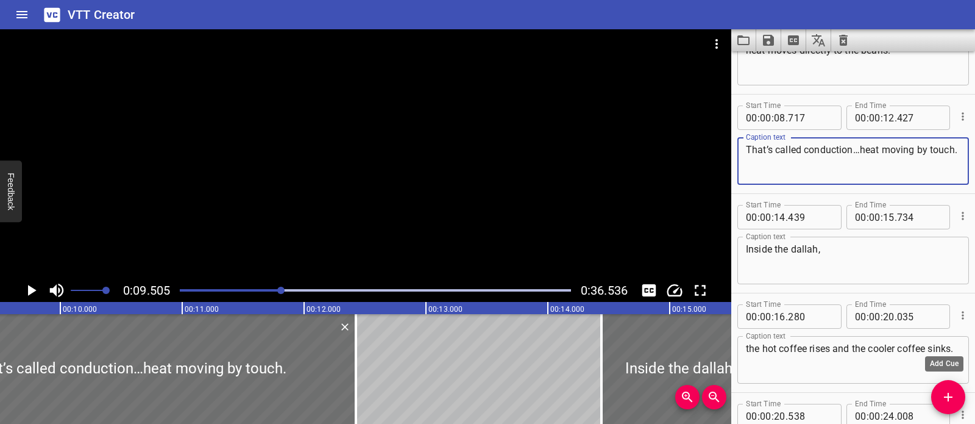
click at [950, 391] on icon "Add Cue" at bounding box center [948, 397] width 15 height 15
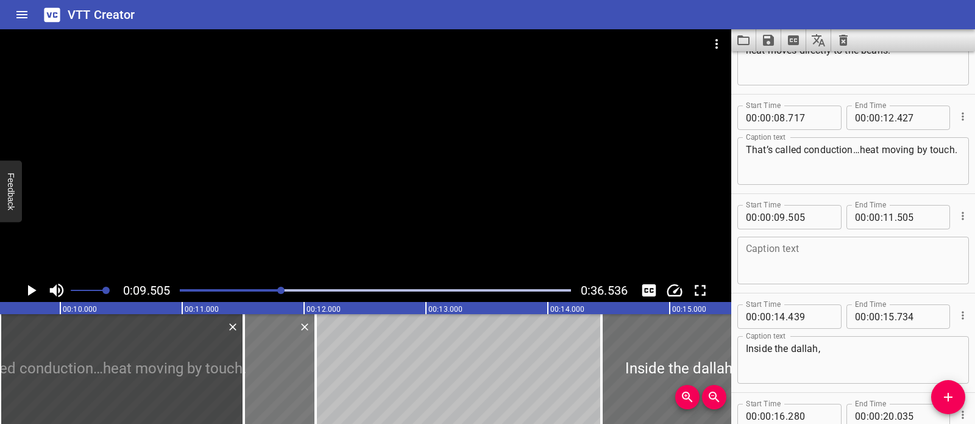
drag, startPoint x: 300, startPoint y: 379, endPoint x: 260, endPoint y: 396, distance: 43.5
click at [260, 396] on div at bounding box center [89, 369] width 452 height 110
type input "387"
type input "097"
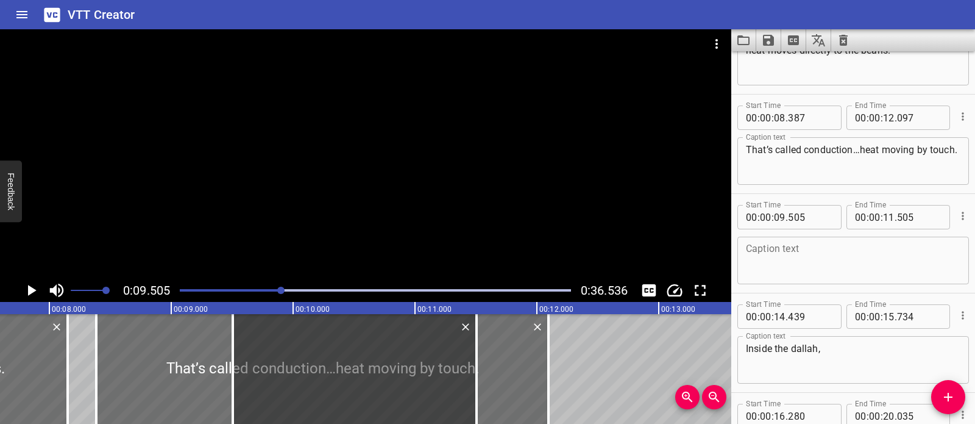
scroll to position [0, 914]
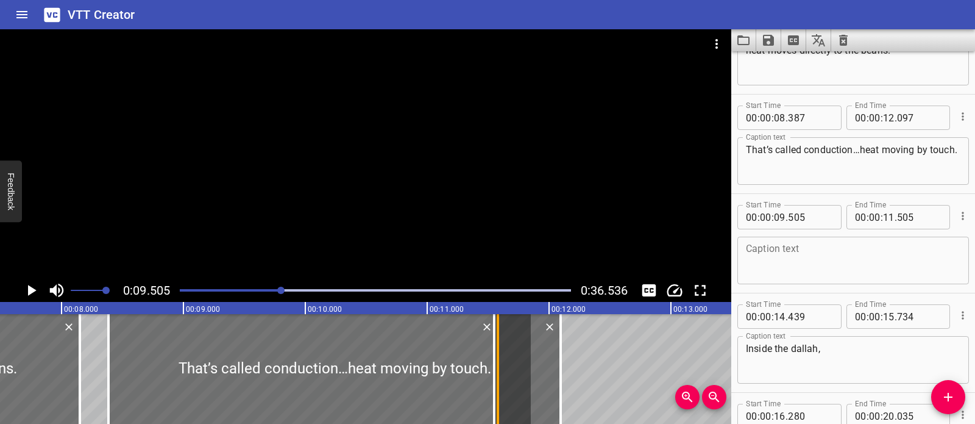
drag, startPoint x: 252, startPoint y: 368, endPoint x: 497, endPoint y: 380, distance: 245.4
click at [497, 380] on div at bounding box center [496, 369] width 4 height 110
type input "11"
type input "550"
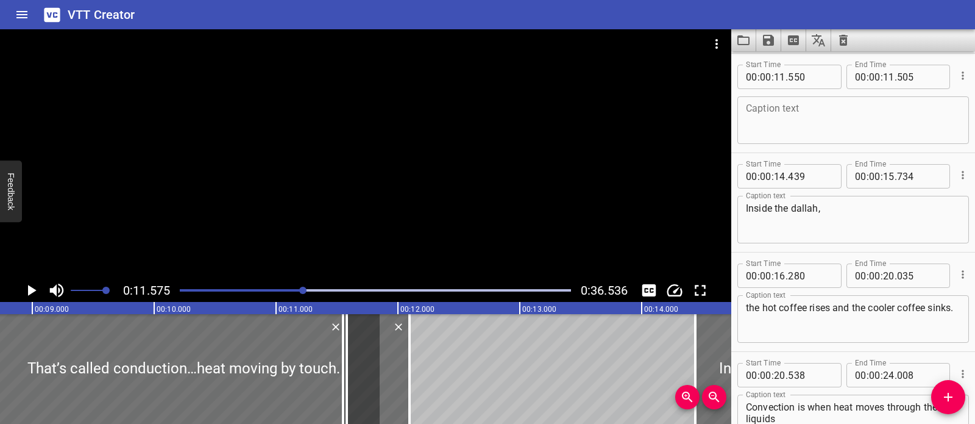
scroll to position [0, 1077]
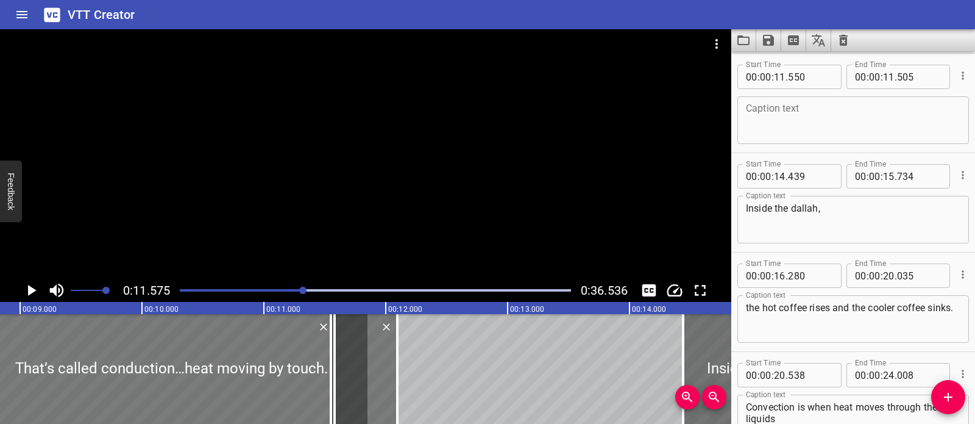
drag, startPoint x: 357, startPoint y: 362, endPoint x: 380, endPoint y: 363, distance: 23.2
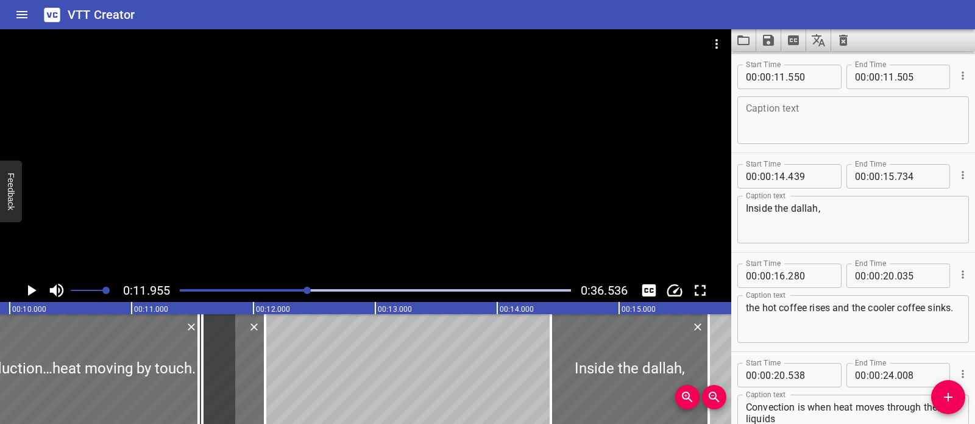
scroll to position [0, 1197]
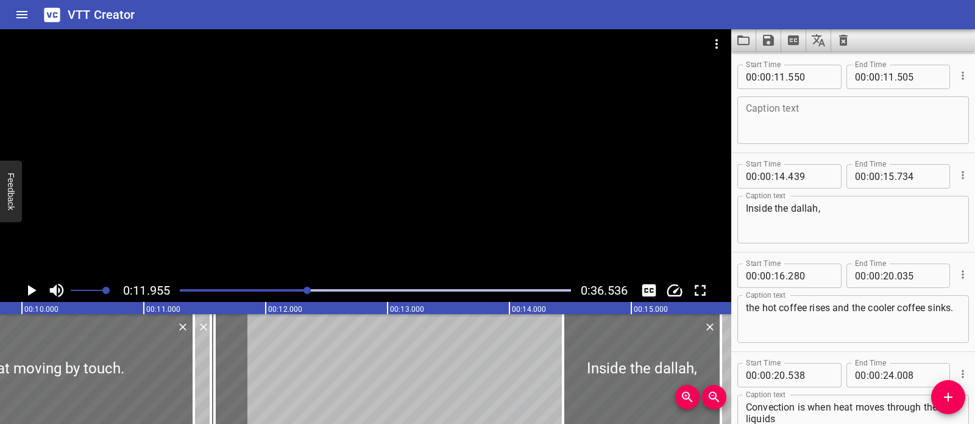
drag, startPoint x: 250, startPoint y: 374, endPoint x: 199, endPoint y: 382, distance: 51.8
type input "07"
type input "692"
type input "11"
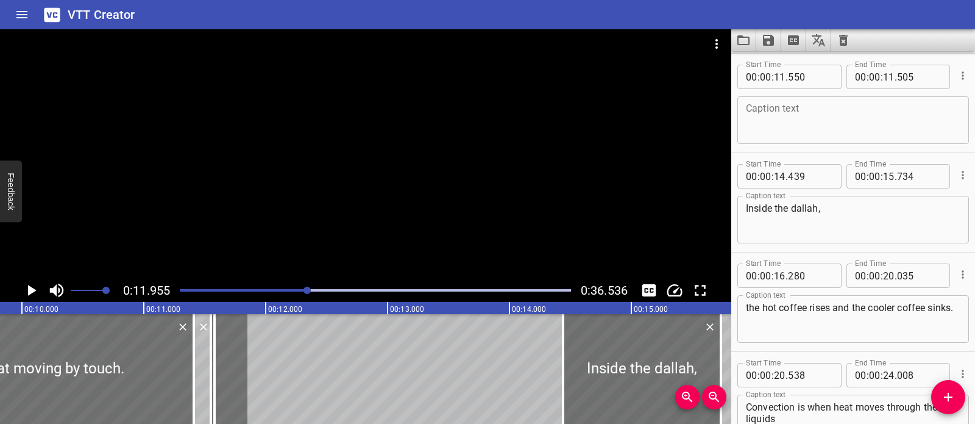
type input "402"
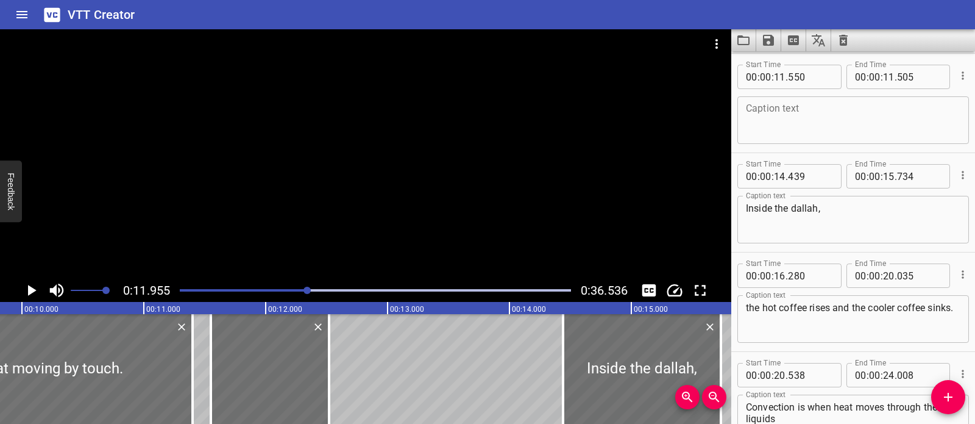
drag, startPoint x: 218, startPoint y: 377, endPoint x: 341, endPoint y: 379, distance: 123.8
type input "12"
type input "520"
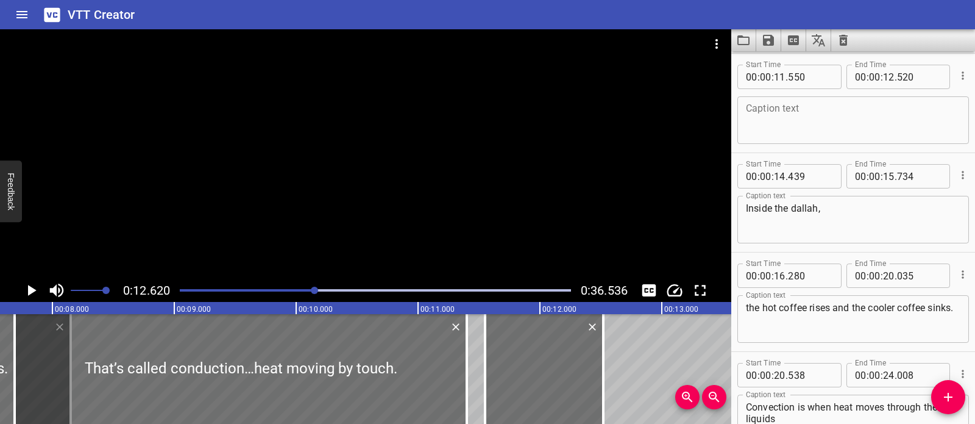
scroll to position [0, 917]
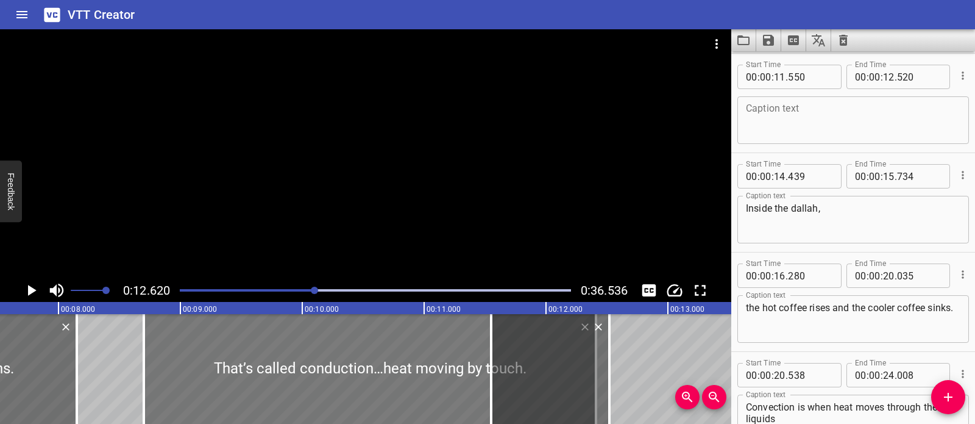
drag, startPoint x: 226, startPoint y: 383, endPoint x: 349, endPoint y: 403, distance: 124.7
click at [349, 403] on div at bounding box center [370, 369] width 452 height 110
type input "08"
type input "702"
type input "12"
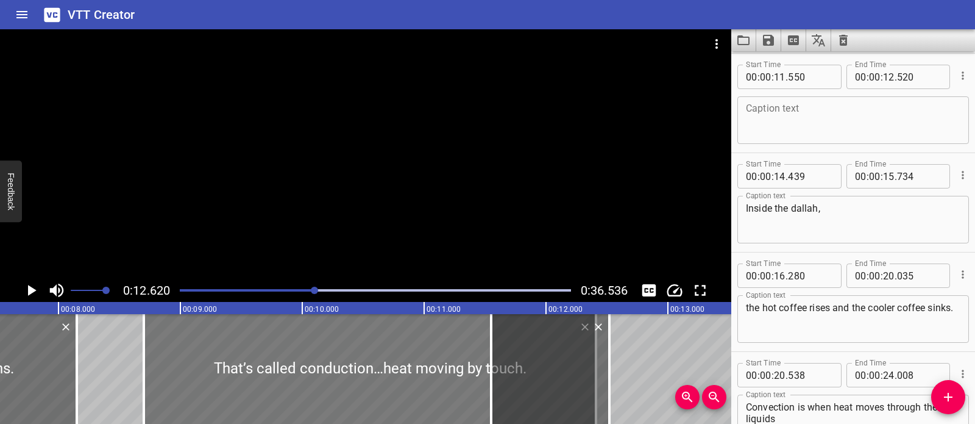
type input "412"
drag, startPoint x: 608, startPoint y: 365, endPoint x: 594, endPoint y: 382, distance: 22.5
click at [594, 382] on div at bounding box center [595, 369] width 2 height 110
type input "400"
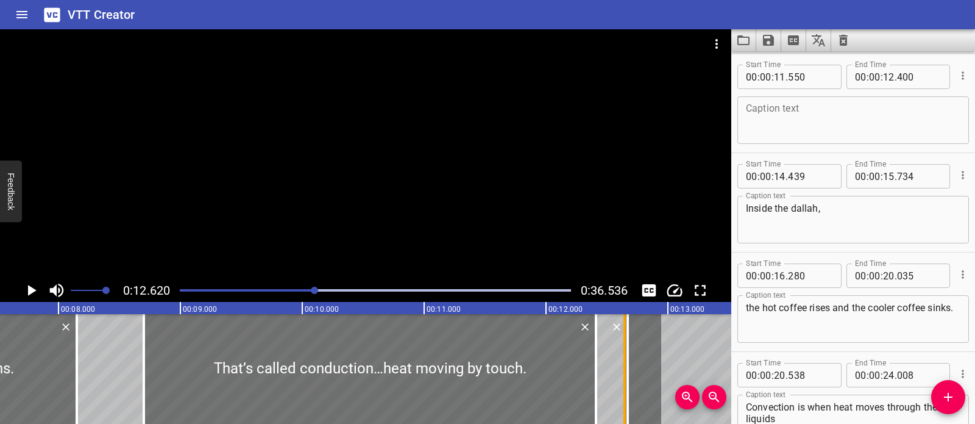
drag, startPoint x: 487, startPoint y: 375, endPoint x: 620, endPoint y: 383, distance: 133.7
click at [620, 383] on div at bounding box center [625, 369] width 12 height 110
type input "12"
type input "645"
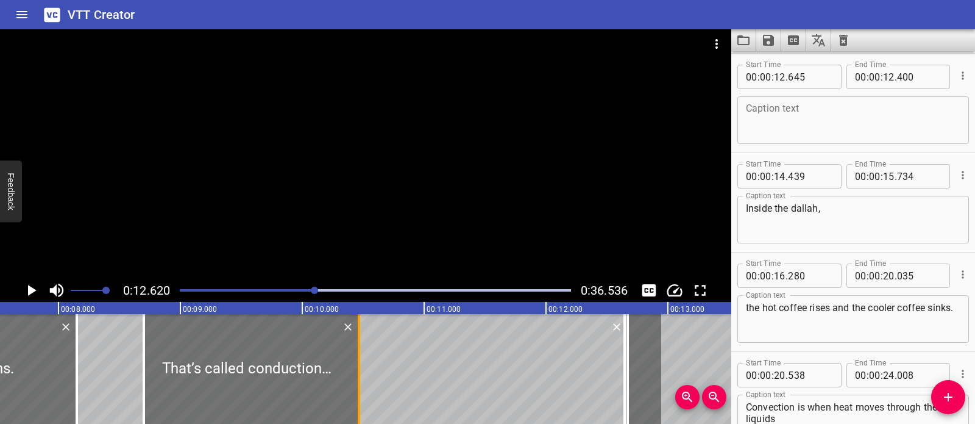
drag, startPoint x: 599, startPoint y: 376, endPoint x: 362, endPoint y: 390, distance: 237.5
click at [362, 390] on div at bounding box center [359, 369] width 12 height 110
type input "10"
type input "467"
drag, startPoint x: 629, startPoint y: 357, endPoint x: 680, endPoint y: 358, distance: 51.2
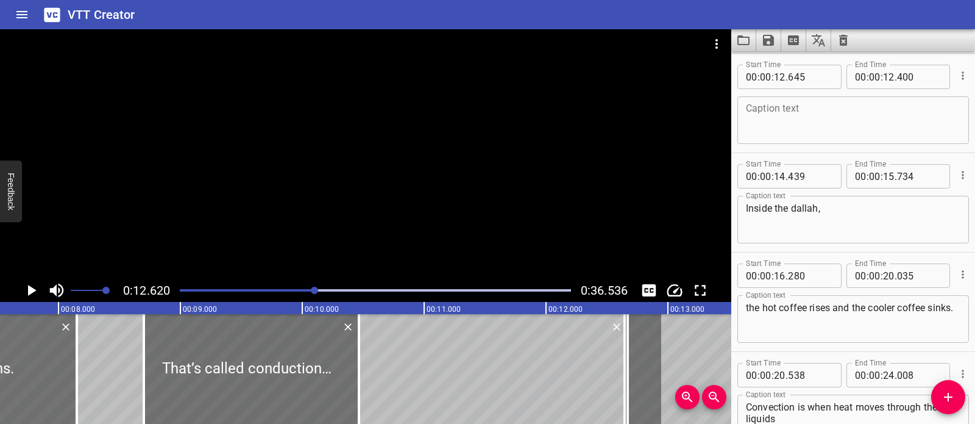
type input "820"
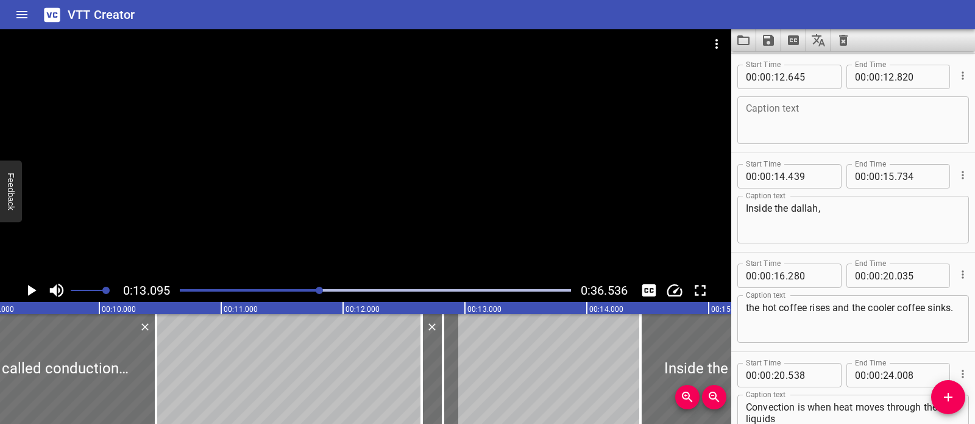
scroll to position [0, 1102]
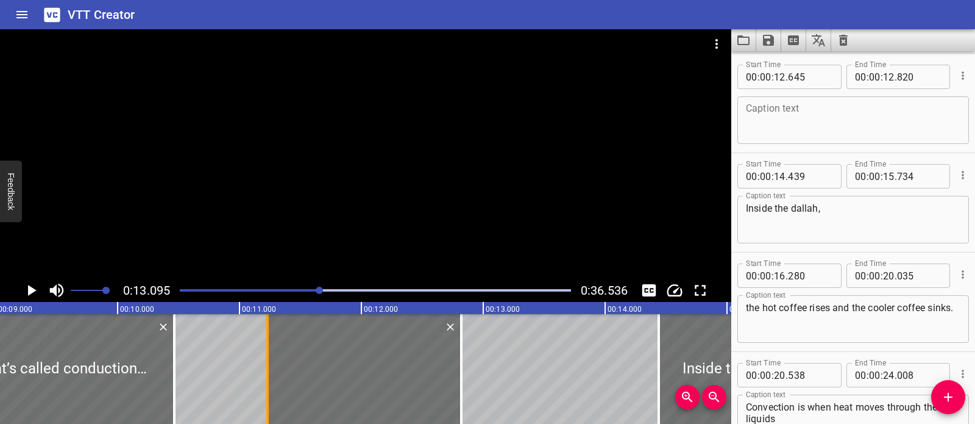
drag, startPoint x: 441, startPoint y: 362, endPoint x: 268, endPoint y: 374, distance: 173.0
click at [268, 374] on div at bounding box center [268, 369] width 12 height 110
type input "11"
type input "225"
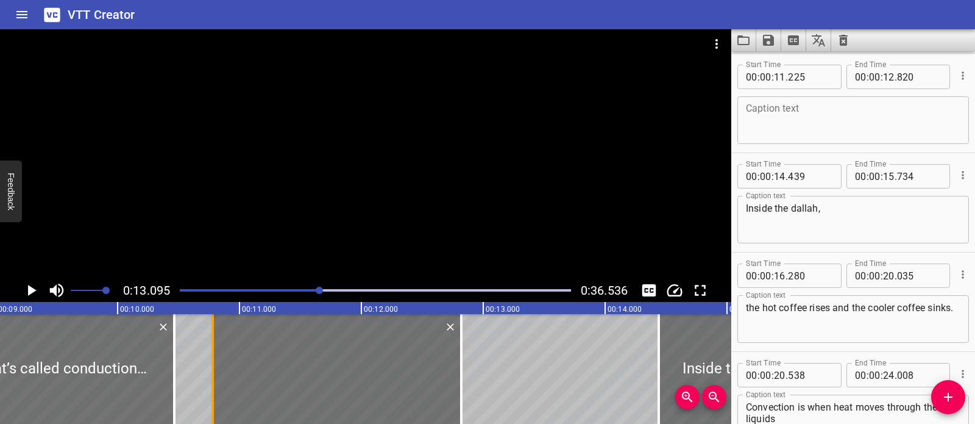
drag, startPoint x: 260, startPoint y: 366, endPoint x: 206, endPoint y: 370, distance: 54.4
click at [207, 370] on div at bounding box center [213, 369] width 12 height 110
type input "10"
drag, startPoint x: 454, startPoint y: 354, endPoint x: 479, endPoint y: 357, distance: 25.2
click at [454, 355] on div at bounding box center [336, 369] width 249 height 110
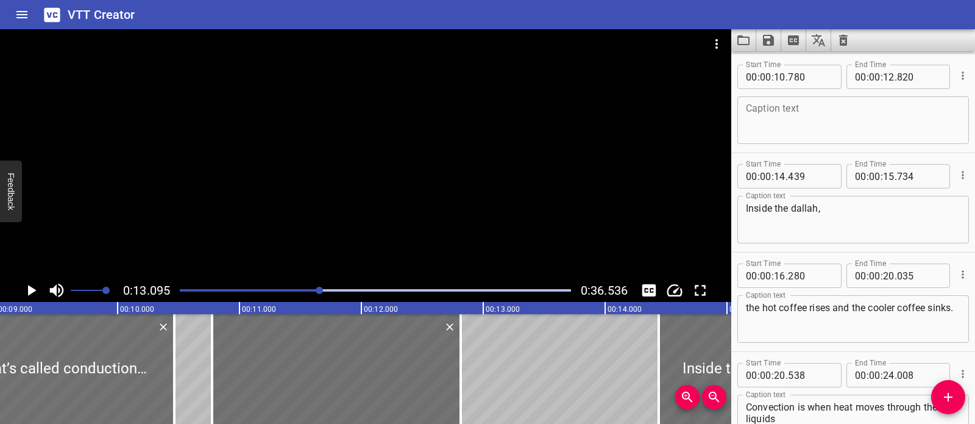
type input "775"
drag, startPoint x: 461, startPoint y: 354, endPoint x: 413, endPoint y: 359, distance: 48.4
click at [413, 359] on div at bounding box center [413, 369] width 2 height 110
type input "420"
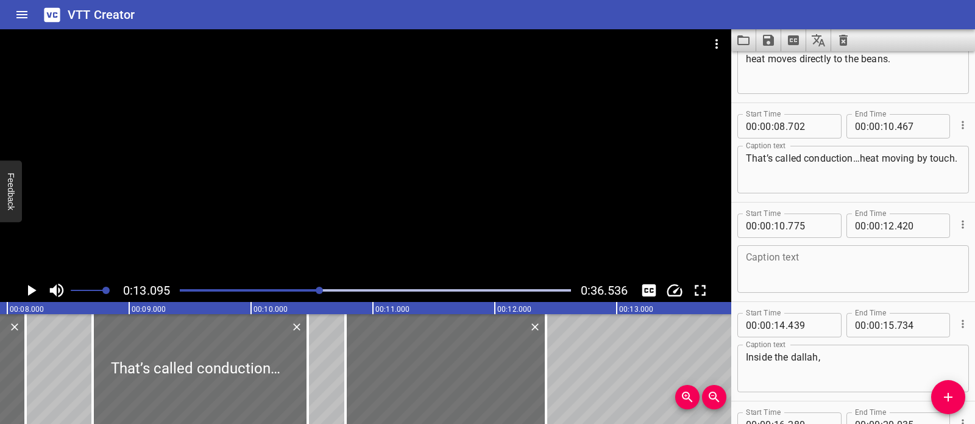
scroll to position [163, 0]
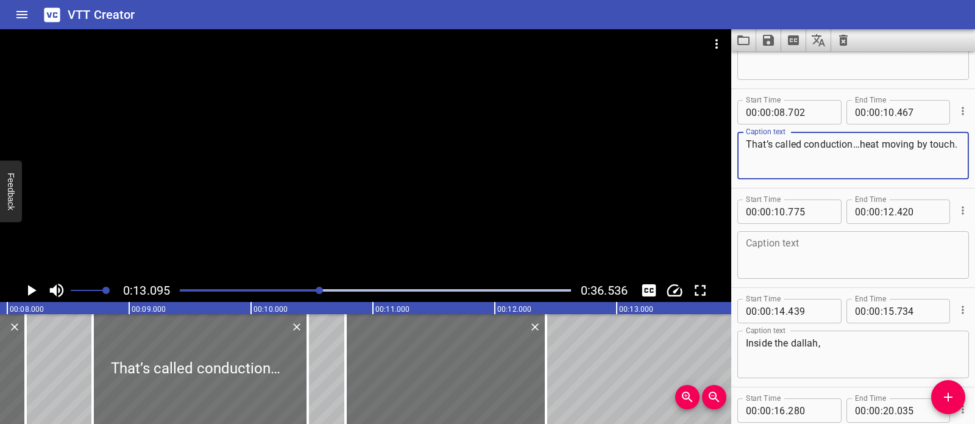
drag, startPoint x: 860, startPoint y: 148, endPoint x: 862, endPoint y: 154, distance: 7.0
click at [862, 154] on textarea "That’s called conduction…heat moving by touch." at bounding box center [853, 155] width 215 height 35
type textarea "That’s called conduction…"
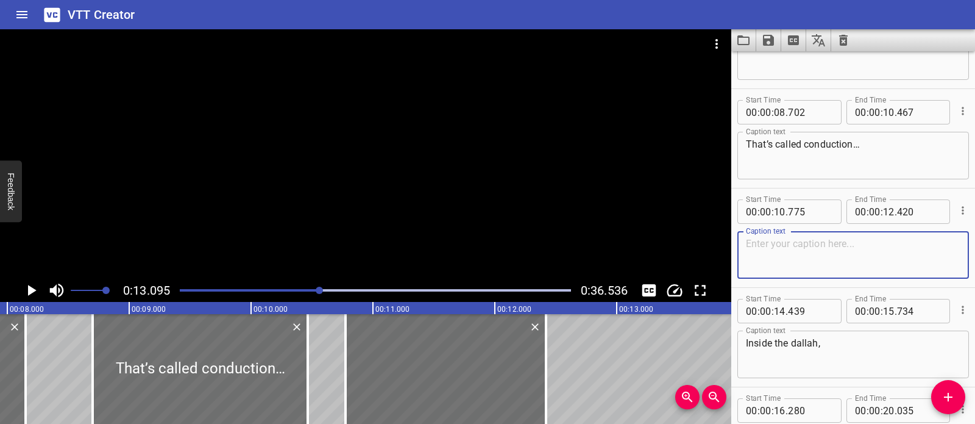
click at [800, 242] on textarea at bounding box center [853, 255] width 215 height 35
paste textarea "heat moving by touch."
type textarea "heat moving by touch."
click at [232, 284] on div at bounding box center [376, 290] width 406 height 17
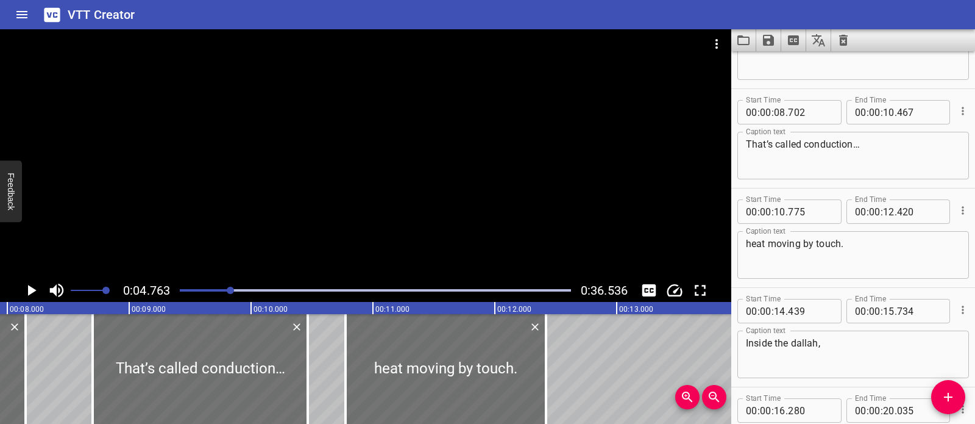
scroll to position [298, 0]
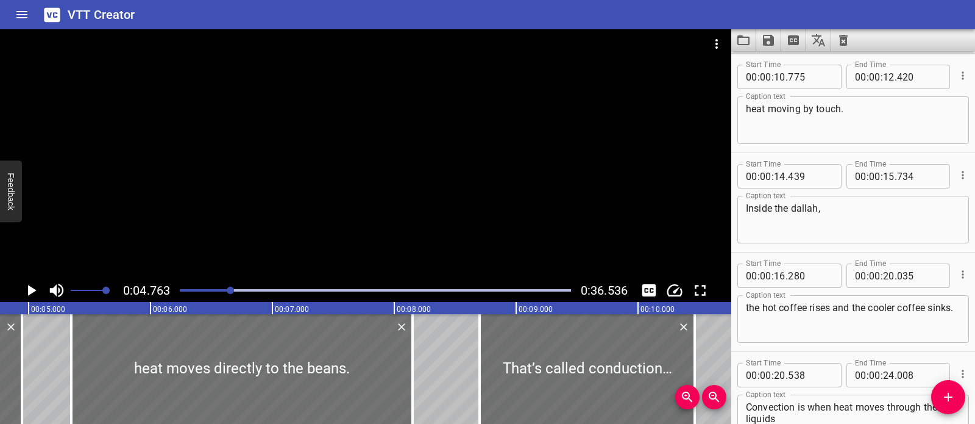
click at [329, 204] on div at bounding box center [366, 153] width 732 height 249
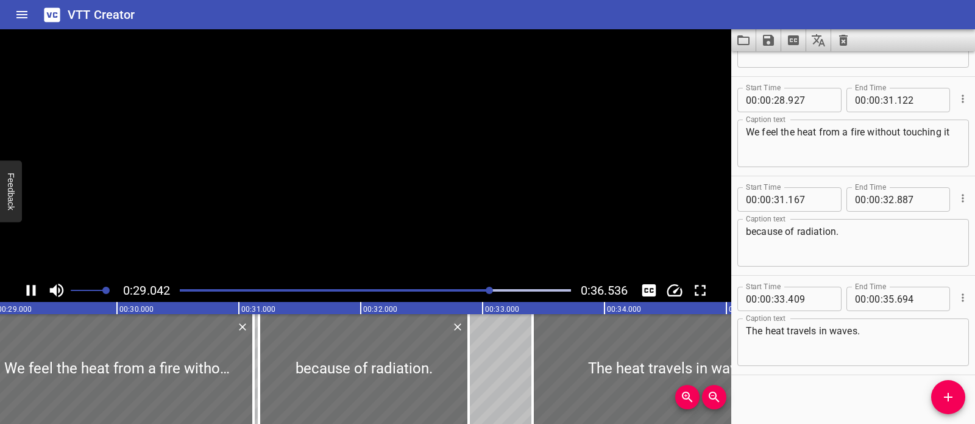
scroll to position [778, 0]
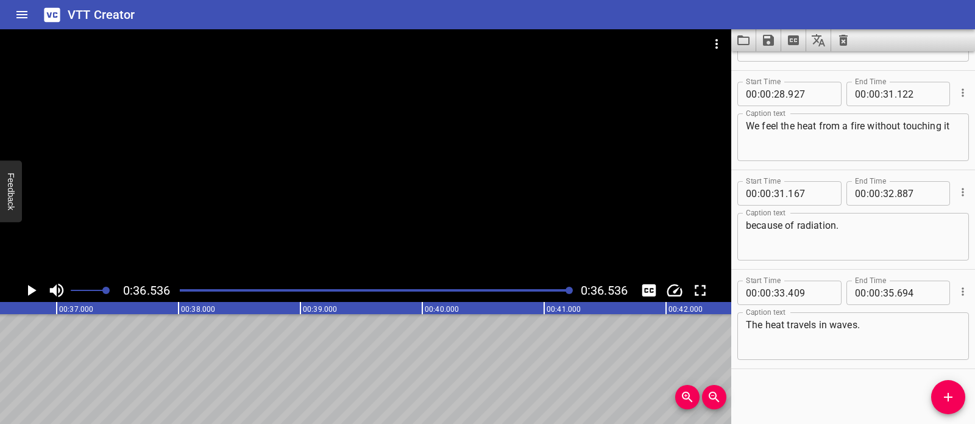
click at [321, 200] on div at bounding box center [366, 153] width 732 height 249
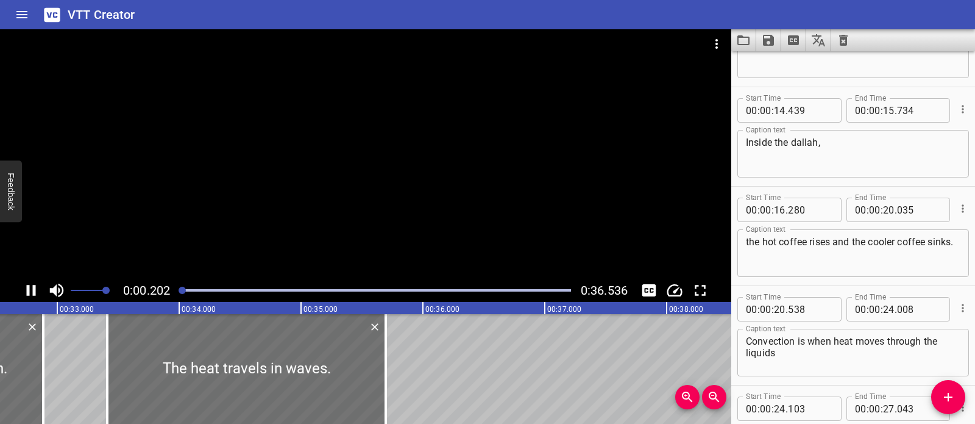
scroll to position [298, 0]
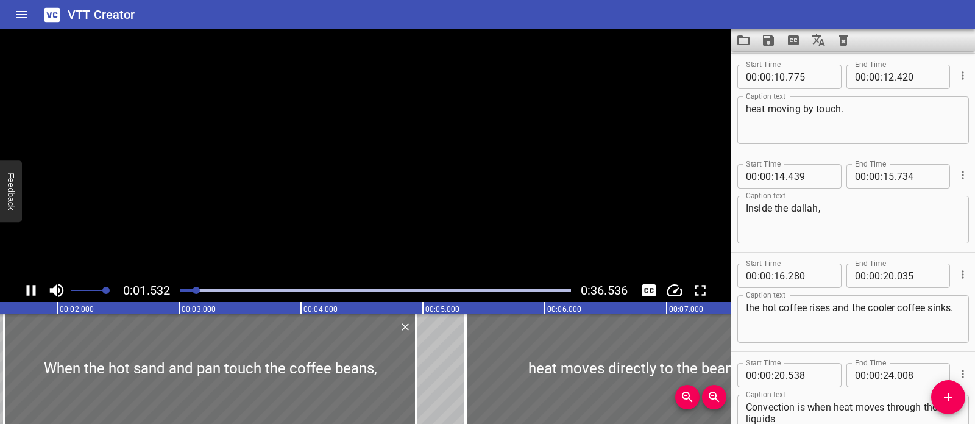
click at [321, 200] on div at bounding box center [366, 153] width 732 height 249
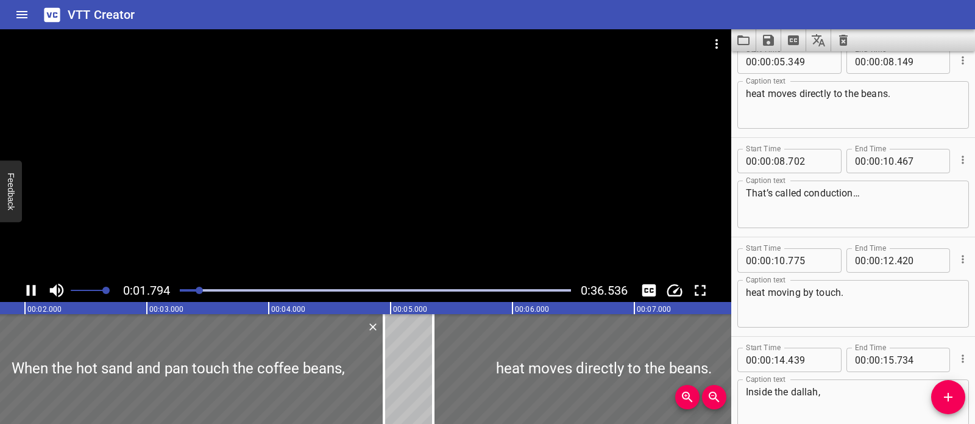
scroll to position [0, 0]
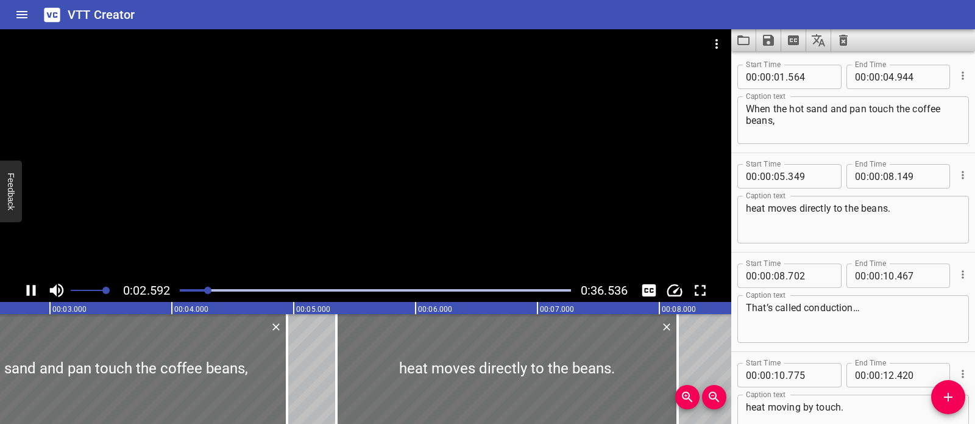
click at [223, 225] on div at bounding box center [366, 153] width 732 height 249
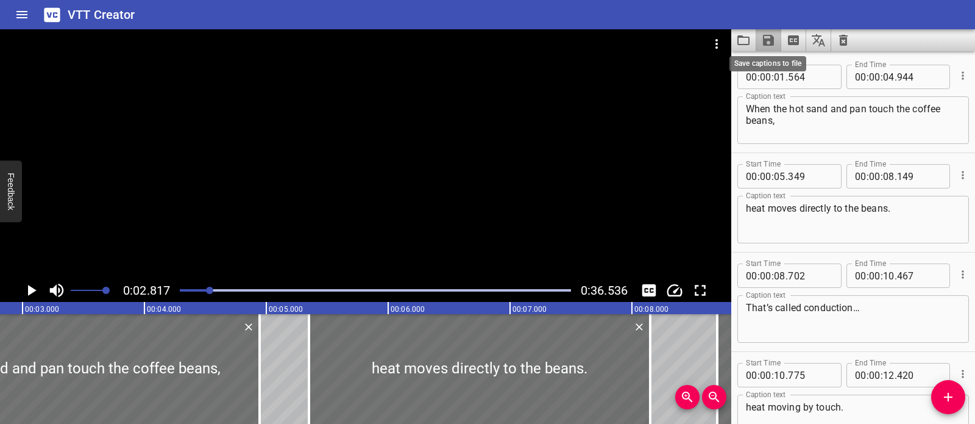
click at [769, 37] on icon "Save captions to file" at bounding box center [768, 40] width 15 height 15
click at [779, 66] on li "Save to VTT file" at bounding box center [802, 67] width 90 height 22
